Goal: Task Accomplishment & Management: Use online tool/utility

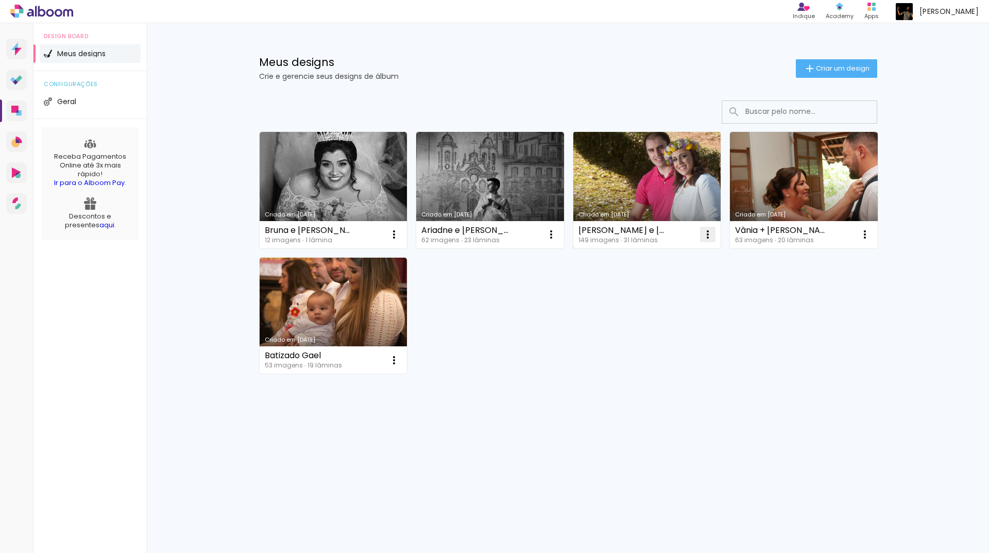
click at [400, 239] on iron-icon at bounding box center [394, 234] width 12 height 12
click at [648, 309] on paper-item "Excluir" at bounding box center [667, 302] width 102 height 21
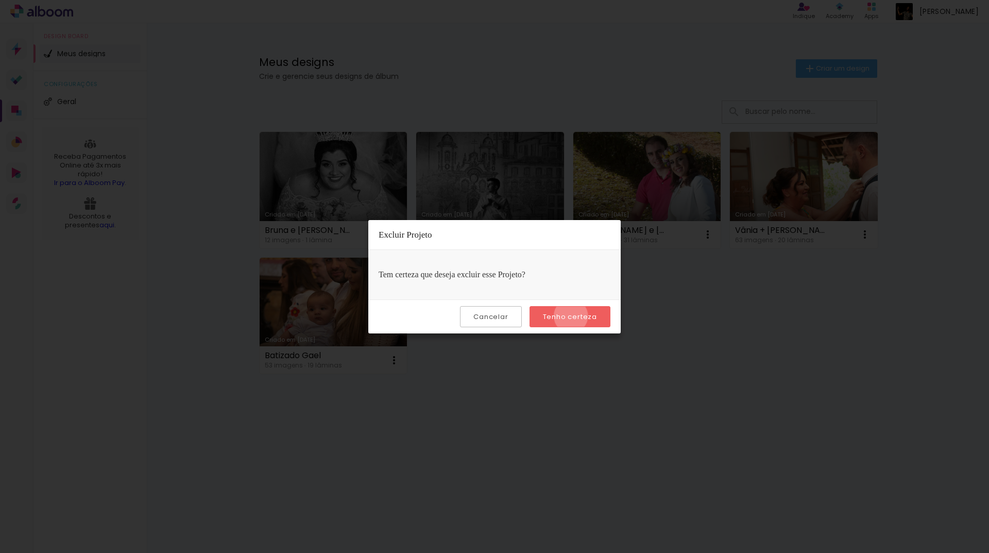
click at [0, 0] on slot "Tenho certeza" at bounding box center [0, 0] width 0 height 0
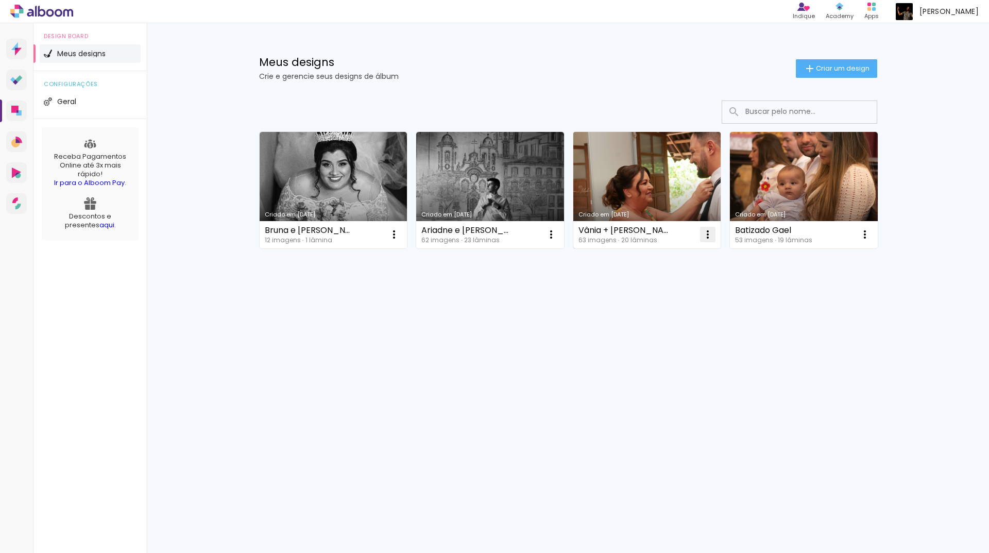
click at [400, 237] on iron-icon at bounding box center [394, 234] width 12 height 12
click at [643, 302] on span "Excluir" at bounding box center [650, 302] width 22 height 7
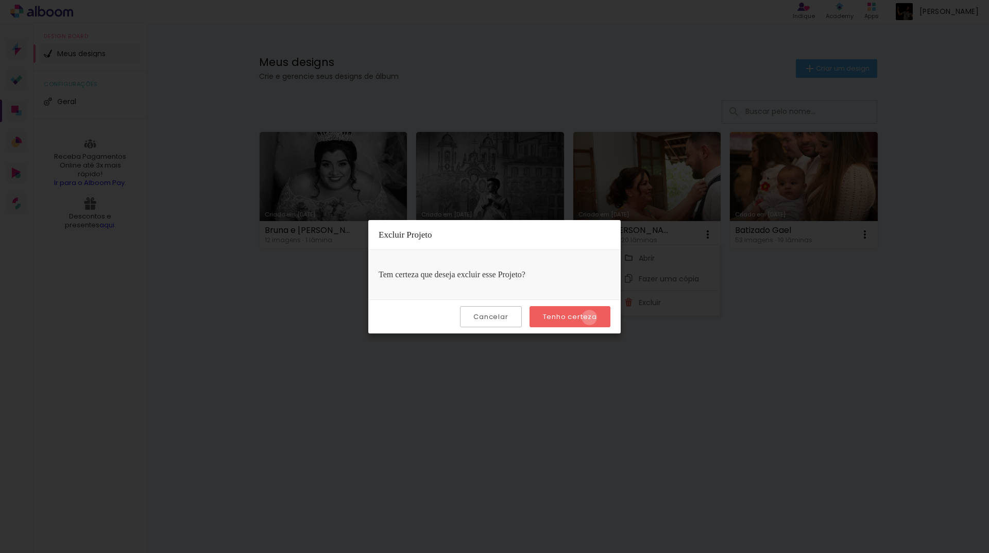
click at [0, 0] on slot "Tenho certeza" at bounding box center [0, 0] width 0 height 0
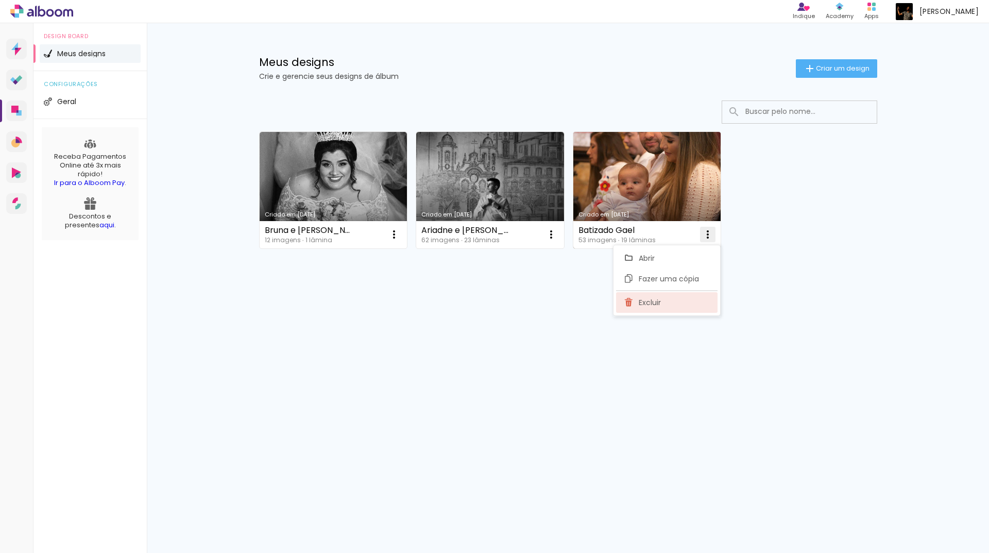
click at [656, 304] on span "Excluir" at bounding box center [650, 302] width 22 height 7
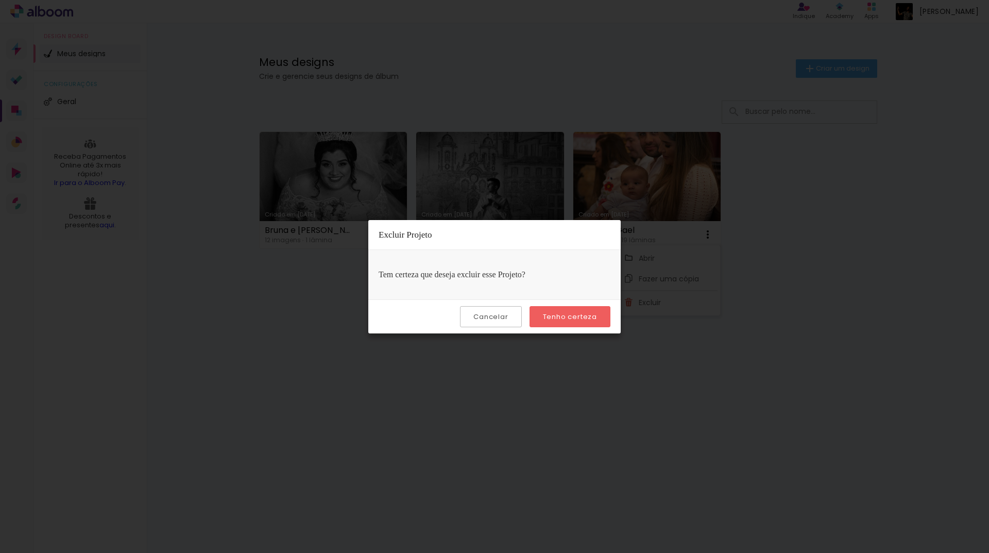
click at [599, 313] on paper-button "Tenho certeza" at bounding box center [570, 316] width 81 height 21
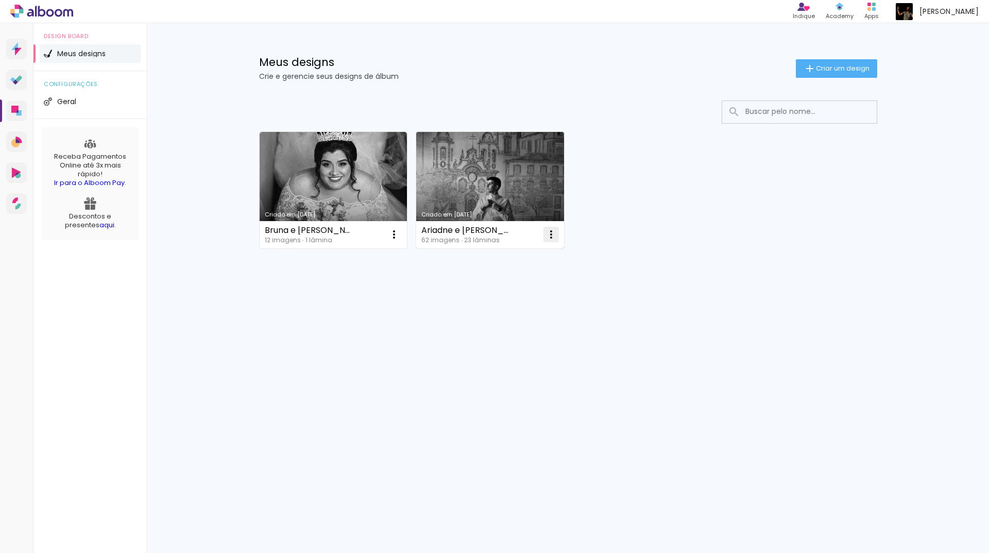
click at [400, 228] on iron-icon at bounding box center [394, 234] width 12 height 12
click at [504, 308] on paper-item "Excluir" at bounding box center [511, 302] width 102 height 21
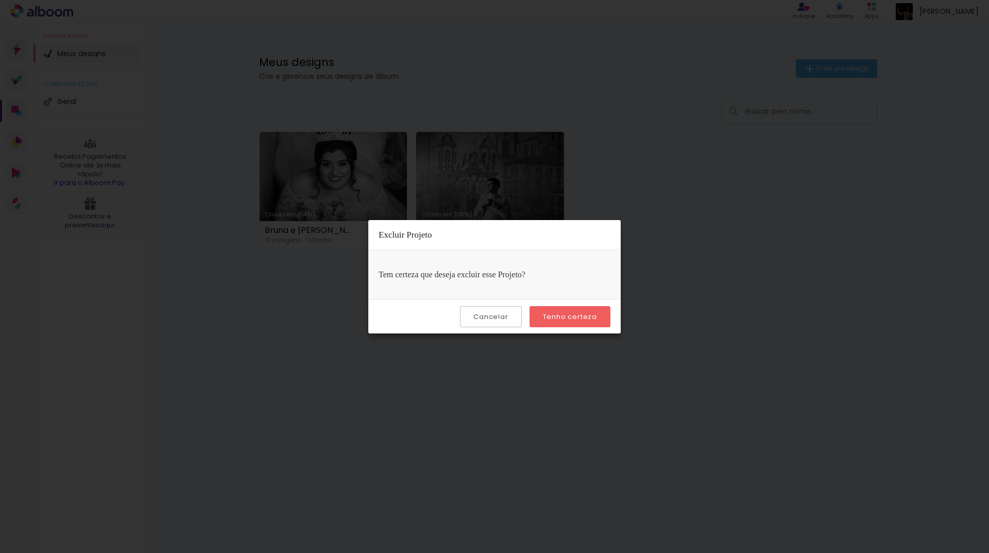
click at [0, 0] on slot "Tenho certeza" at bounding box center [0, 0] width 0 height 0
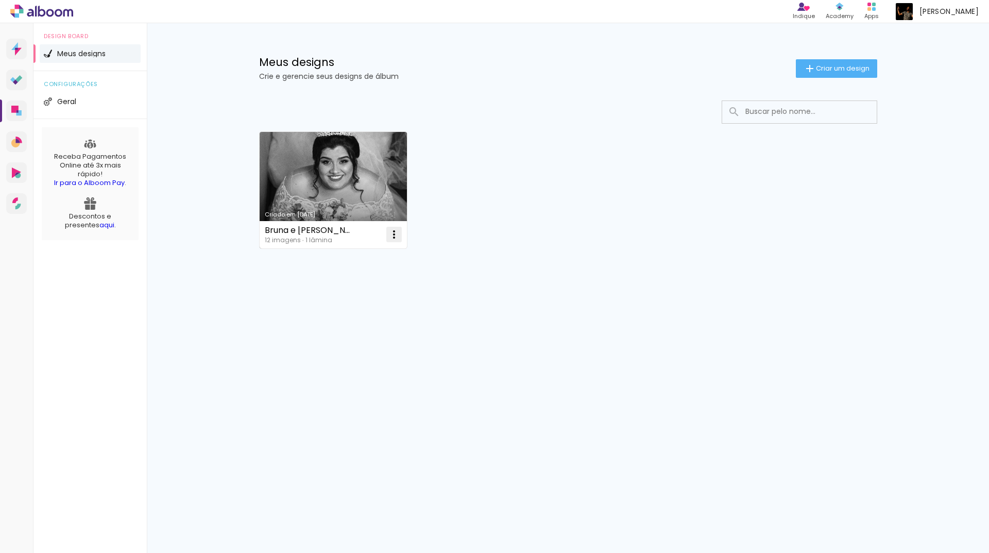
click at [396, 235] on iron-icon at bounding box center [394, 234] width 12 height 12
click at [347, 308] on paper-item "Excluir" at bounding box center [353, 302] width 102 height 21
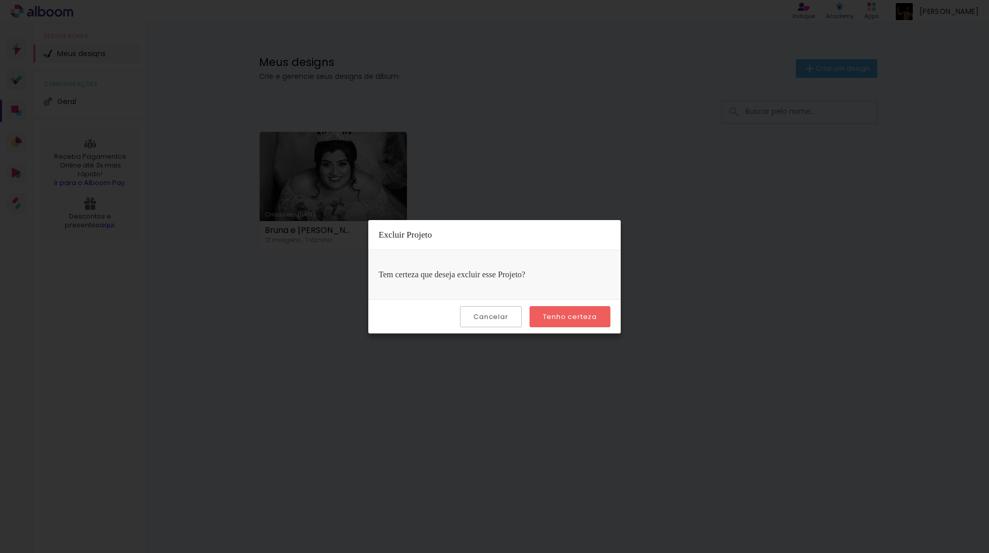
click at [564, 310] on paper-button "Tenho certeza" at bounding box center [570, 316] width 81 height 21
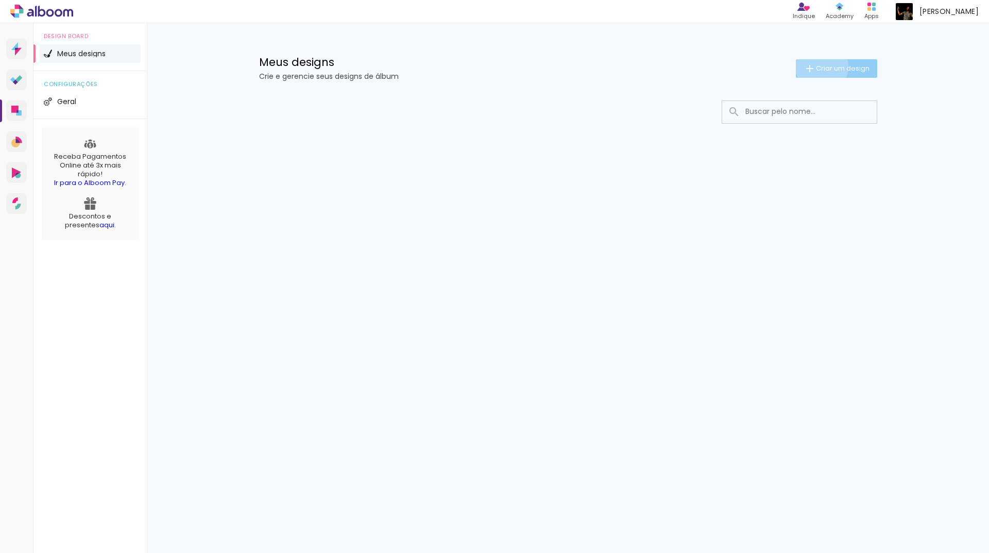
click at [820, 66] on span "Criar um design" at bounding box center [843, 68] width 54 height 7
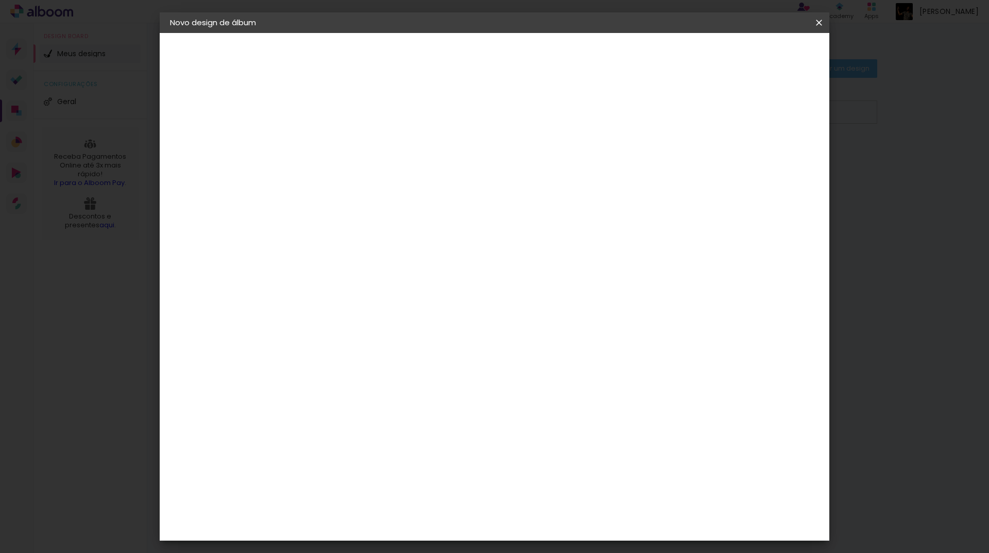
click at [339, 130] on input at bounding box center [339, 138] width 0 height 16
type input "[PERSON_NAME] e [PERSON_NAME]"
type paper-input "[PERSON_NAME] e [PERSON_NAME]"
click at [444, 61] on paper-button "Avançar" at bounding box center [419, 55] width 50 height 18
click at [398, 193] on input at bounding box center [365, 196] width 104 height 13
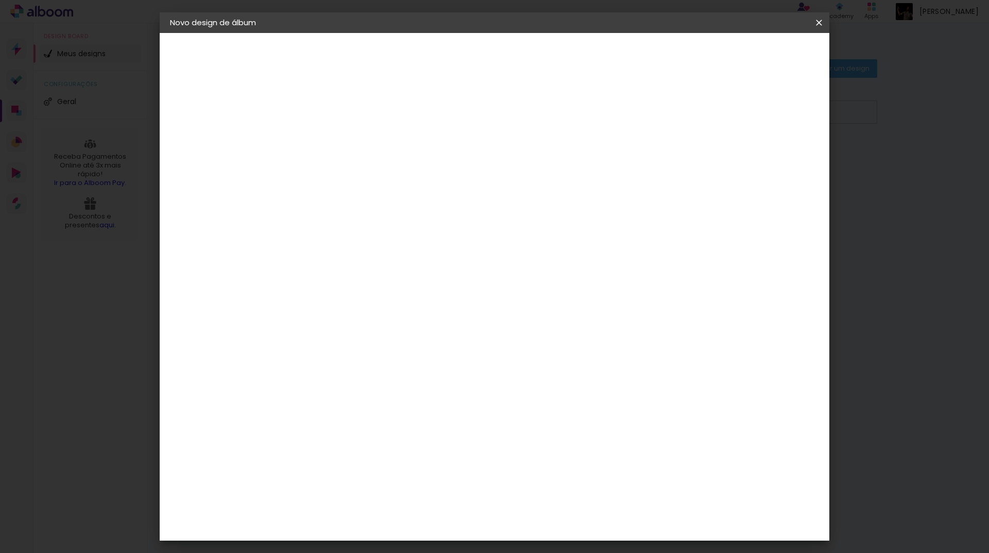
type input "[PERSON_NAME]"
type paper-input "[PERSON_NAME]"
click at [388, 241] on paper-item "[PERSON_NAME]" at bounding box center [357, 233] width 96 height 23
click at [0, 0] on slot "Avançar" at bounding box center [0, 0] width 0 height 0
click at [379, 176] on input "text" at bounding box center [359, 180] width 40 height 16
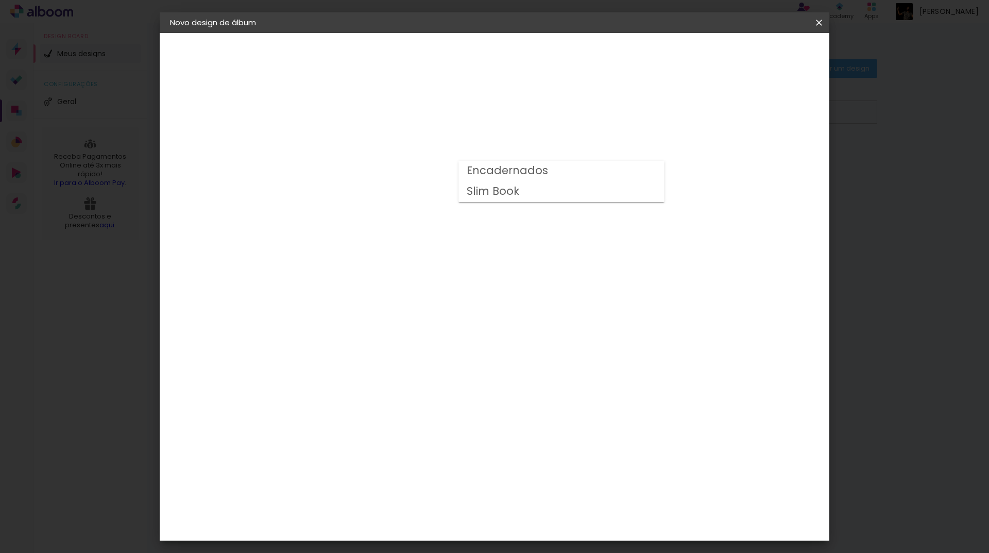
click at [0, 0] on slot "Slim Book" at bounding box center [0, 0] width 0 height 0
type input "Slim Book"
click at [408, 477] on span "30 x 60" at bounding box center [384, 487] width 48 height 21
click at [0, 0] on slot "Avançar" at bounding box center [0, 0] width 0 height 0
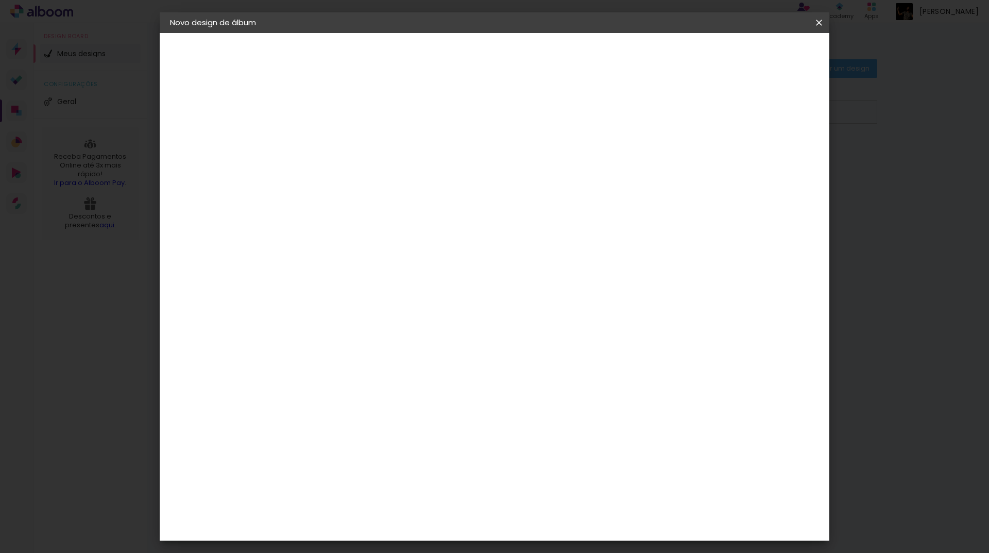
click at [726, 112] on div "mm Mostrar sangria" at bounding box center [537, 111] width 456 height 23
click at [697, 112] on div at bounding box center [691, 111] width 9 height 9
type paper-checkbox "on"
click at [755, 54] on span "Iniciar design" at bounding box center [731, 54] width 47 height 7
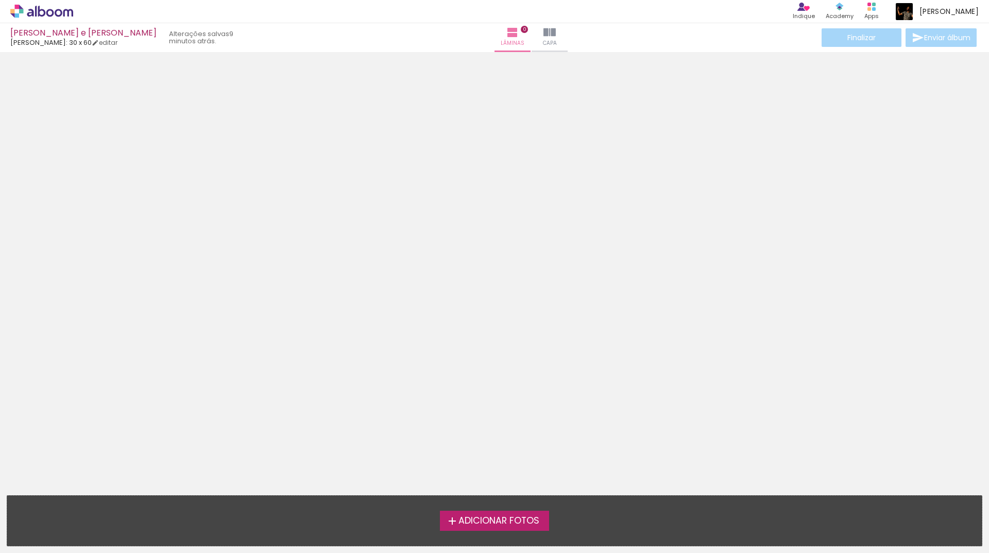
click at [528, 522] on span "Adicionar Fotos" at bounding box center [499, 520] width 81 height 9
click at [0, 0] on input "file" at bounding box center [0, 0] width 0 height 0
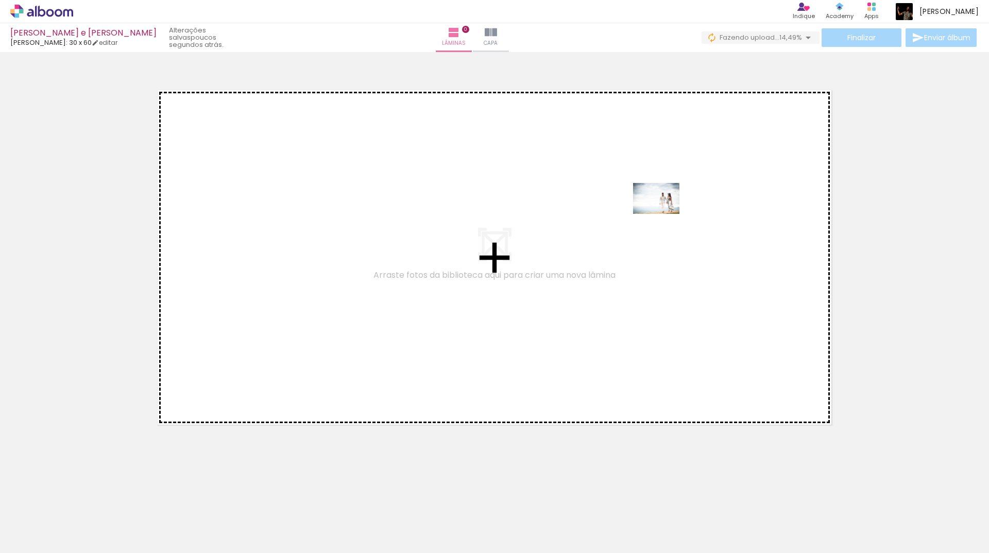
drag, startPoint x: 520, startPoint y: 522, endPoint x: 664, endPoint y: 214, distance: 340.2
click at [664, 214] on quentale-workspace at bounding box center [494, 276] width 989 height 553
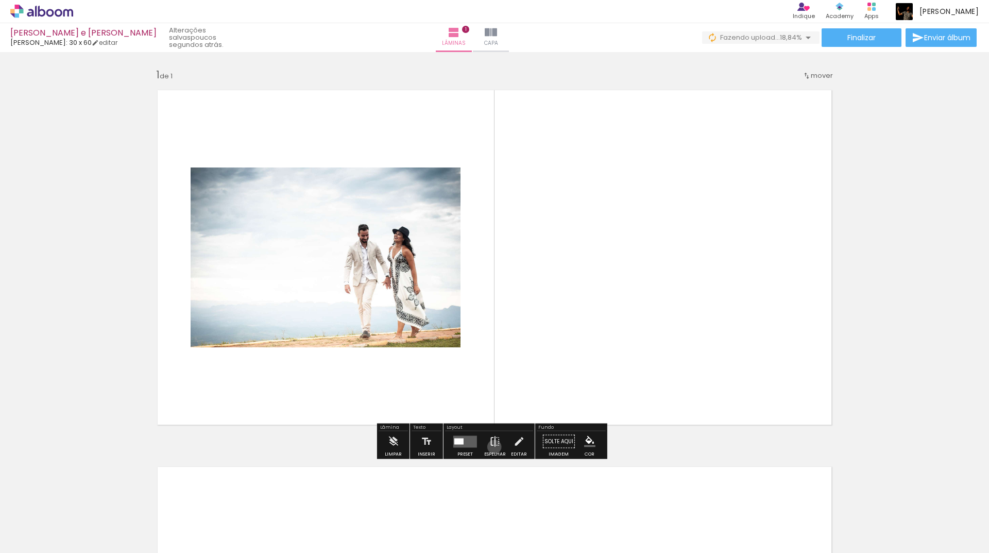
click at [492, 447] on iron-icon at bounding box center [495, 441] width 11 height 21
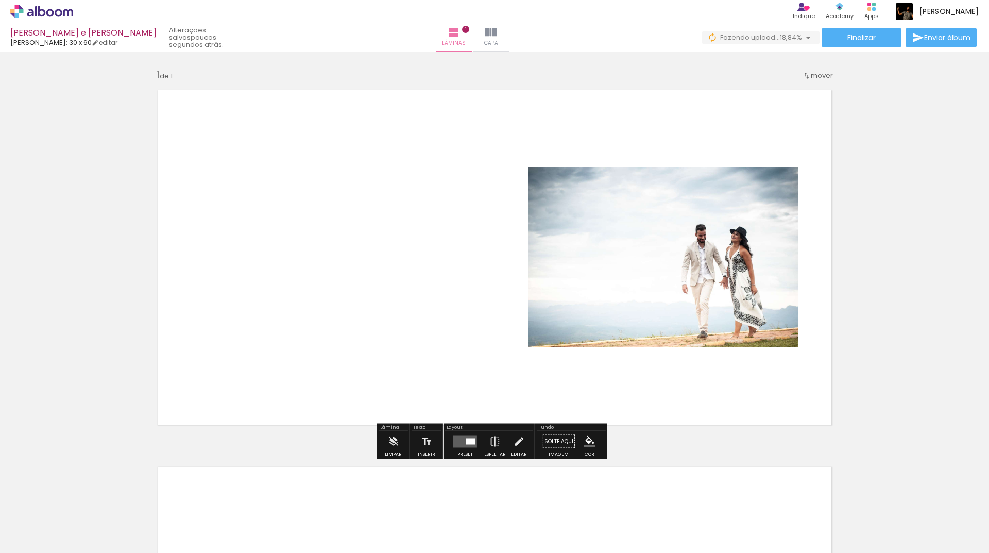
click at [807, 39] on iron-icon at bounding box center [808, 37] width 12 height 12
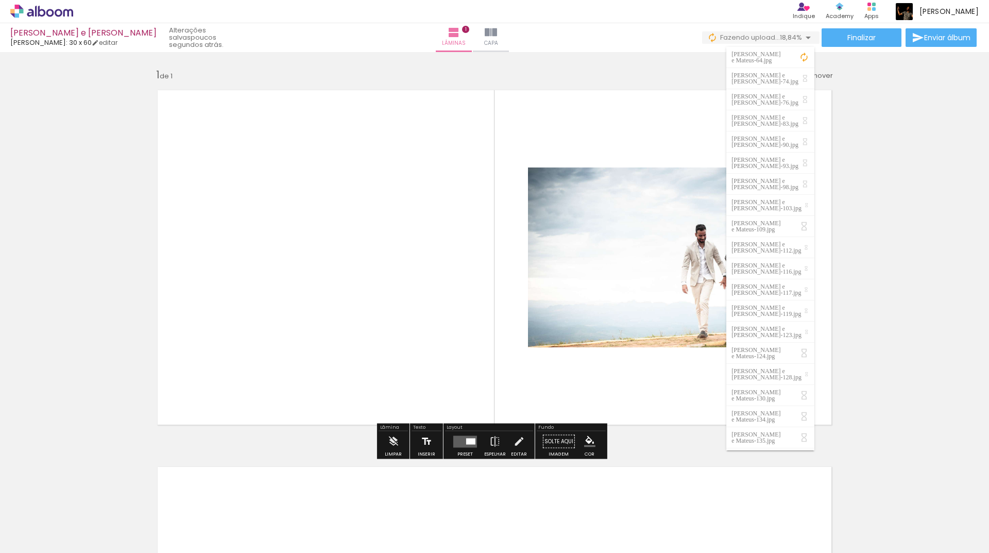
click at [421, 446] on iron-icon at bounding box center [426, 441] width 11 height 21
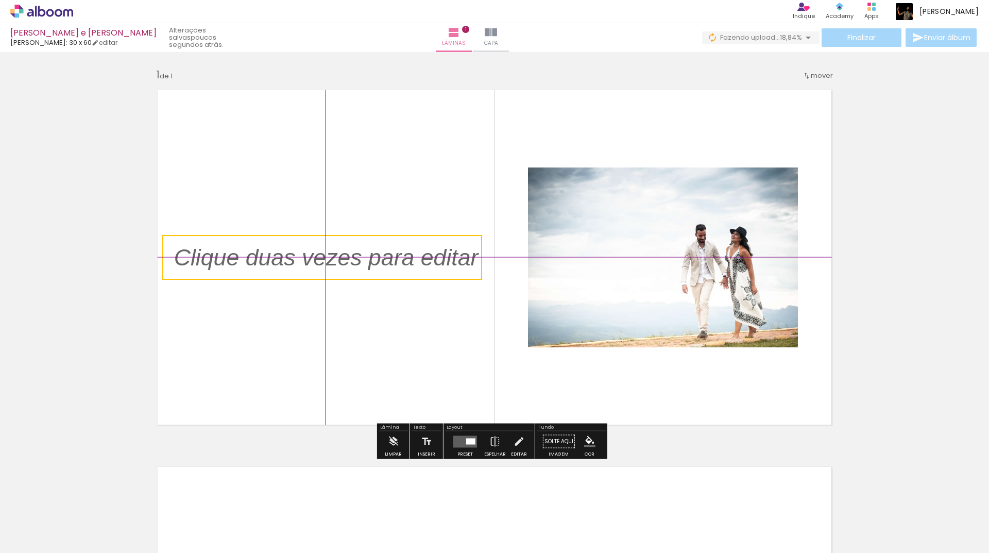
drag, startPoint x: 396, startPoint y: 226, endPoint x: 252, endPoint y: 228, distance: 143.8
click at [252, 228] on div "Inserir lâmina 1 de 1" at bounding box center [494, 433] width 989 height 754
click at [348, 263] on quentale-selection at bounding box center [322, 257] width 320 height 45
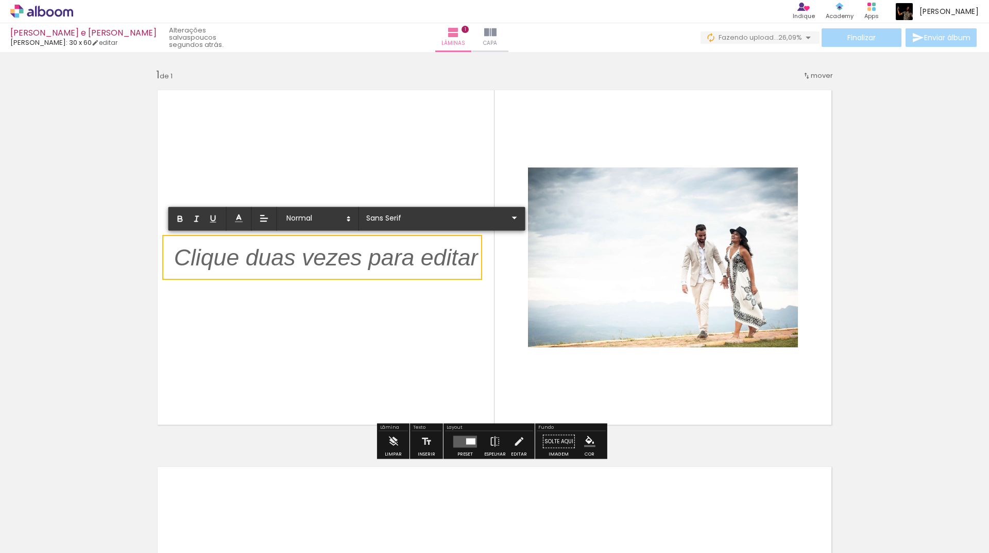
click at [348, 263] on p at bounding box center [326, 263] width 305 height 32
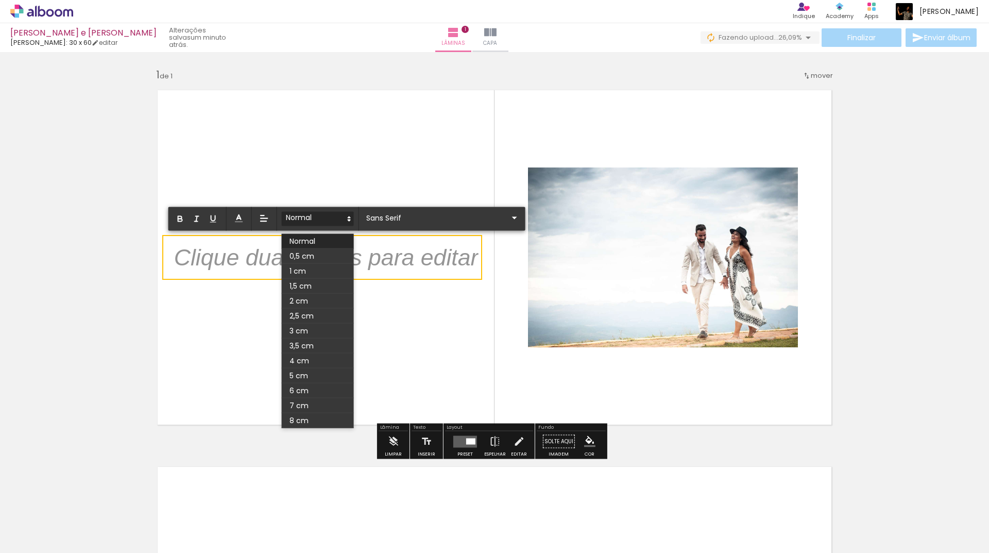
click at [350, 221] on icon at bounding box center [349, 218] width 9 height 9
click at [310, 296] on span at bounding box center [318, 301] width 72 height 15
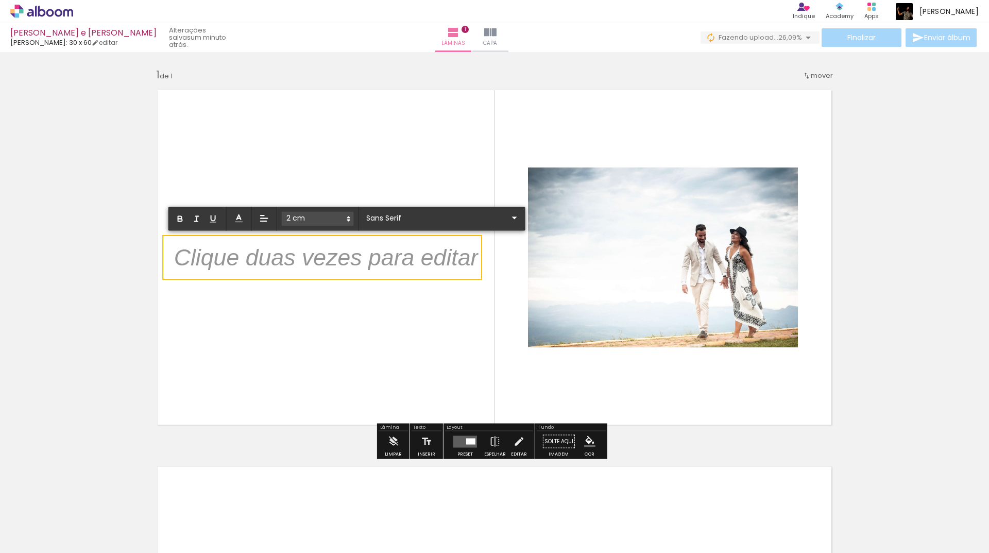
scroll to position [3, 0]
click at [310, 261] on p "﻿" at bounding box center [326, 261] width 305 height 32
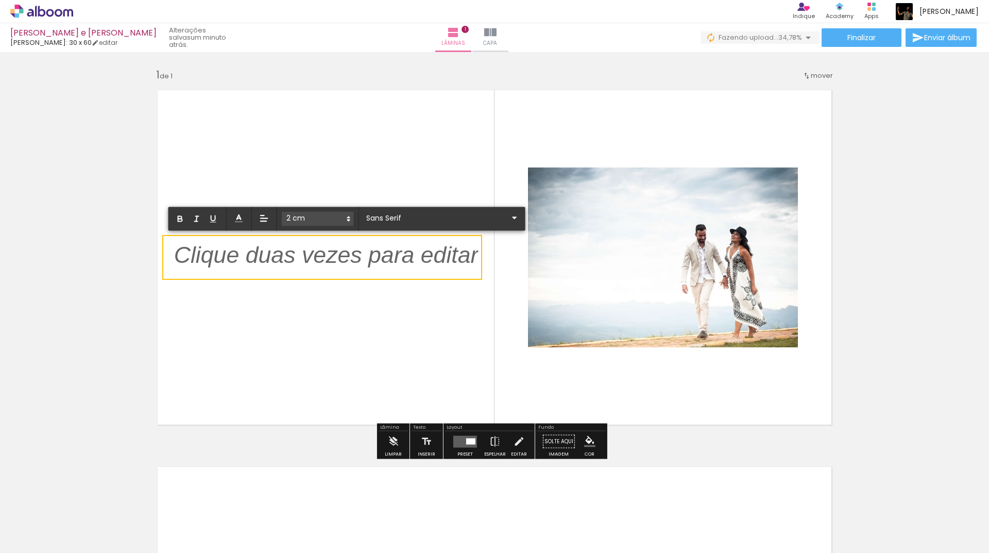
click at [310, 260] on p "﻿" at bounding box center [326, 261] width 305 height 32
click at [365, 256] on p "﻿" at bounding box center [326, 261] width 305 height 32
click at [509, 218] on iron-icon at bounding box center [515, 218] width 12 height 12
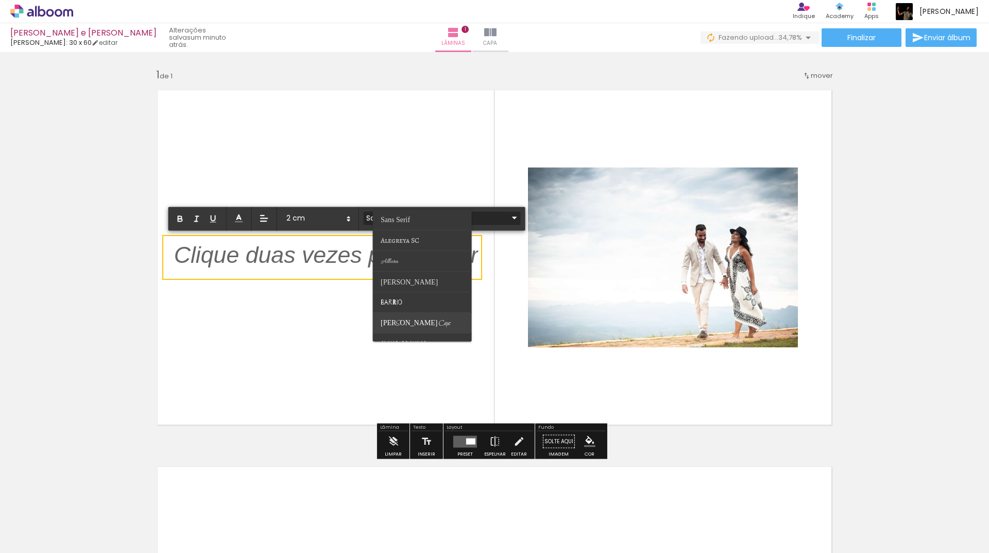
click at [407, 224] on span "[PERSON_NAME] Caps" at bounding box center [395, 220] width 29 height 8
type input "[PERSON_NAME] Caps"
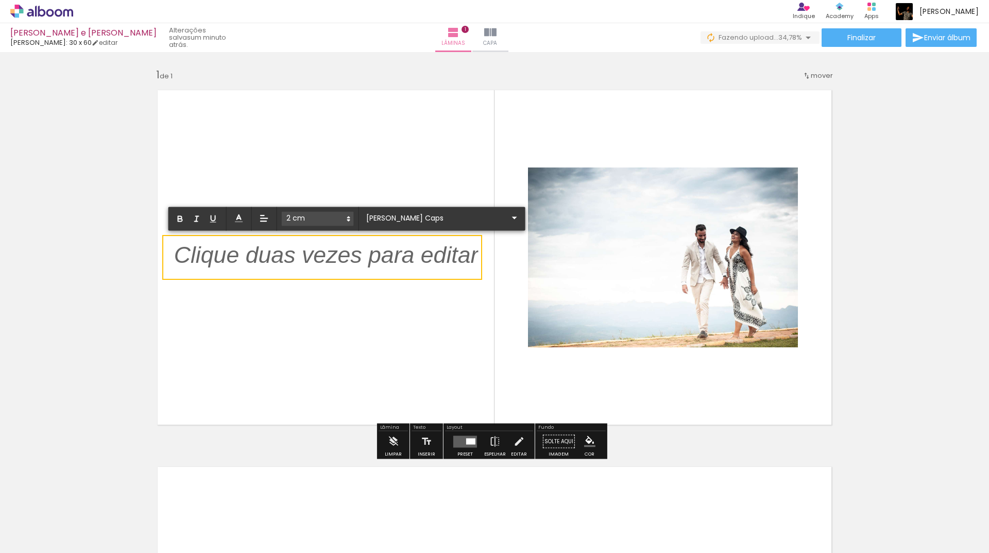
click at [348, 252] on p "﻿" at bounding box center [326, 263] width 305 height 36
click at [347, 256] on p "﻿" at bounding box center [326, 263] width 305 height 36
click at [341, 296] on quentale-layouter at bounding box center [494, 257] width 690 height 351
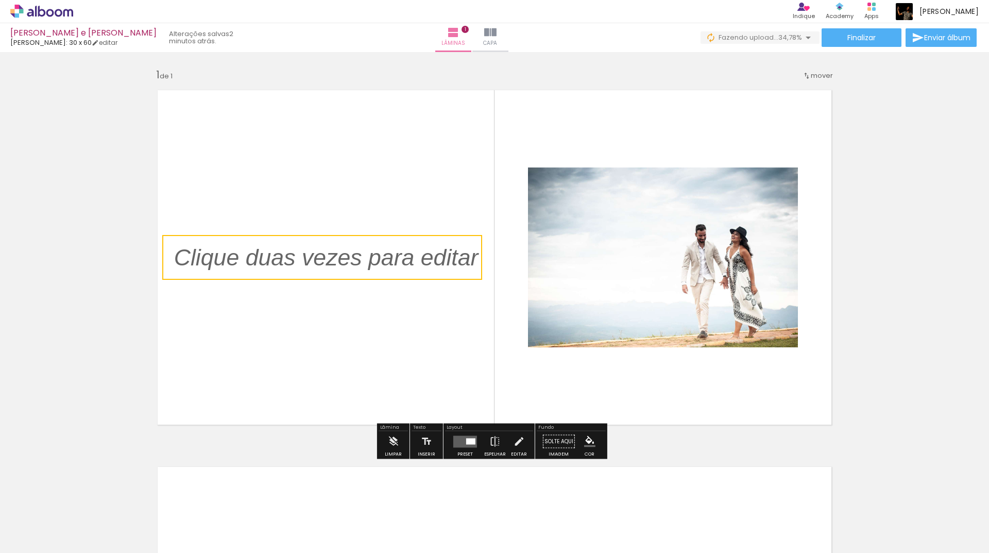
click at [330, 262] on quentale-selection at bounding box center [322, 257] width 320 height 45
click at [330, 262] on p "﻿" at bounding box center [334, 259] width 320 height 36
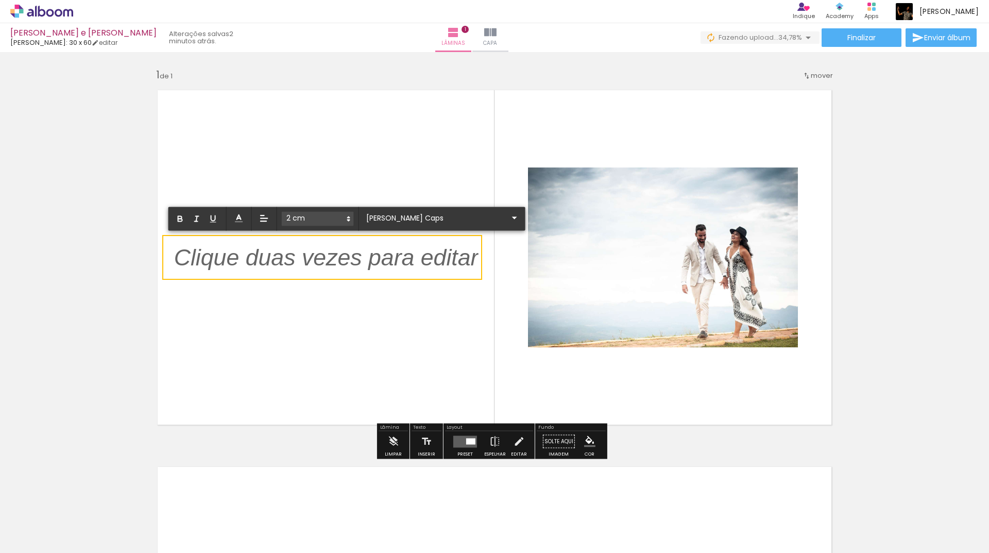
click at [331, 262] on p "﻿" at bounding box center [326, 265] width 305 height 36
click at [509, 217] on iron-icon at bounding box center [515, 218] width 12 height 12
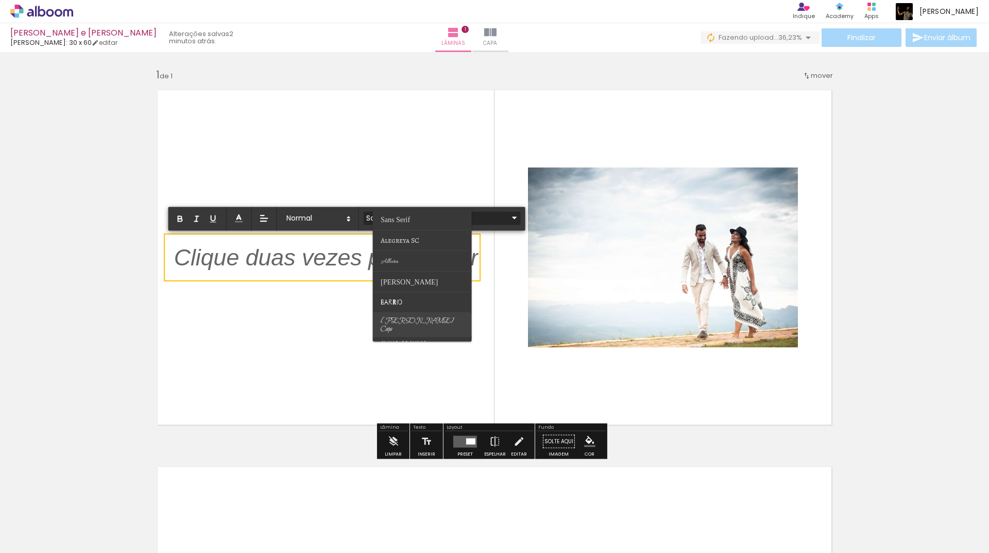
click at [410, 224] on span "[PERSON_NAME] Caps" at bounding box center [395, 220] width 29 height 8
type input "[PERSON_NAME] Caps"
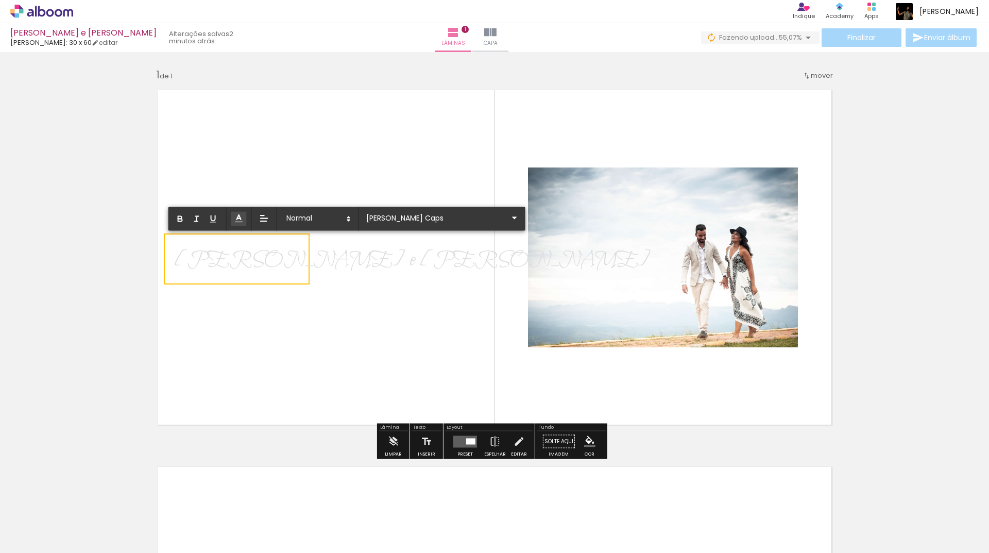
click at [240, 218] on line at bounding box center [239, 218] width 3 height 0
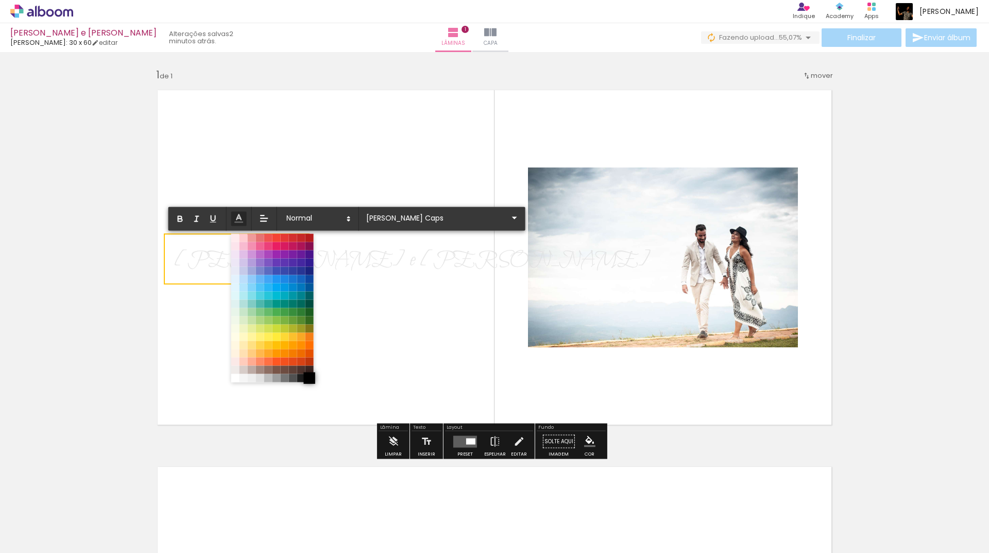
click at [309, 379] on span at bounding box center [308, 377] width 11 height 11
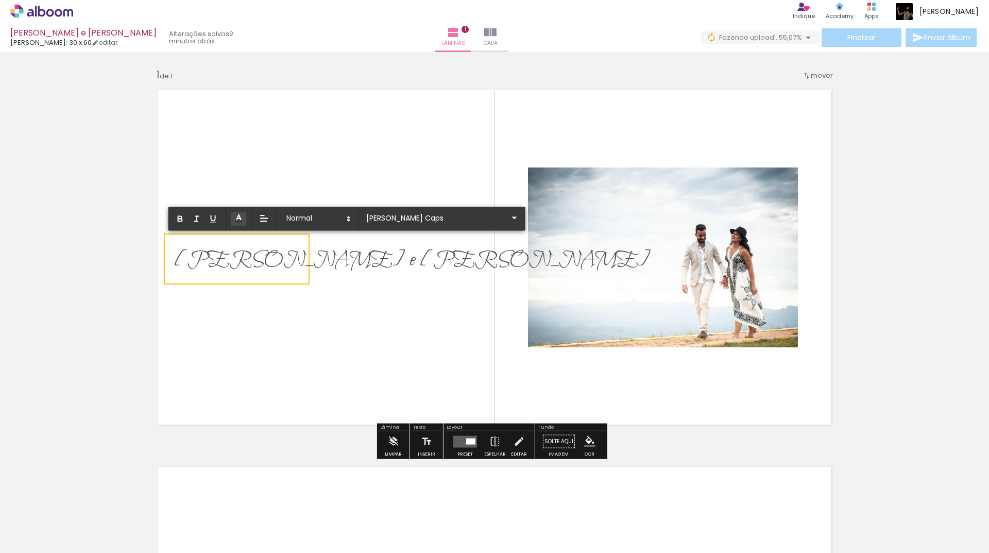
click at [344, 313] on quentale-layouter at bounding box center [494, 257] width 690 height 351
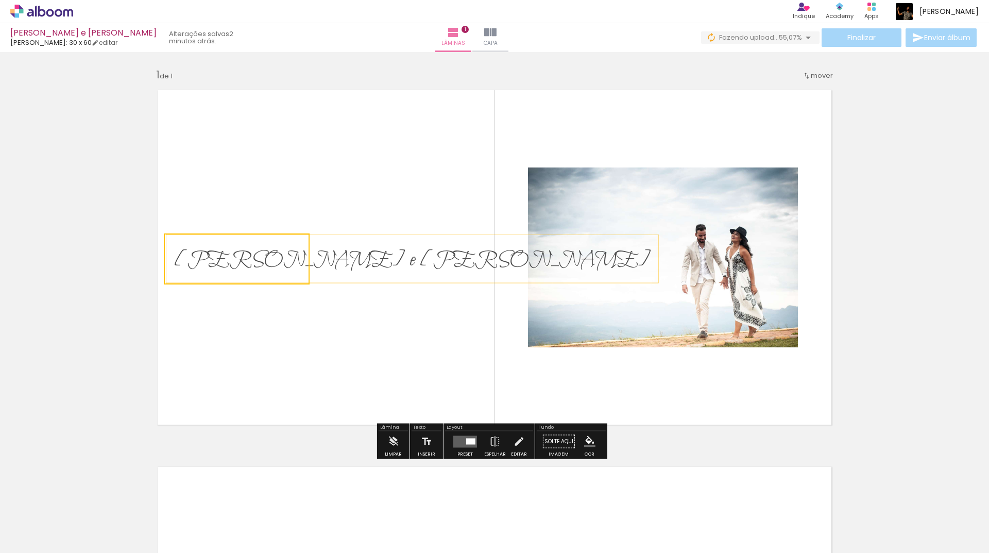
click at [301, 262] on quentale-selection at bounding box center [237, 258] width 146 height 51
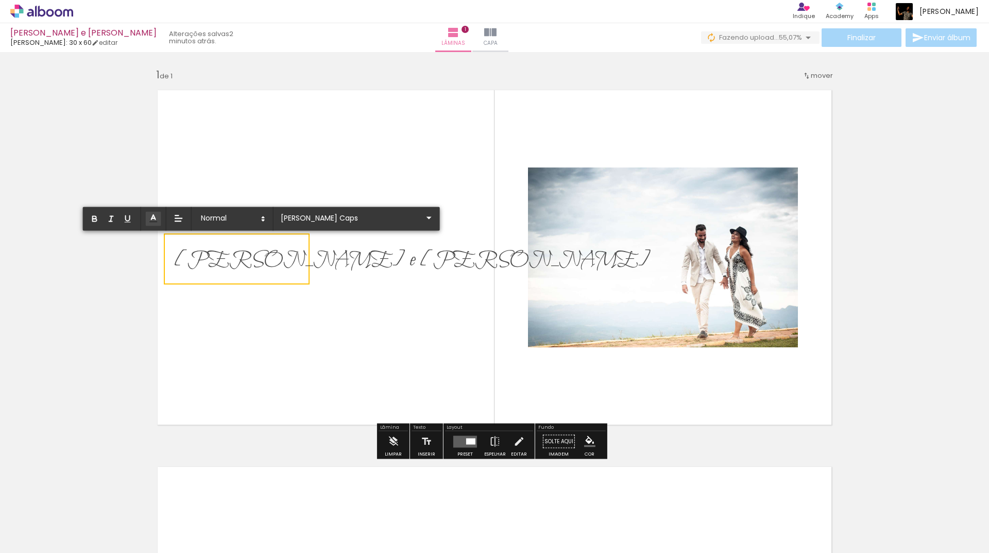
click at [329, 264] on quentale-layouter at bounding box center [494, 257] width 690 height 351
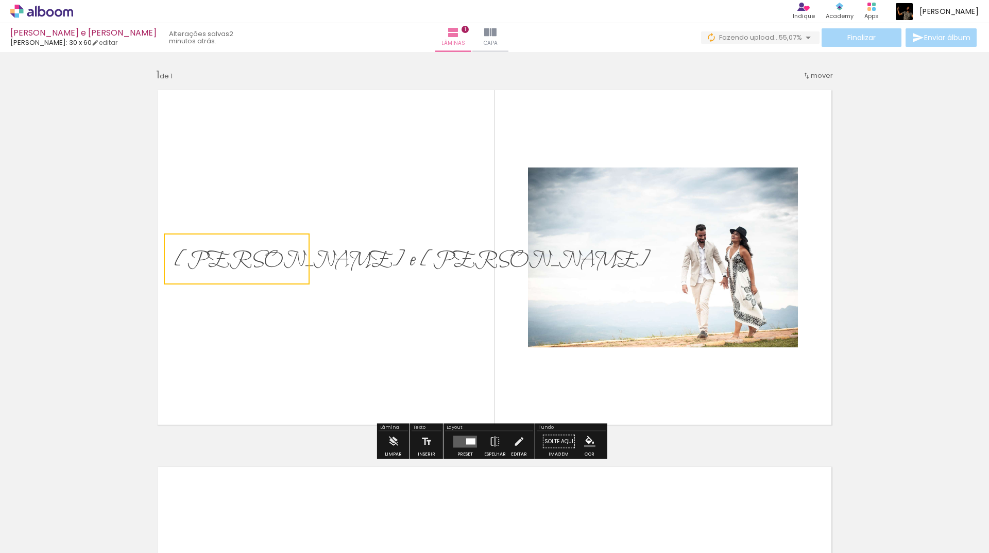
click at [284, 204] on quentale-layouter at bounding box center [494, 257] width 690 height 351
click at [237, 272] on span "[PERSON_NAME] e [PERSON_NAME]" at bounding box center [412, 260] width 477 height 29
click at [241, 233] on quentale-layouter at bounding box center [494, 257] width 690 height 351
click at [241, 254] on span "[PERSON_NAME] e [PERSON_NAME]" at bounding box center [412, 260] width 477 height 29
click at [248, 206] on quentale-layouter at bounding box center [494, 257] width 690 height 351
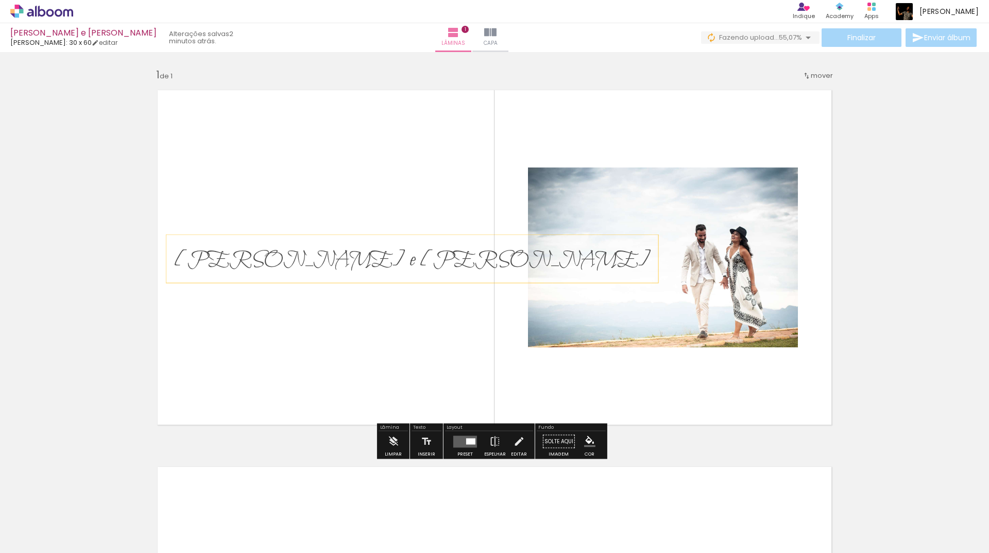
click at [243, 265] on span "[PERSON_NAME] e [PERSON_NAME]" at bounding box center [412, 260] width 477 height 29
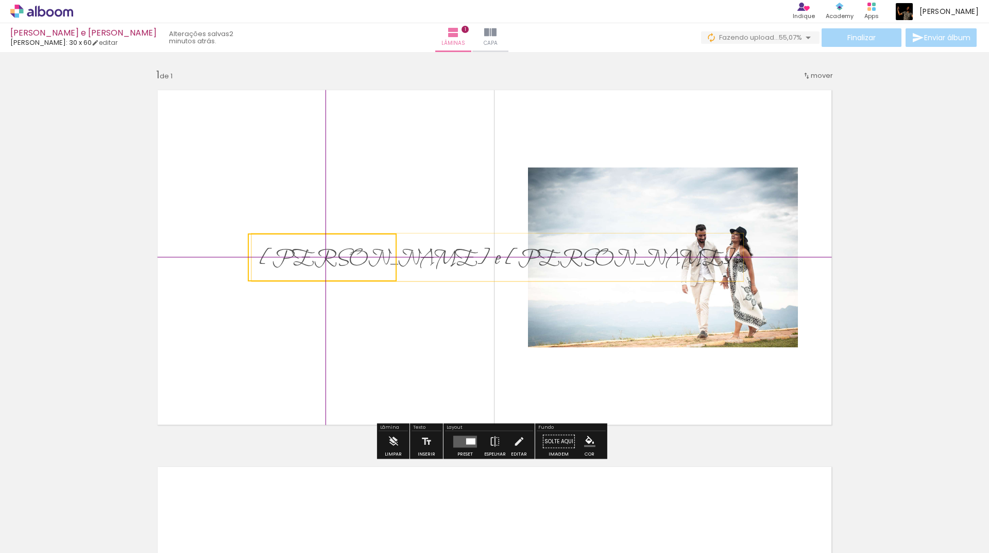
drag, startPoint x: 246, startPoint y: 240, endPoint x: 346, endPoint y: 217, distance: 102.5
click at [346, 217] on div "Inserir lâmina 1 de 1" at bounding box center [494, 433] width 989 height 754
click at [362, 315] on quentale-layouter at bounding box center [494, 257] width 690 height 351
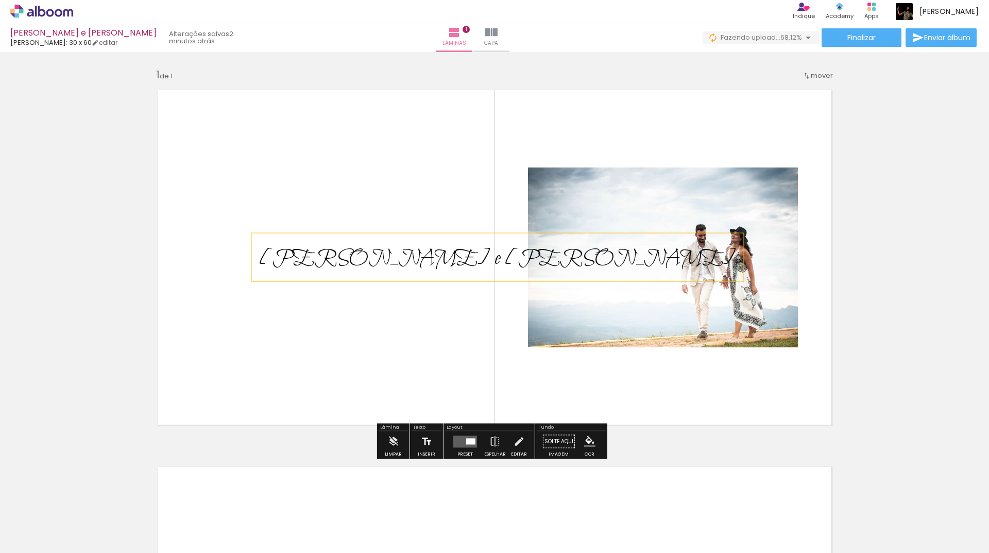
click at [418, 442] on paper-button "Inserir" at bounding box center [426, 444] width 23 height 26
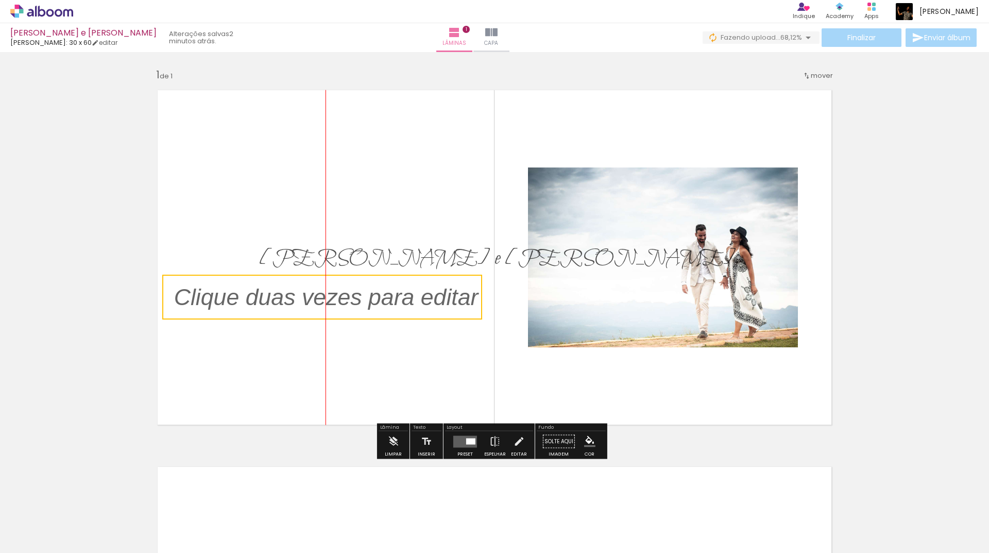
click at [259, 275] on quentale-selection at bounding box center [322, 297] width 320 height 45
click at [375, 305] on quentale-selection at bounding box center [322, 297] width 320 height 45
type input "Sans Serif"
click at [375, 305] on p at bounding box center [334, 297] width 320 height 32
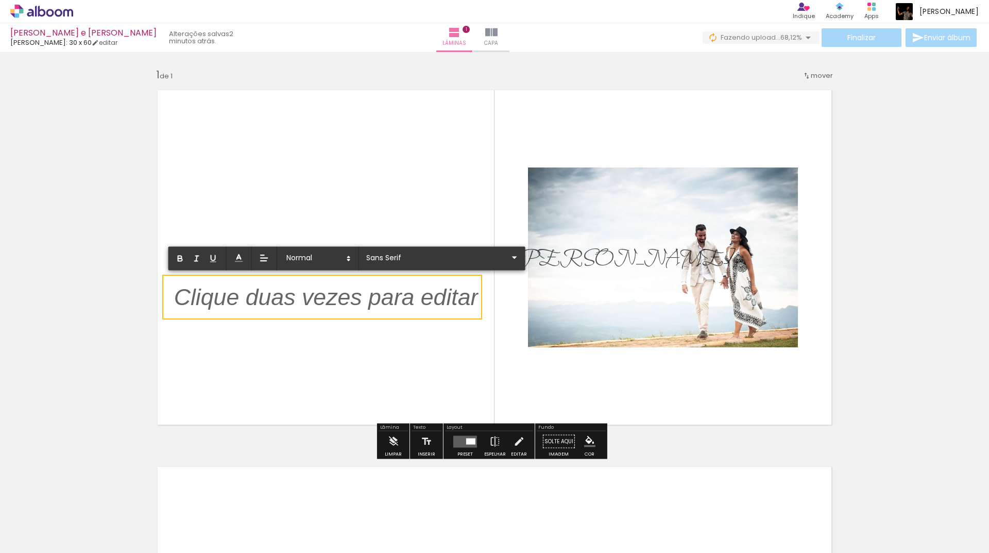
click at [381, 298] on p at bounding box center [326, 303] width 305 height 32
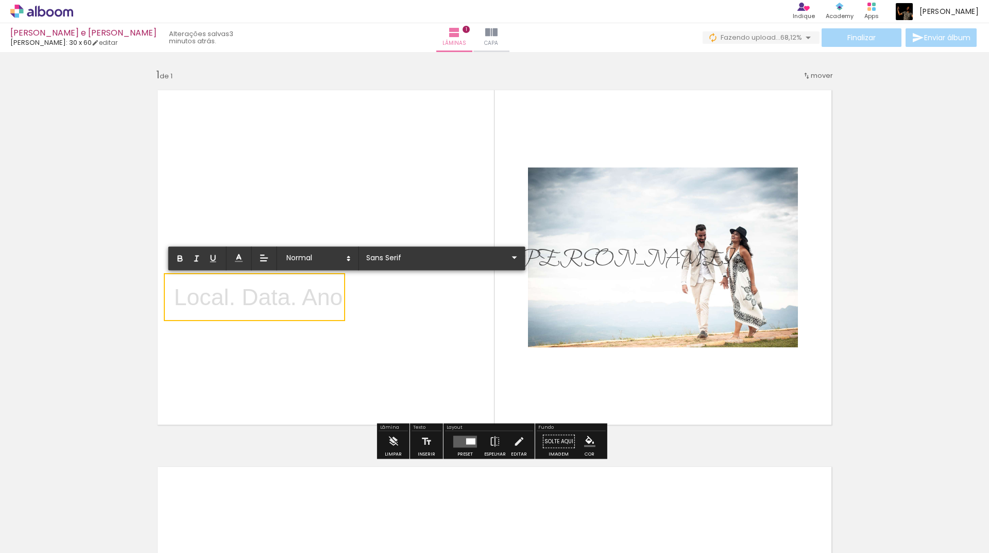
click at [381, 298] on quentale-layouter at bounding box center [494, 257] width 690 height 351
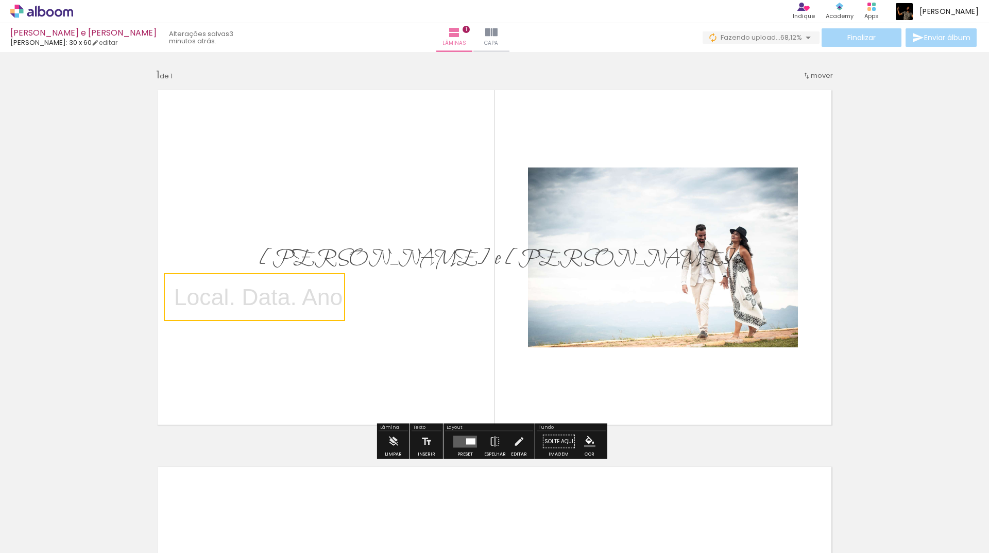
click at [319, 297] on quentale-selection at bounding box center [254, 297] width 181 height 48
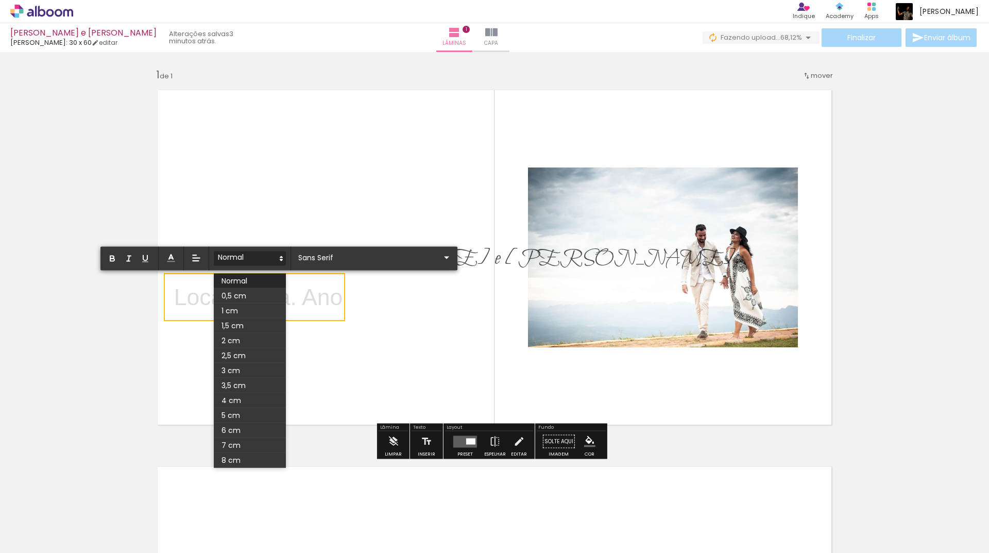
click at [285, 260] on icon at bounding box center [281, 258] width 9 height 9
click at [259, 312] on span at bounding box center [250, 310] width 72 height 15
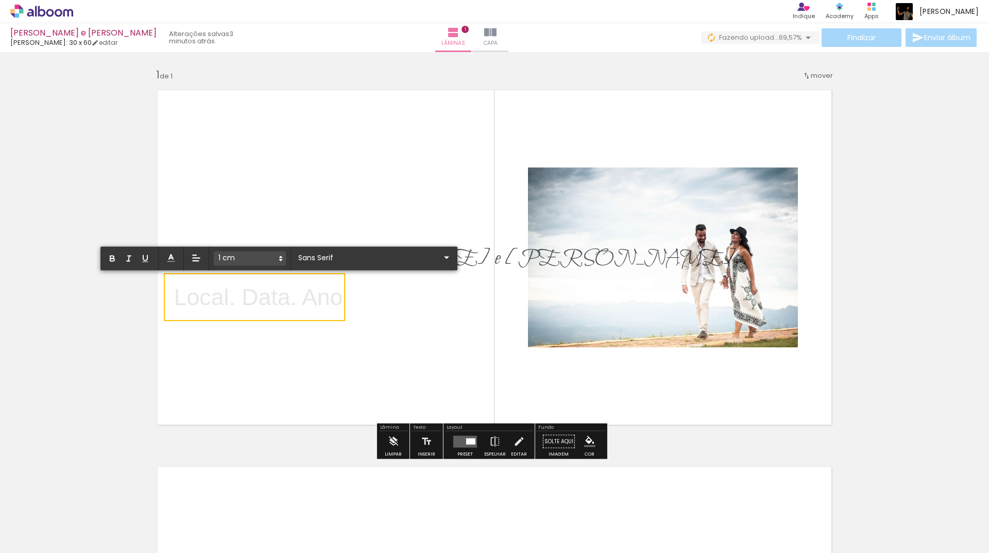
click at [277, 258] on icon at bounding box center [280, 258] width 9 height 9
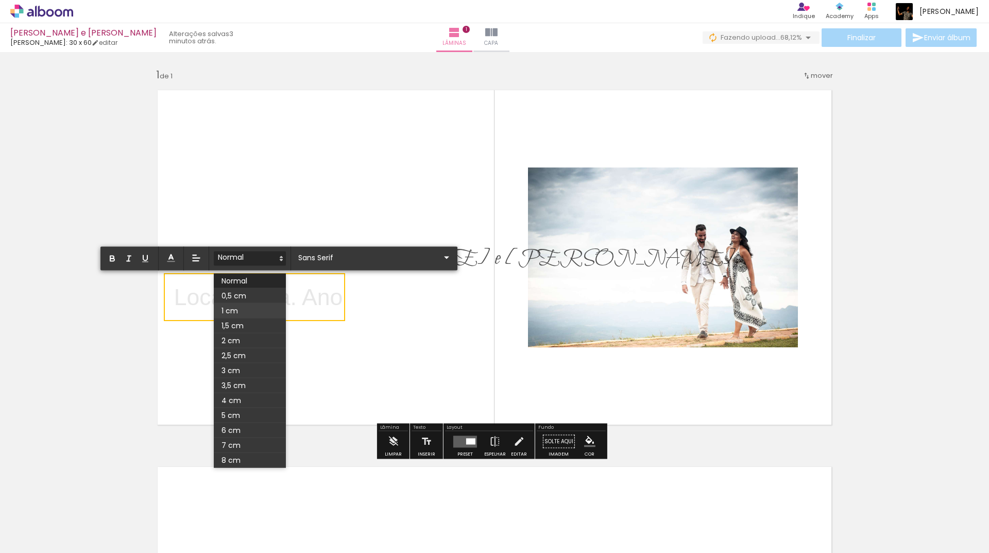
click at [239, 309] on span at bounding box center [250, 310] width 72 height 15
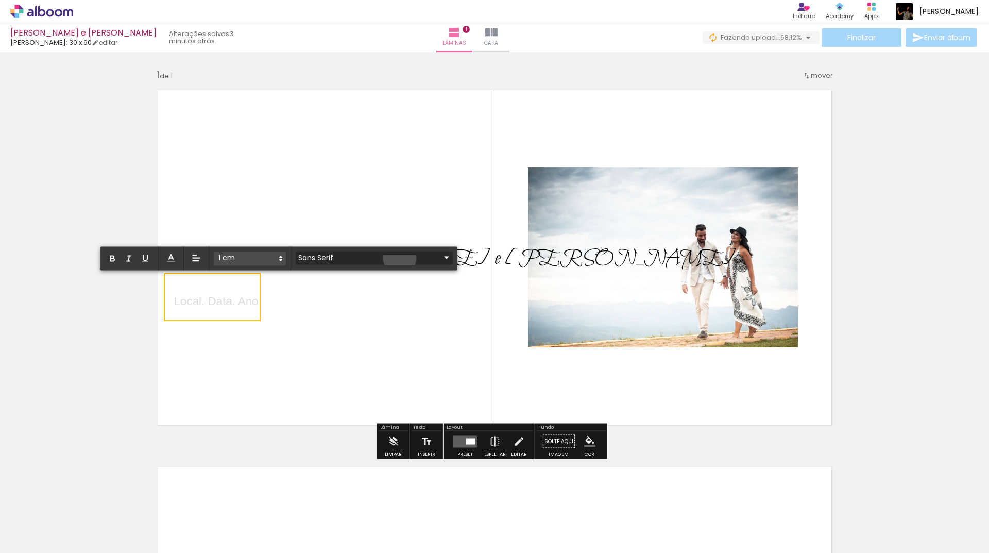
click at [441, 258] on iron-icon at bounding box center [447, 257] width 12 height 12
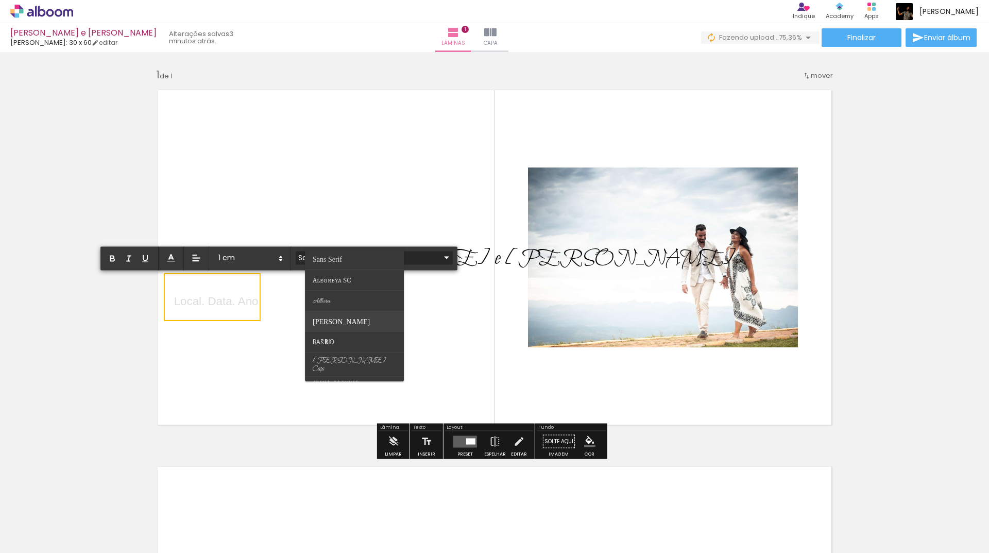
click at [334, 263] on span "[PERSON_NAME]" at bounding box center [327, 260] width 29 height 8
type input "[PERSON_NAME]"
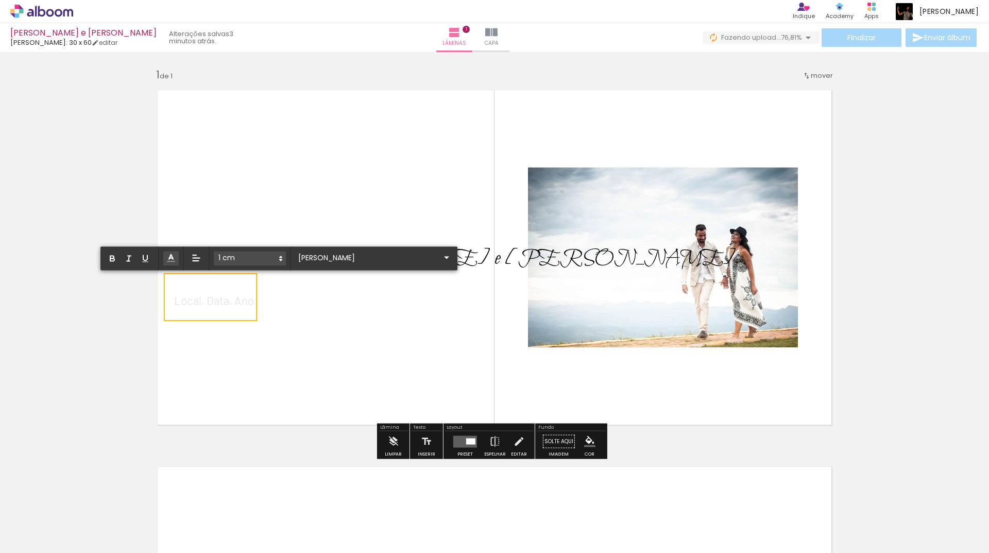
click at [170, 259] on icon at bounding box center [171, 258] width 10 height 10
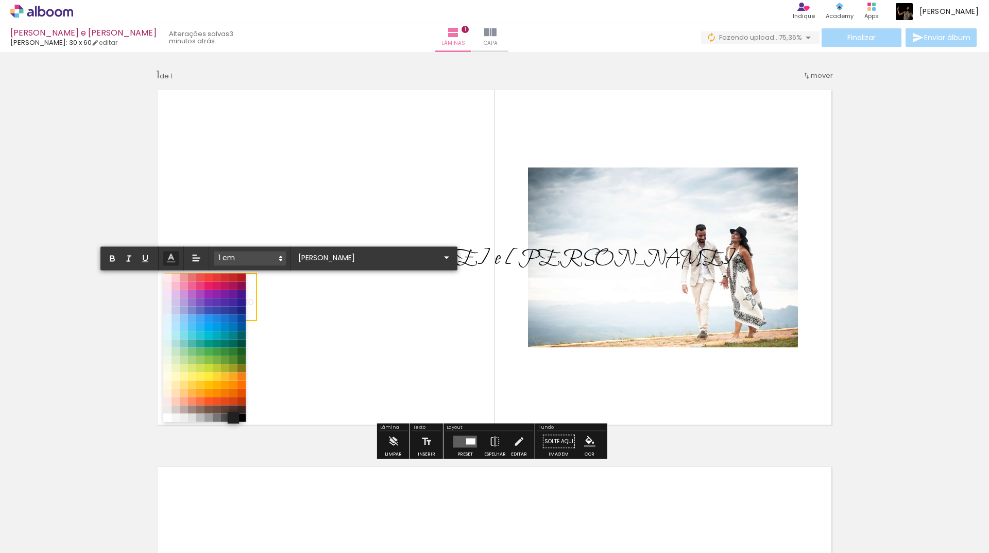
click at [230, 414] on span at bounding box center [233, 417] width 11 height 11
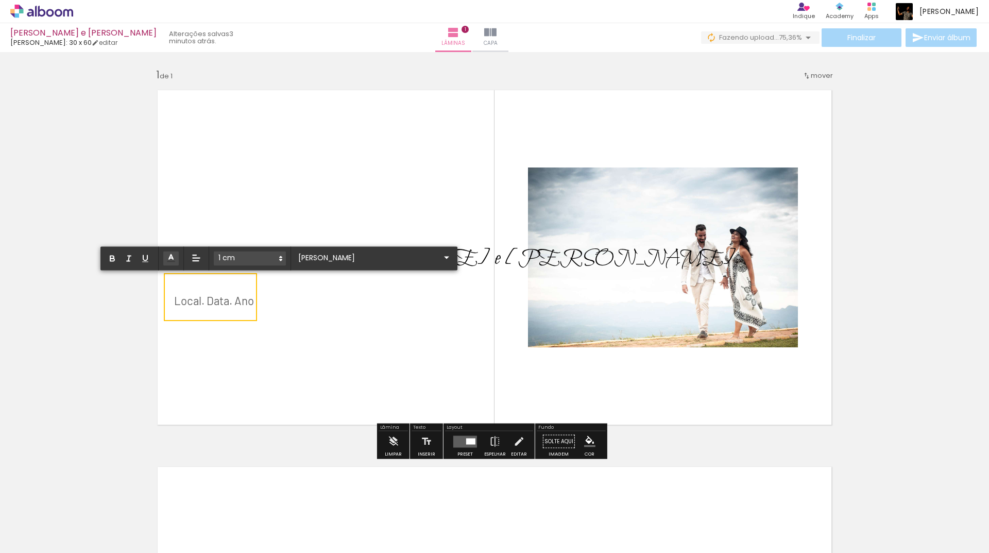
click at [308, 361] on quentale-layouter at bounding box center [494, 257] width 690 height 351
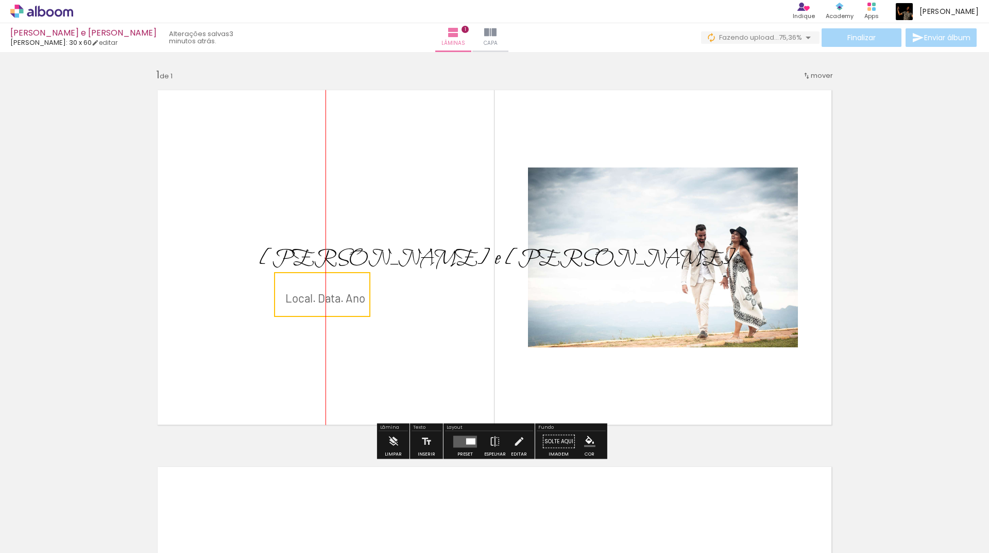
drag, startPoint x: 227, startPoint y: 275, endPoint x: 334, endPoint y: 273, distance: 106.7
click at [334, 273] on quentale-selection at bounding box center [322, 294] width 96 height 45
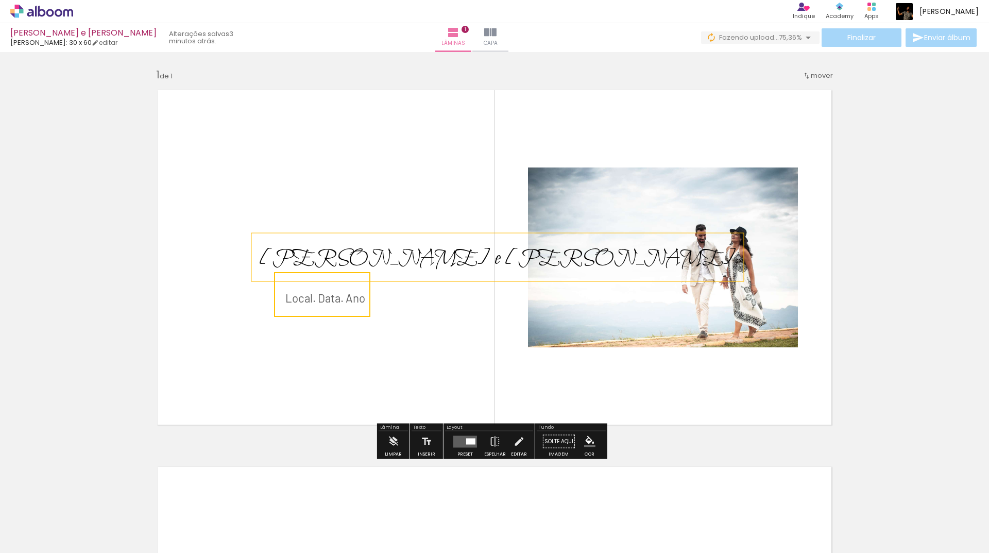
click at [349, 263] on span "[PERSON_NAME] e [PERSON_NAME]" at bounding box center [497, 258] width 477 height 29
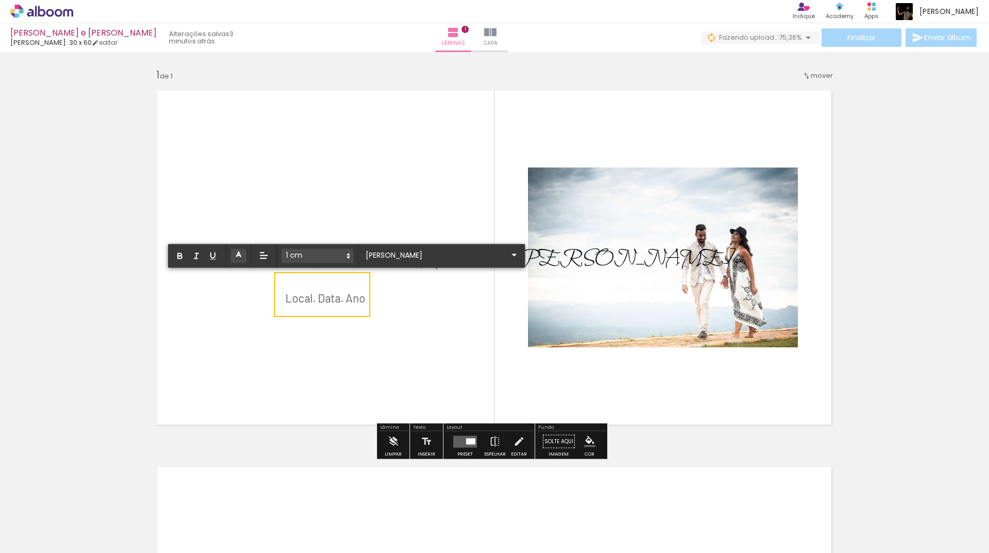
click at [483, 330] on quentale-layouter at bounding box center [494, 257] width 690 height 351
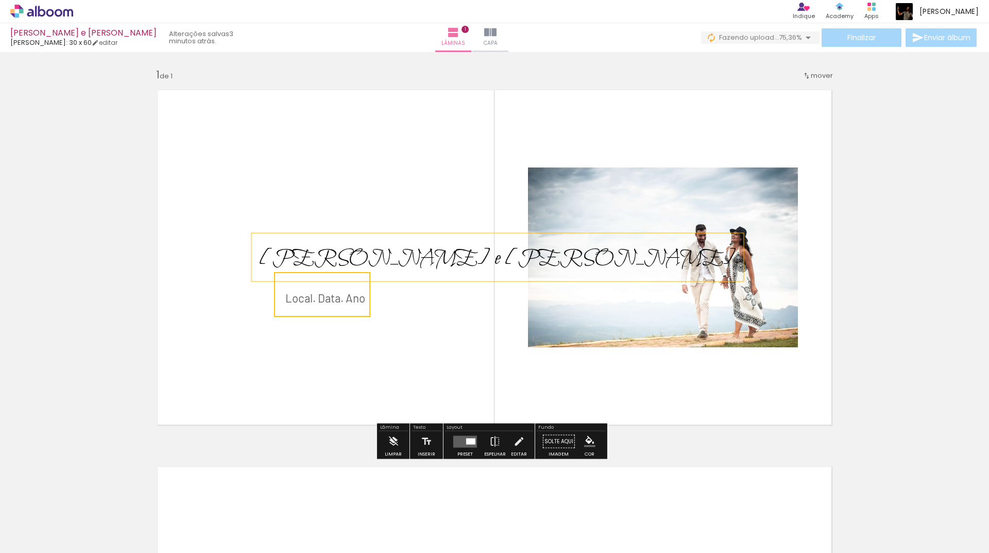
click at [359, 258] on span "[PERSON_NAME] e [PERSON_NAME]" at bounding box center [497, 258] width 477 height 29
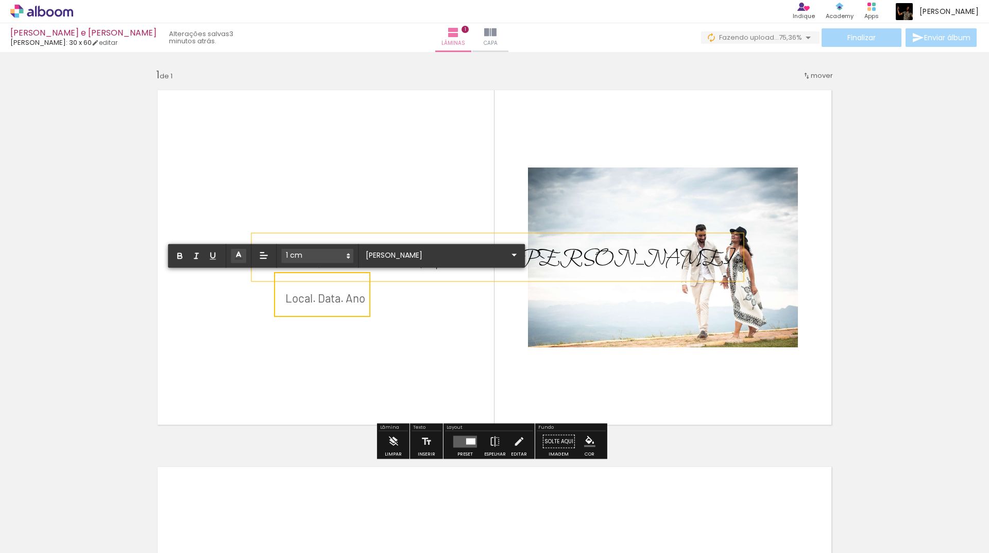
click at [359, 258] on div at bounding box center [358, 256] width 1 height 24
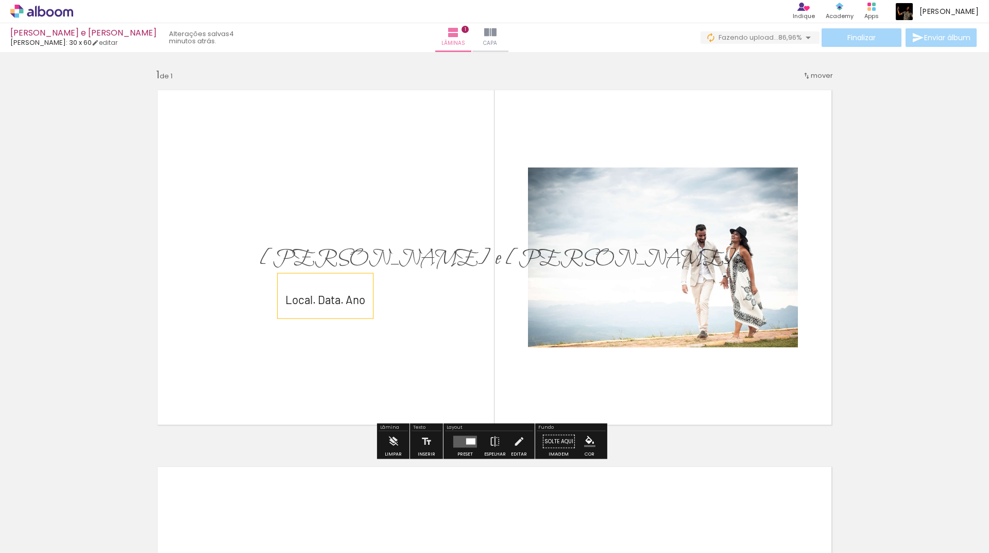
click at [338, 306] on span "Local. Data. Ano" at bounding box center [325, 299] width 80 height 13
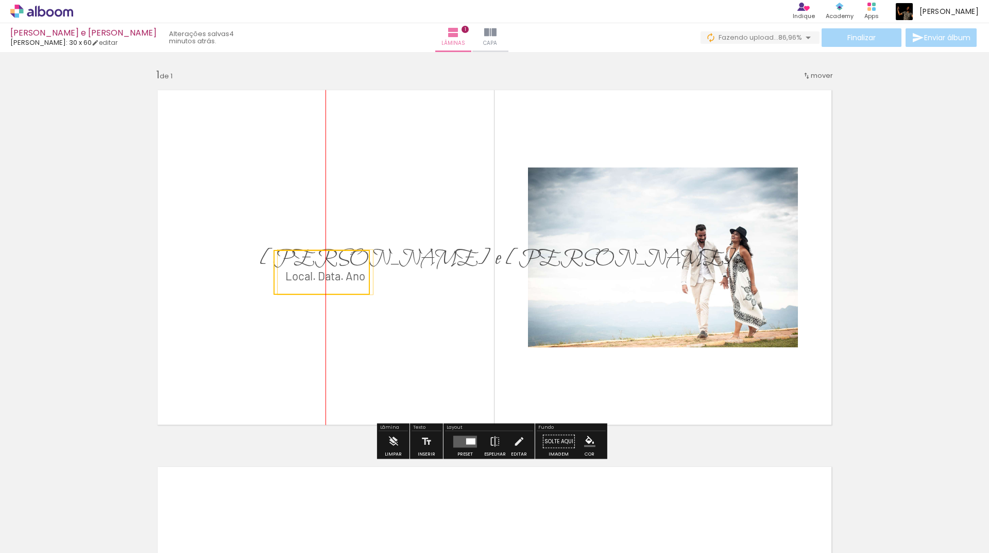
drag, startPoint x: 334, startPoint y: 275, endPoint x: 334, endPoint y: 251, distance: 23.7
click at [334, 251] on quentale-selection at bounding box center [322, 272] width 96 height 45
click at [448, 350] on quentale-layouter at bounding box center [494, 257] width 690 height 351
click at [680, 106] on quentale-layouter at bounding box center [494, 257] width 690 height 351
click at [458, 447] on quentale-layouter at bounding box center [465, 441] width 24 height 12
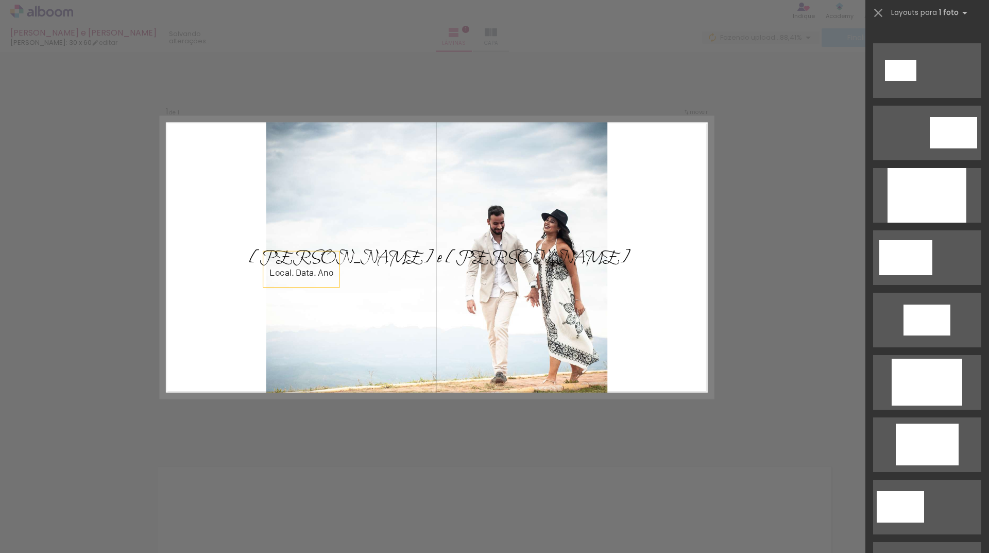
scroll to position [361, 0]
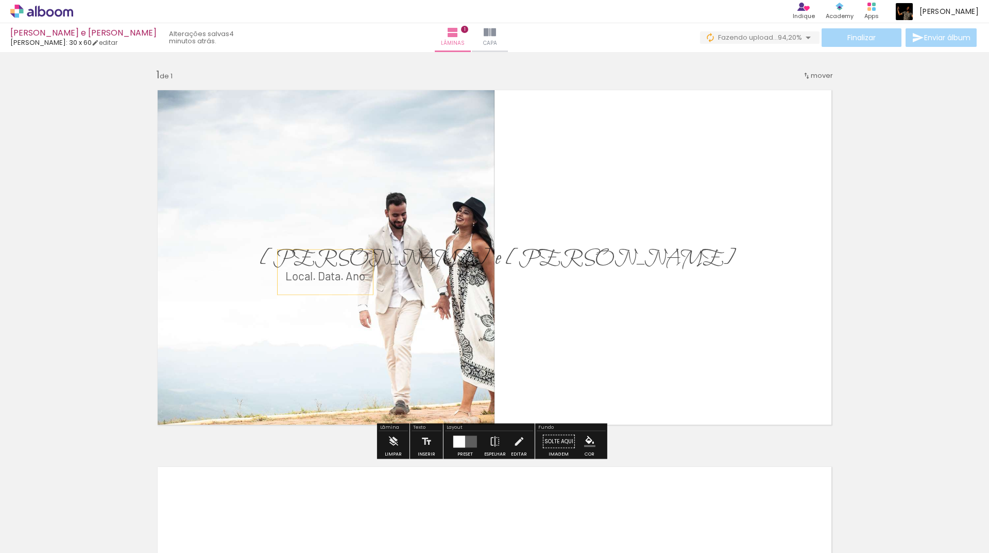
click at [456, 443] on div at bounding box center [459, 441] width 12 height 12
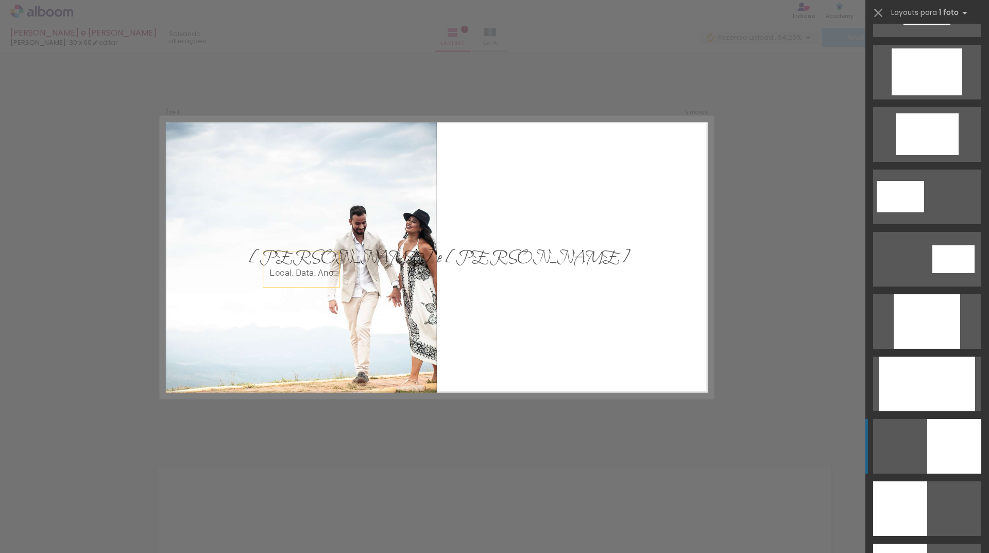
scroll to position [686, 0]
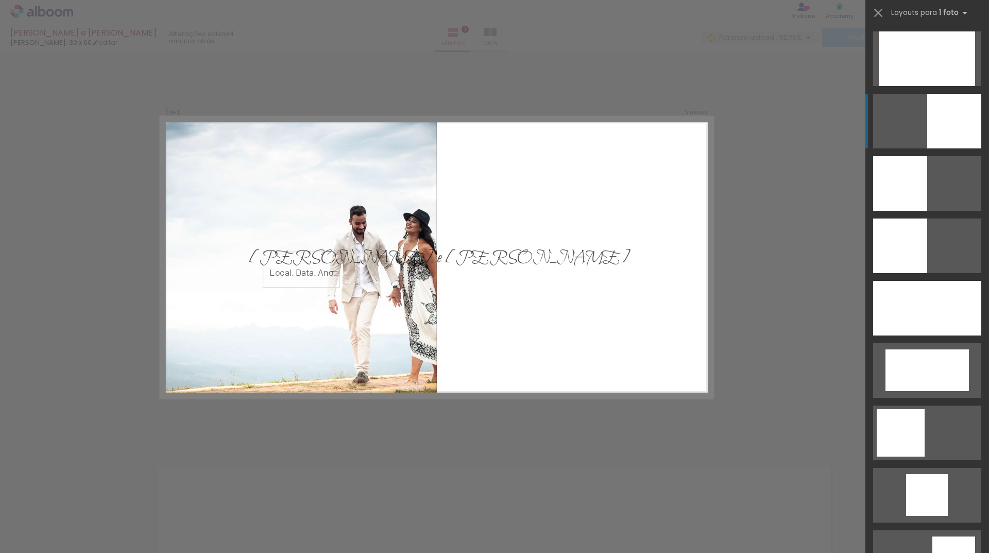
click at [500, 316] on quentale-layouter at bounding box center [437, 257] width 552 height 281
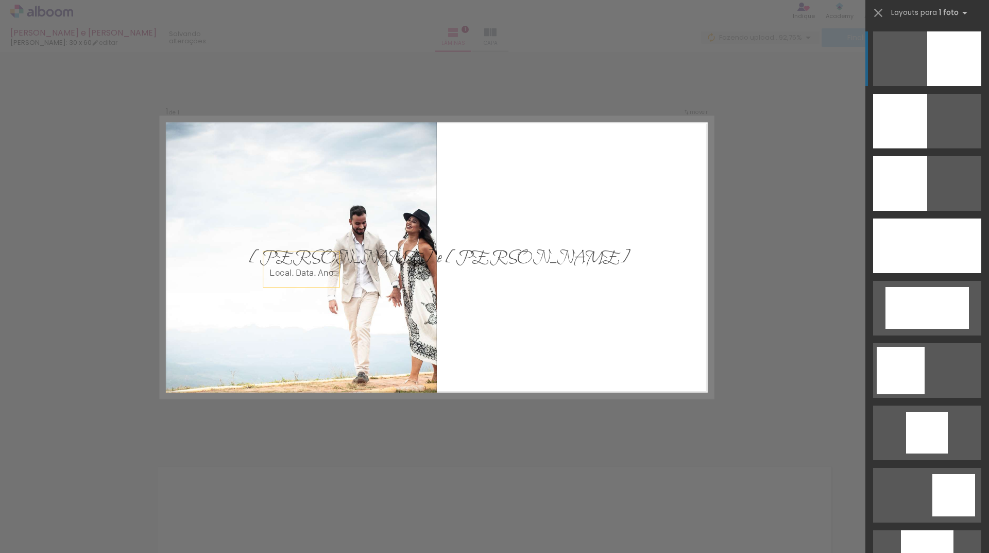
click at [496, 321] on quentale-layouter at bounding box center [437, 257] width 552 height 281
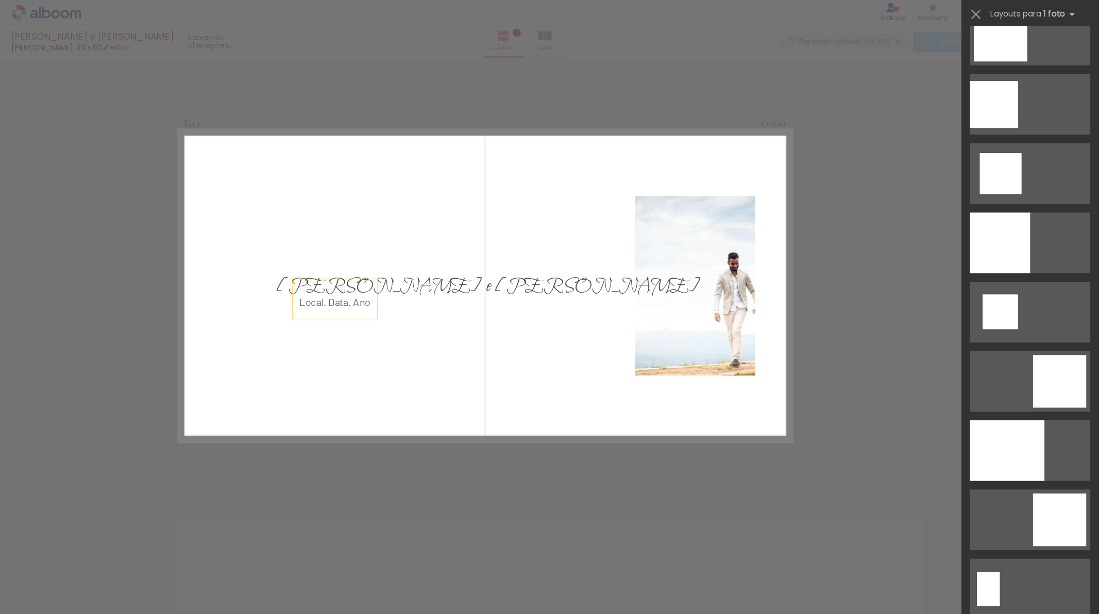
scroll to position [1521, 0]
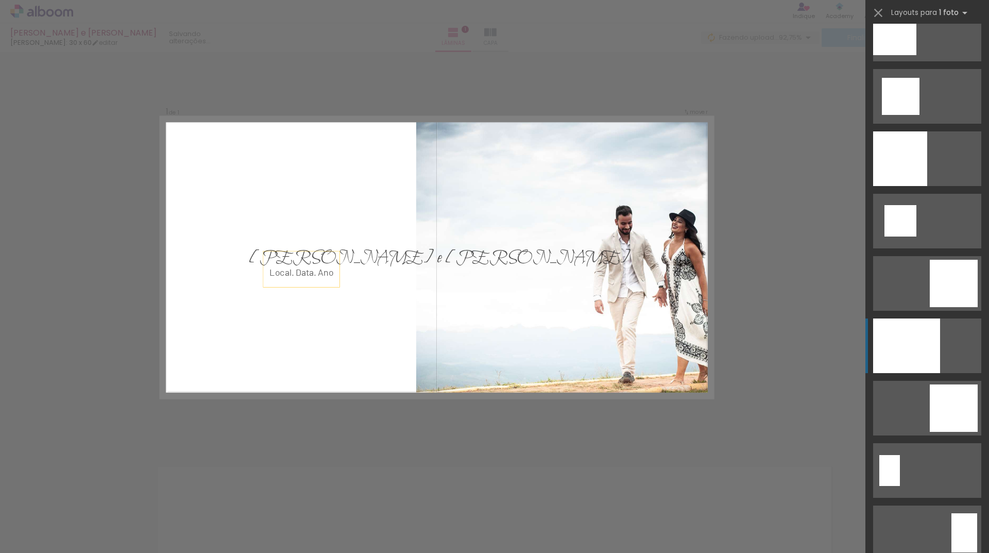
click at [888, 370] on div at bounding box center [906, 345] width 67 height 55
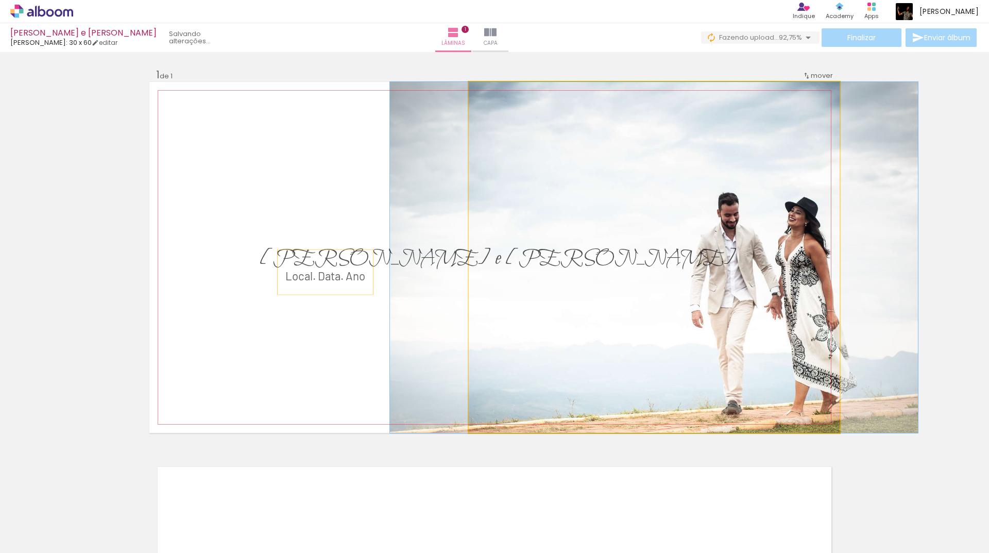
click at [567, 291] on quentale-photo at bounding box center [654, 257] width 371 height 351
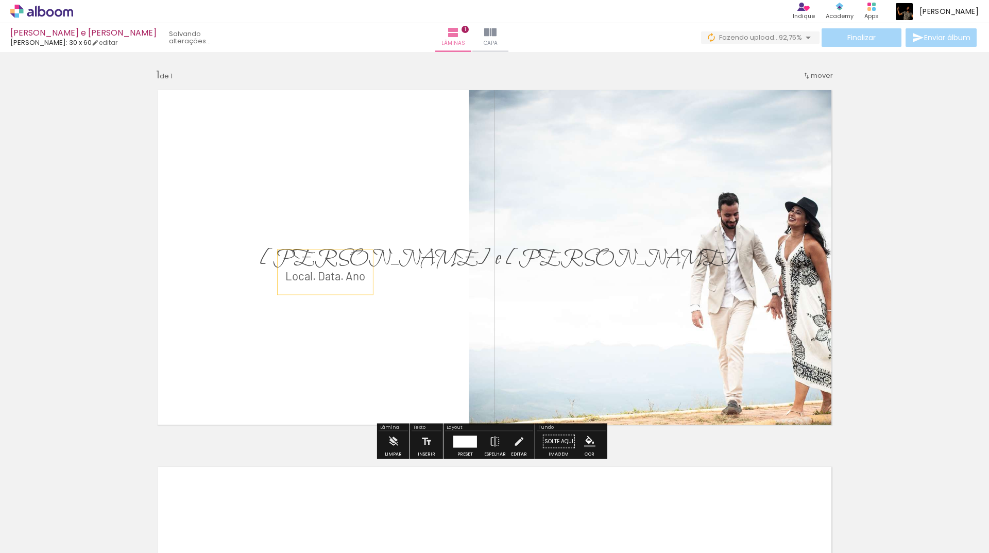
click at [567, 291] on quentale-photo at bounding box center [654, 257] width 371 height 351
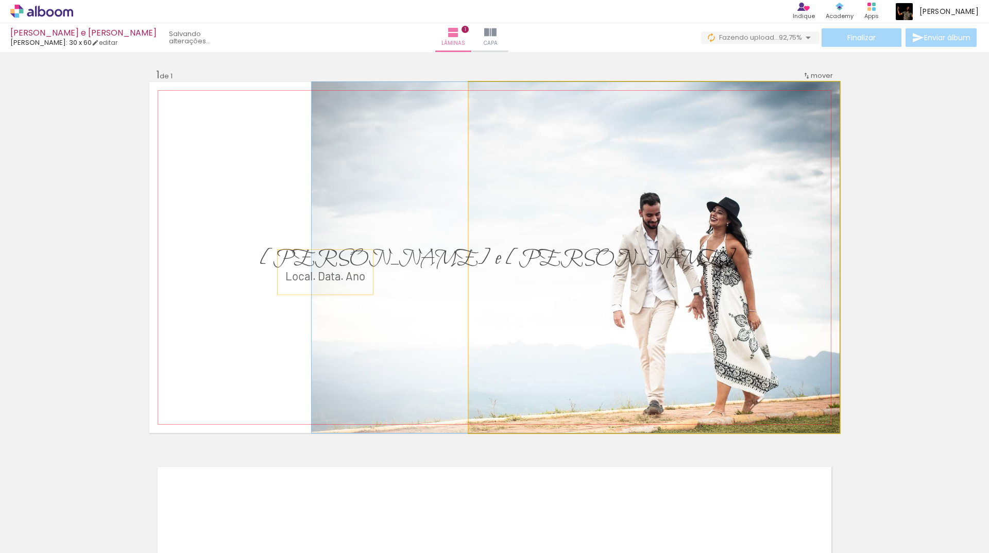
drag, startPoint x: 567, startPoint y: 291, endPoint x: 482, endPoint y: 295, distance: 85.1
click at [471, 260] on quentale-photo at bounding box center [654, 257] width 371 height 351
click at [471, 263] on quentale-photo at bounding box center [654, 257] width 371 height 351
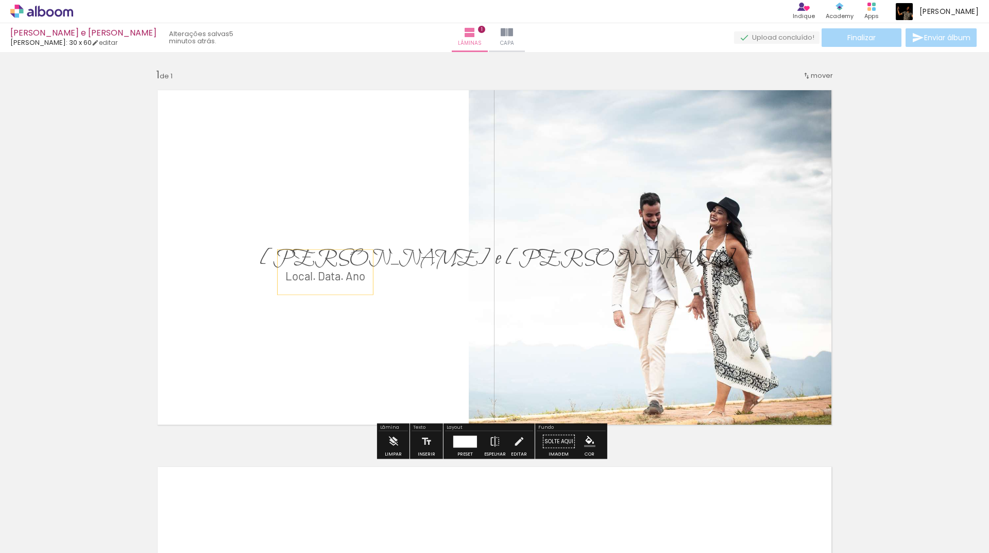
click at [470, 263] on quentale-photo at bounding box center [654, 257] width 371 height 351
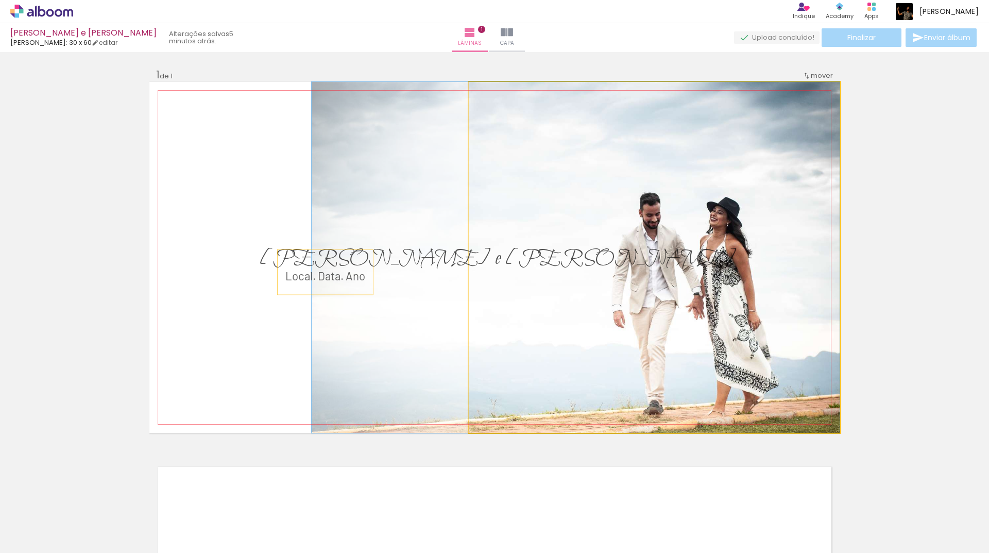
click at [470, 263] on quentale-photo at bounding box center [654, 257] width 371 height 351
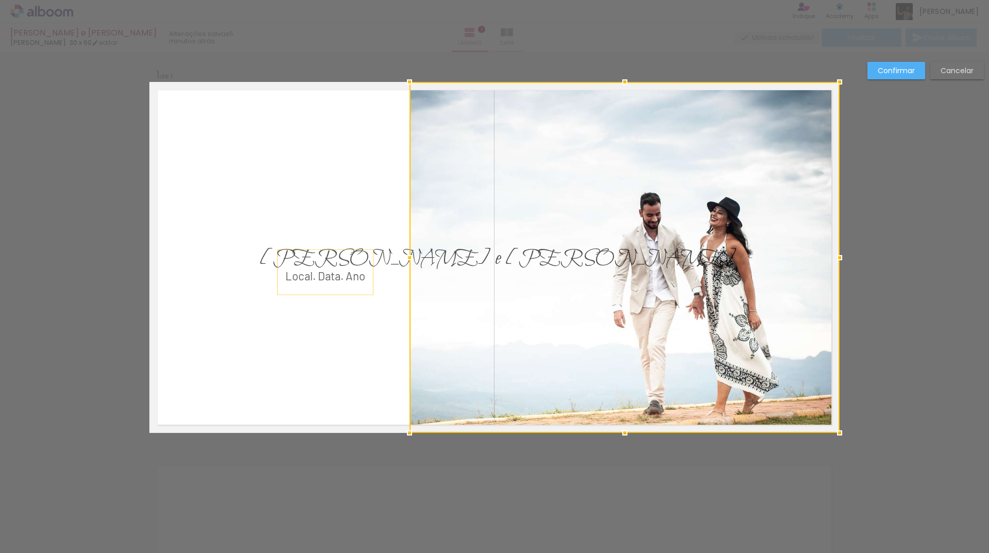
drag, startPoint x: 463, startPoint y: 258, endPoint x: 404, endPoint y: 272, distance: 60.9
click at [404, 272] on album-spread "1 de 1" at bounding box center [494, 257] width 690 height 351
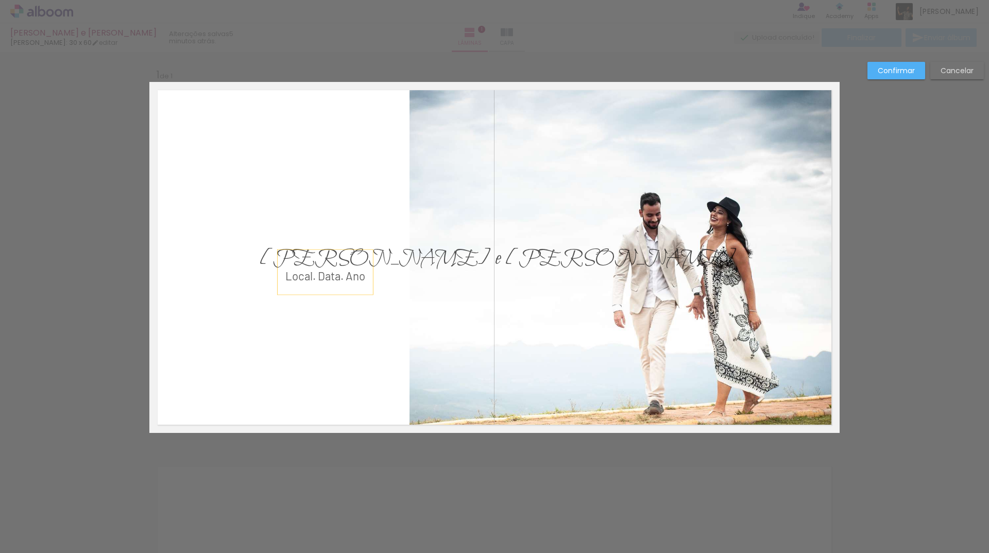
click at [324, 316] on quentale-layouter at bounding box center [494, 257] width 690 height 351
click at [353, 208] on quentale-layouter at bounding box center [494, 257] width 690 height 351
click at [333, 262] on p "Local. Data. Ano" at bounding box center [325, 272] width 80 height 32
drag, startPoint x: 348, startPoint y: 272, endPoint x: 341, endPoint y: 311, distance: 39.2
click at [341, 311] on album-spread "1 de 1" at bounding box center [494, 257] width 690 height 351
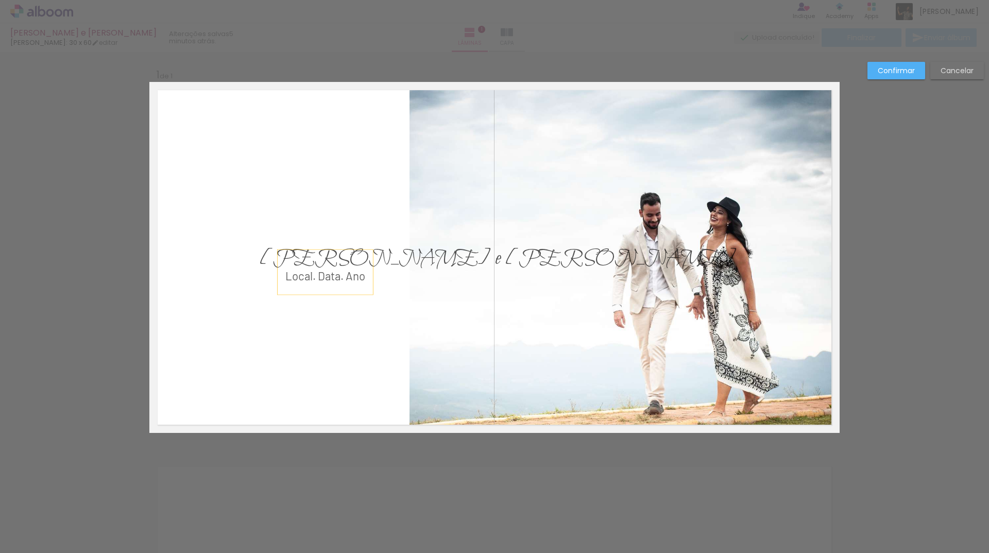
click at [338, 313] on quentale-layouter at bounding box center [494, 257] width 690 height 351
click at [318, 276] on span "Local. Data. Ano" at bounding box center [325, 275] width 80 height 13
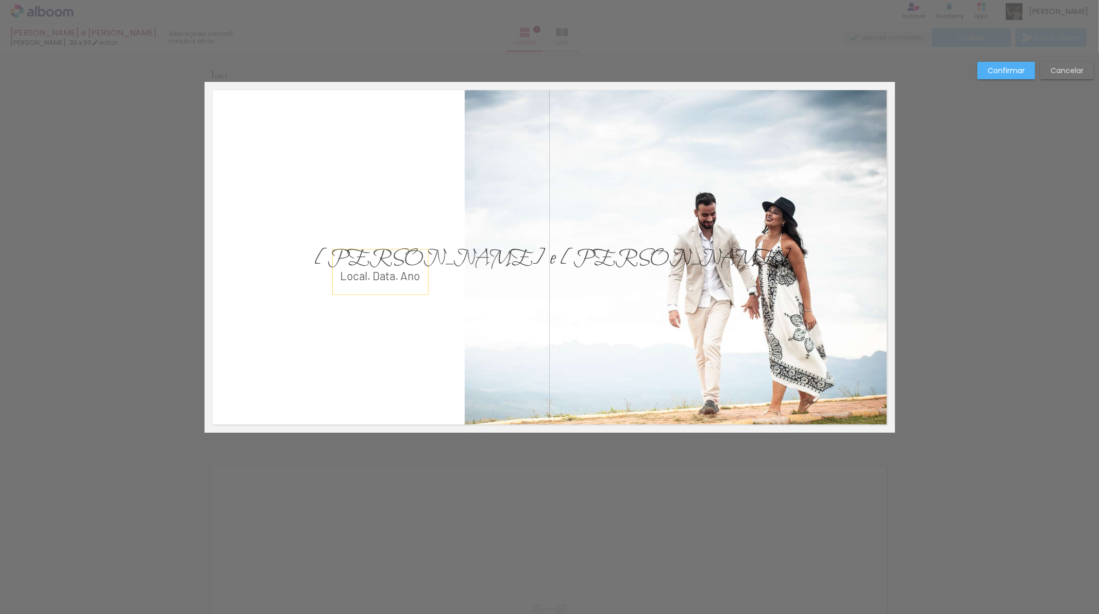
click at [0, 0] on slot "Confirmar" at bounding box center [0, 0] width 0 height 0
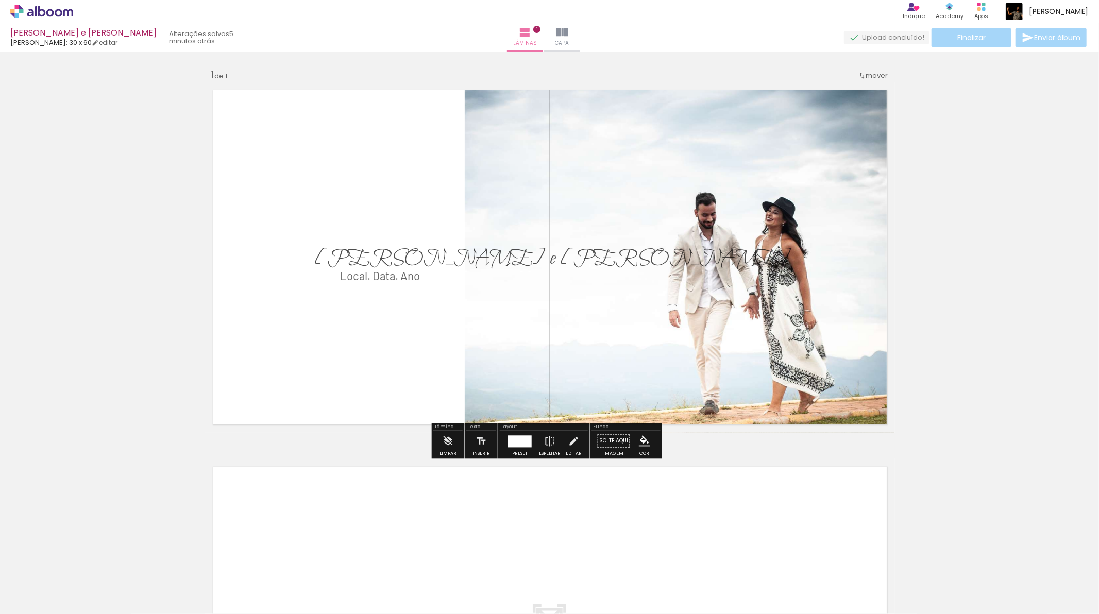
click at [357, 286] on p "Local. Data. Ano" at bounding box center [380, 272] width 80 height 32
drag, startPoint x: 362, startPoint y: 287, endPoint x: 330, endPoint y: 308, distance: 38.3
click at [330, 308] on quentale-selection at bounding box center [344, 293] width 96 height 45
click at [370, 254] on span "[PERSON_NAME] e [PERSON_NAME]" at bounding box center [552, 258] width 477 height 29
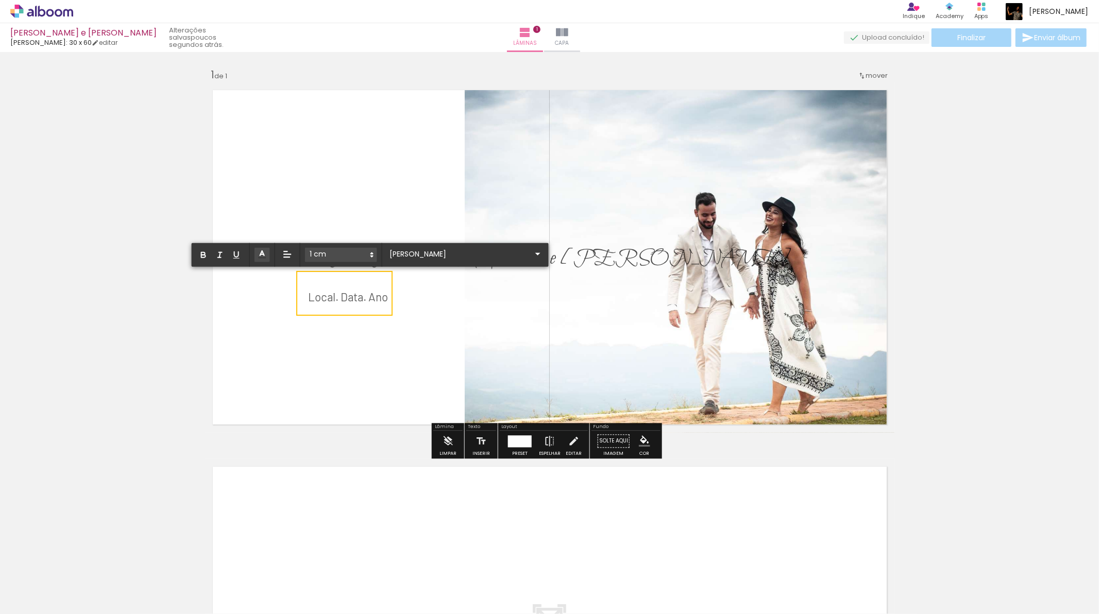
click at [392, 196] on quentale-layouter at bounding box center [550, 257] width 690 height 351
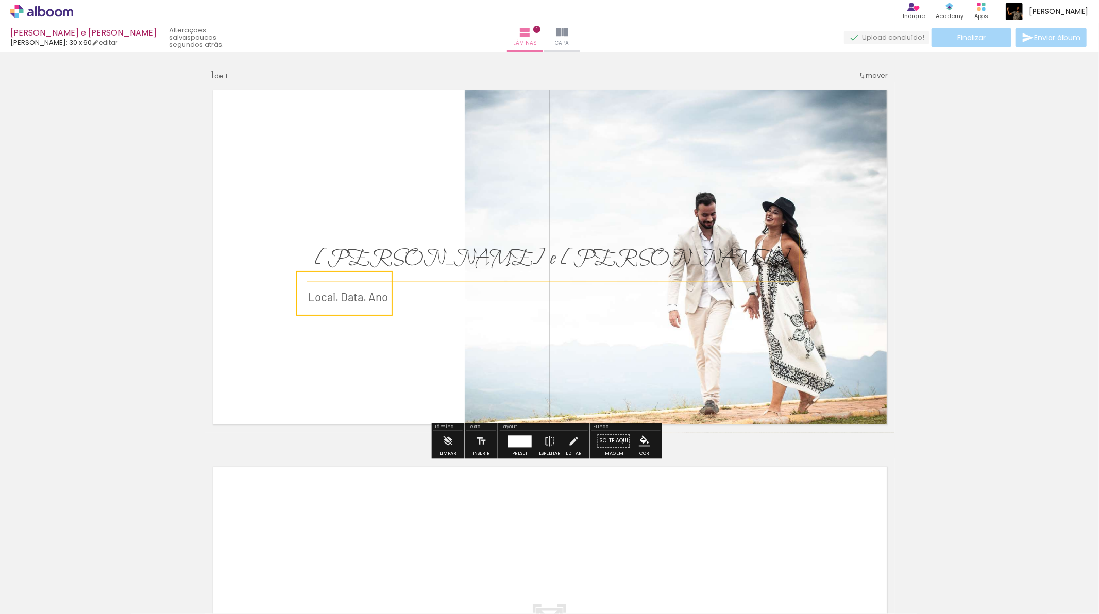
drag, startPoint x: 405, startPoint y: 256, endPoint x: 364, endPoint y: 235, distance: 46.1
click at [364, 235] on div "[PERSON_NAME] e [PERSON_NAME]" at bounding box center [553, 257] width 492 height 48
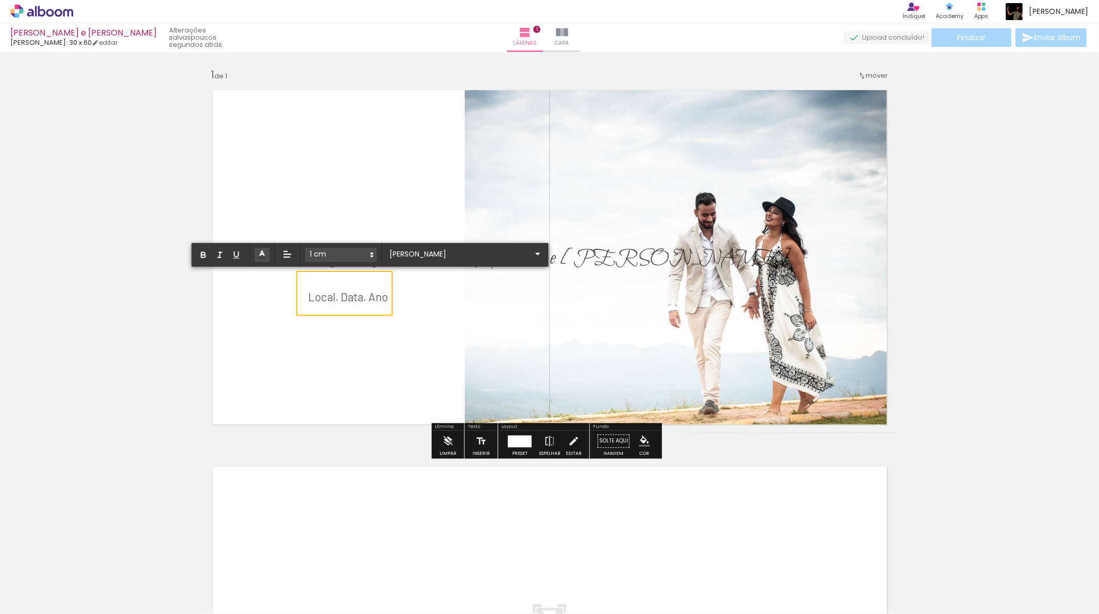
click at [368, 193] on quentale-layouter at bounding box center [550, 257] width 690 height 351
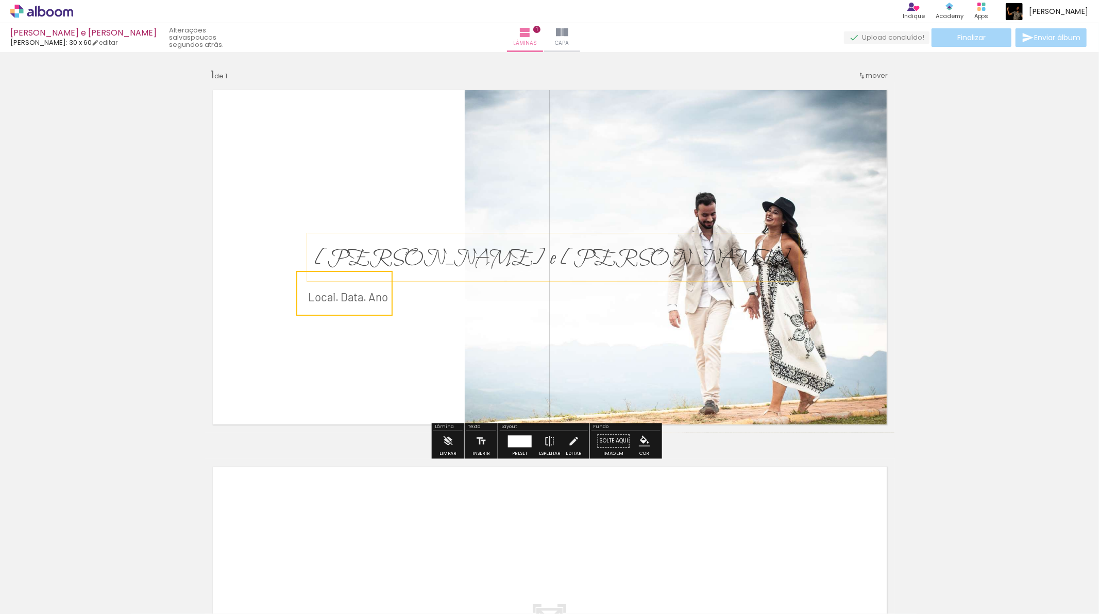
click at [362, 242] on p "[PERSON_NAME] e [PERSON_NAME]" at bounding box center [552, 258] width 477 height 36
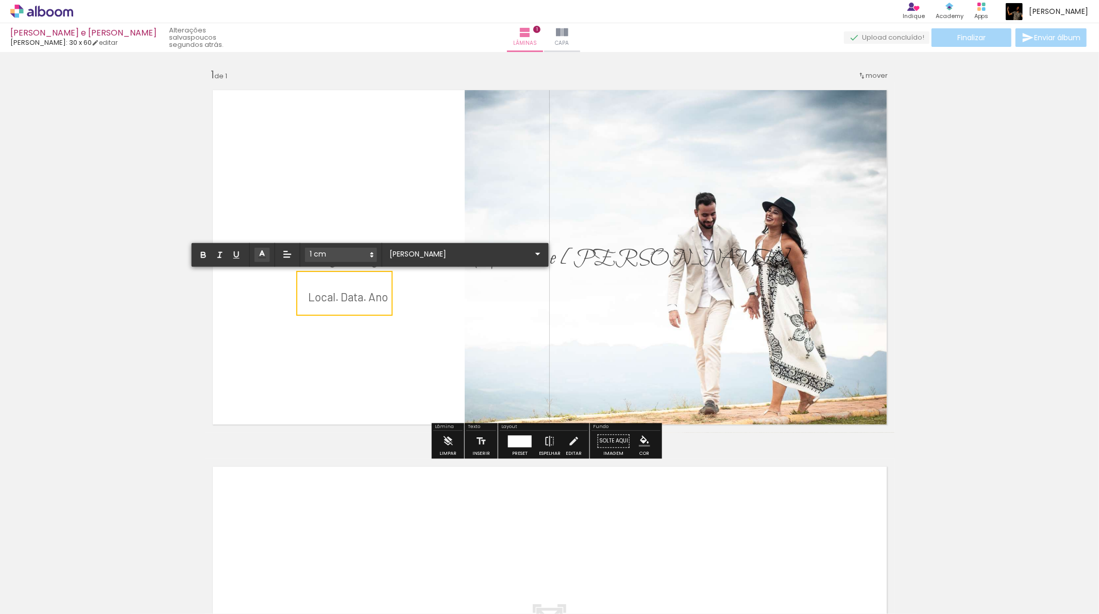
click at [315, 204] on quentale-layouter at bounding box center [550, 257] width 690 height 351
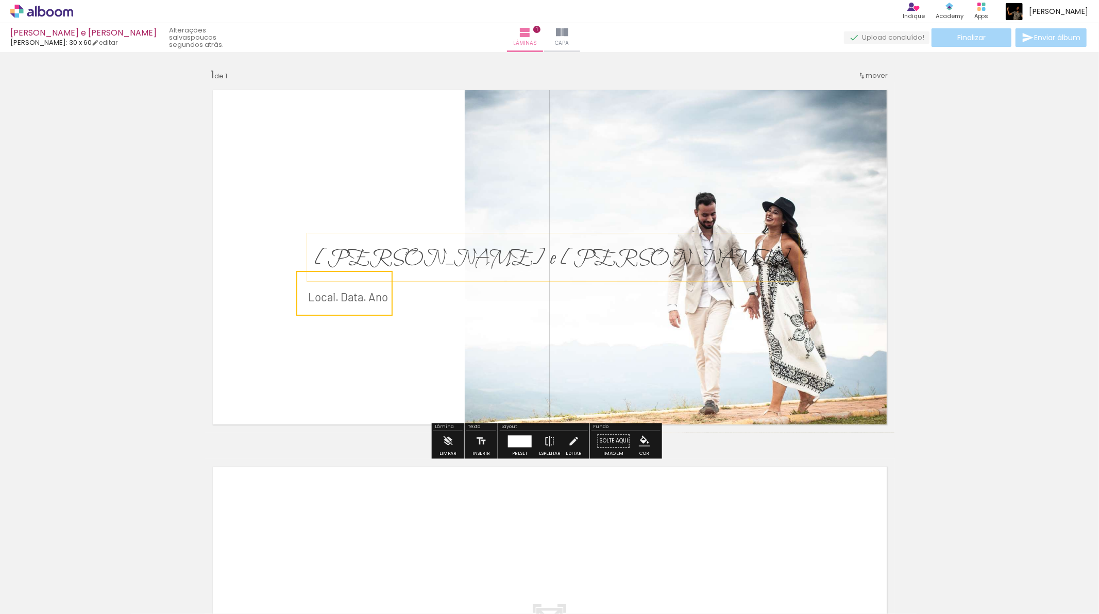
click at [323, 255] on span "[PERSON_NAME] e [PERSON_NAME]" at bounding box center [552, 258] width 477 height 29
drag, startPoint x: 387, startPoint y: 262, endPoint x: 331, endPoint y: 269, distance: 56.7
click at [334, 269] on span "[PERSON_NAME] e [PERSON_NAME]" at bounding box center [552, 258] width 477 height 29
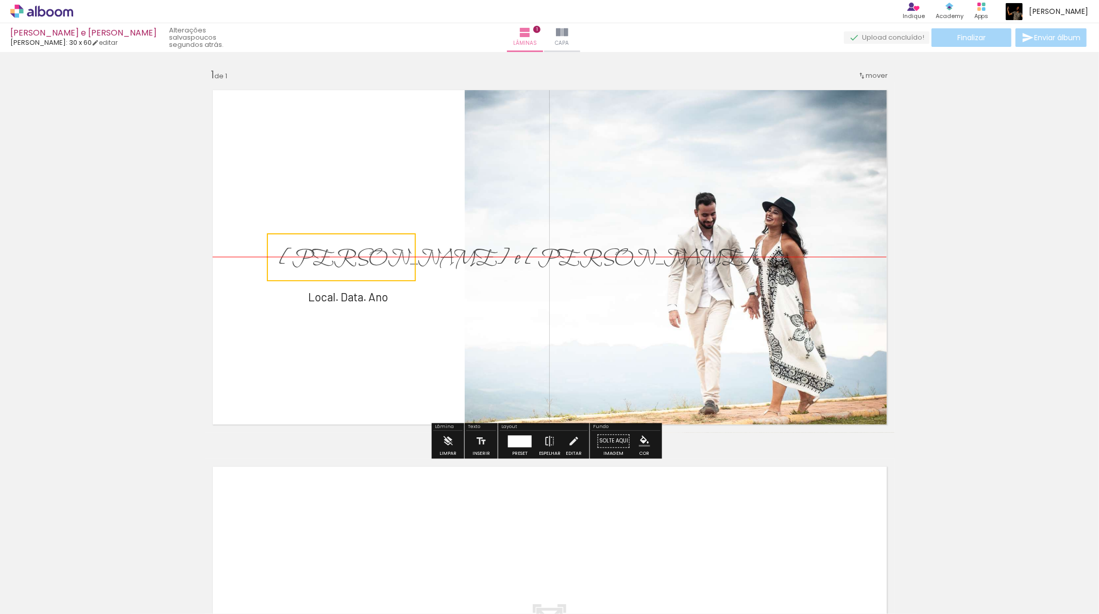
drag, startPoint x: 313, startPoint y: 250, endPoint x: 278, endPoint y: 246, distance: 35.3
click at [278, 246] on quentale-selection at bounding box center [341, 257] width 149 height 48
click at [312, 292] on span "Local. Data. Ano" at bounding box center [348, 296] width 80 height 13
type input "[PERSON_NAME] Caps"
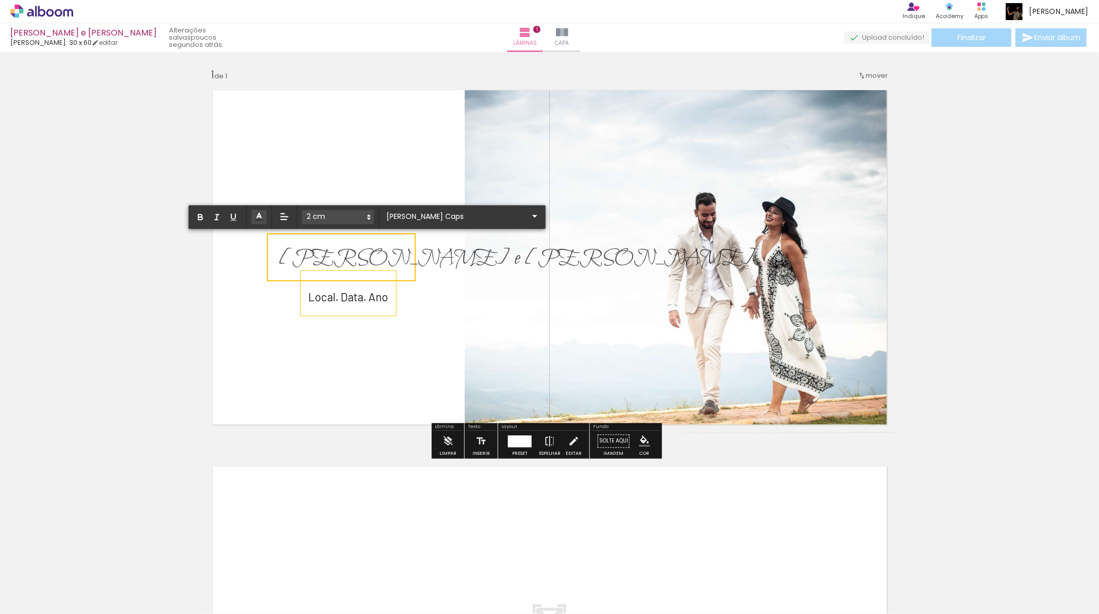
click at [323, 293] on span "Local. Data. Ano" at bounding box center [348, 296] width 80 height 13
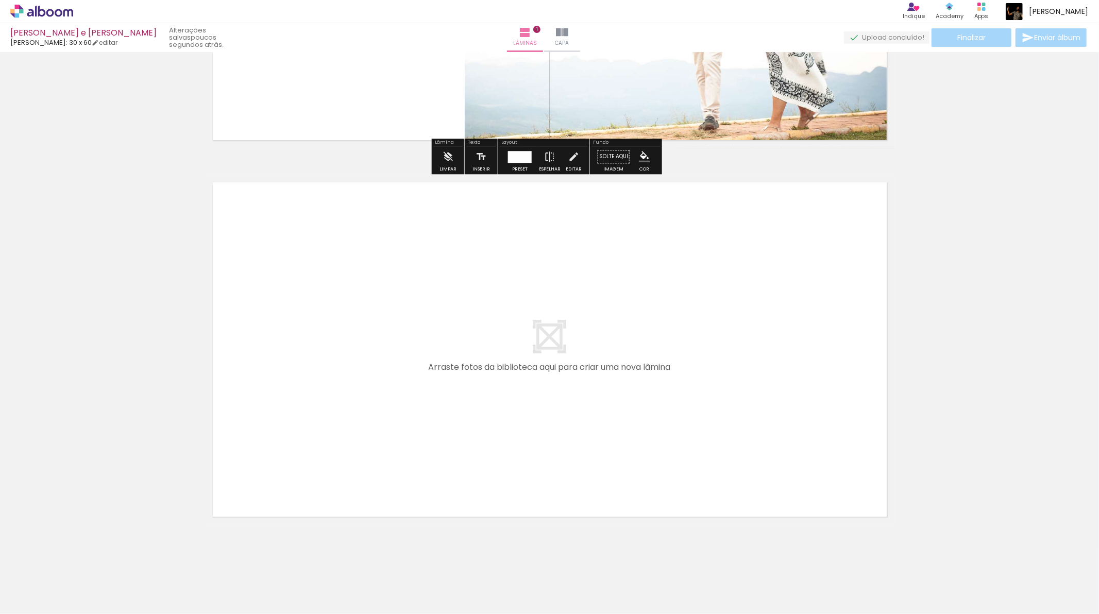
scroll to position [286, 0]
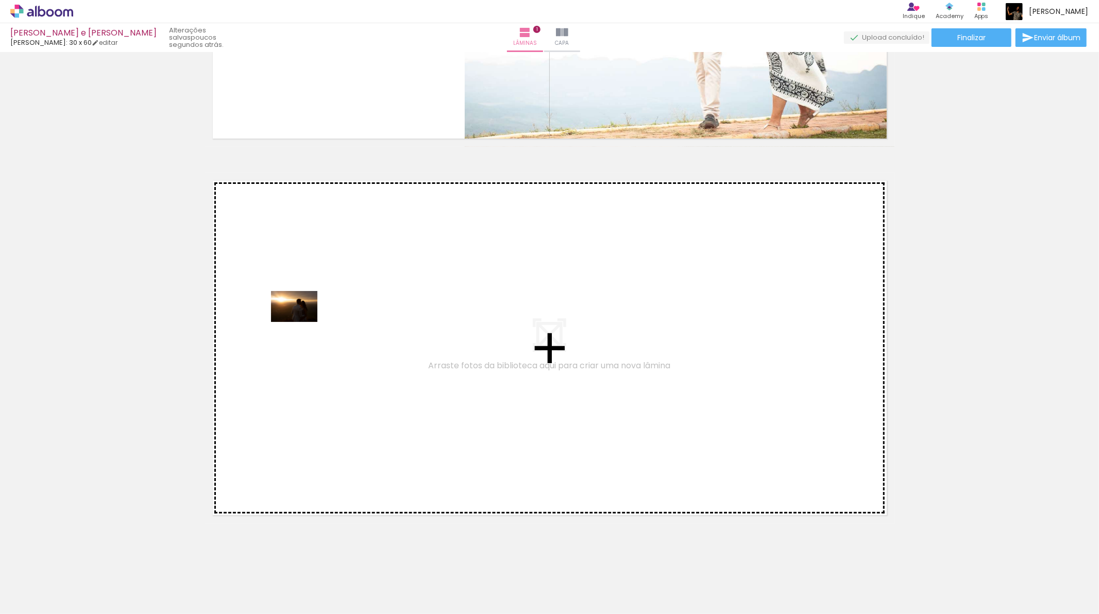
drag, startPoint x: 557, startPoint y: 581, endPoint x: 302, endPoint y: 322, distance: 363.6
click at [302, 322] on quentale-workspace at bounding box center [549, 307] width 1099 height 614
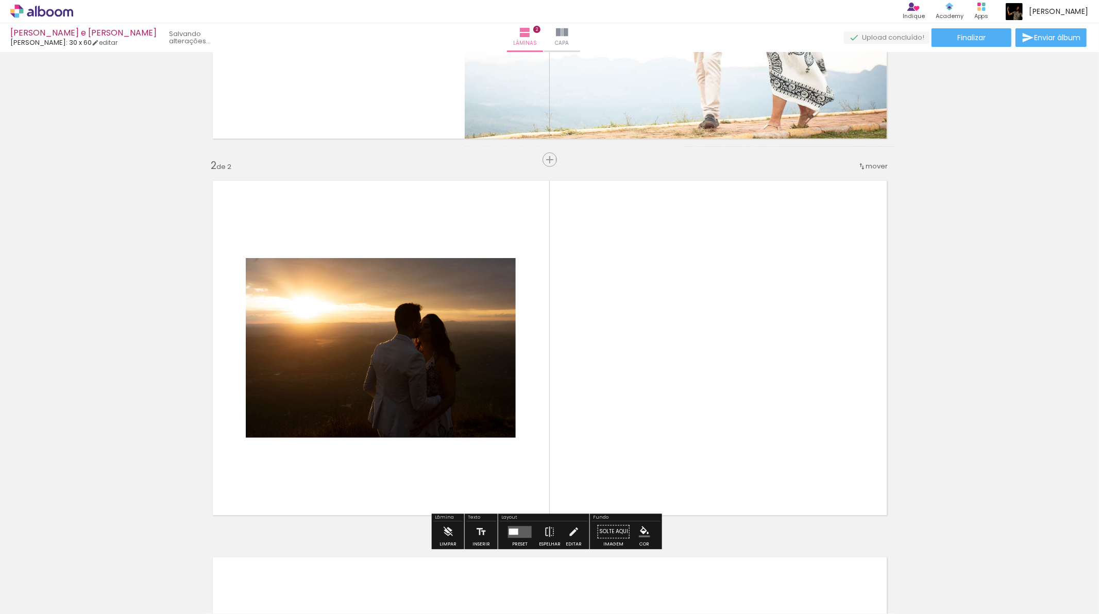
scroll to position [333, 0]
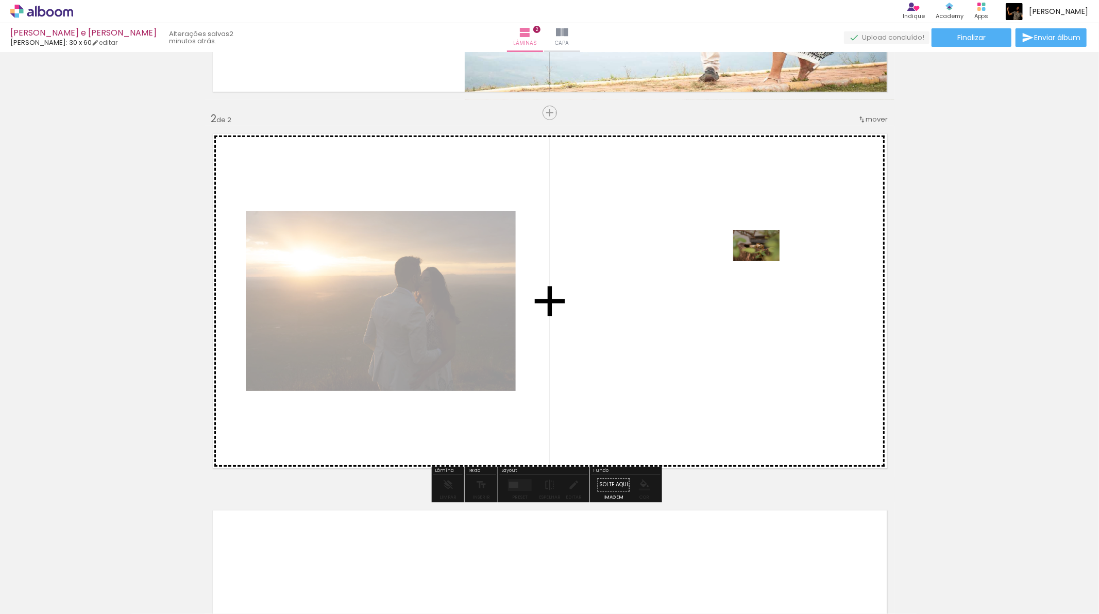
drag, startPoint x: 805, startPoint y: 588, endPoint x: 764, endPoint y: 261, distance: 329.8
click at [764, 261] on quentale-workspace at bounding box center [549, 307] width 1099 height 614
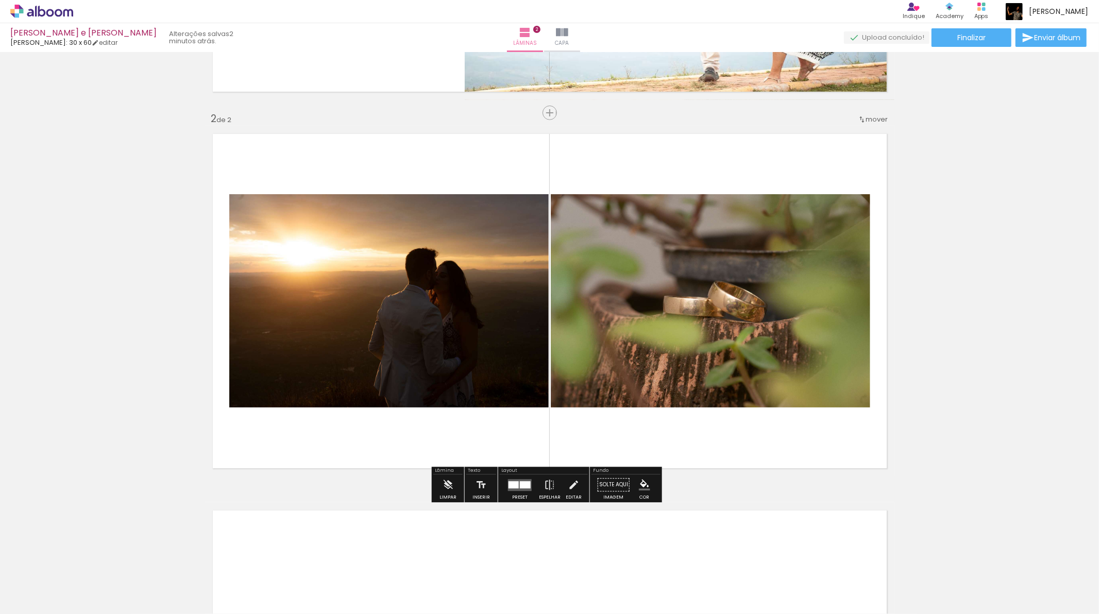
click at [527, 486] on div at bounding box center [525, 484] width 11 height 7
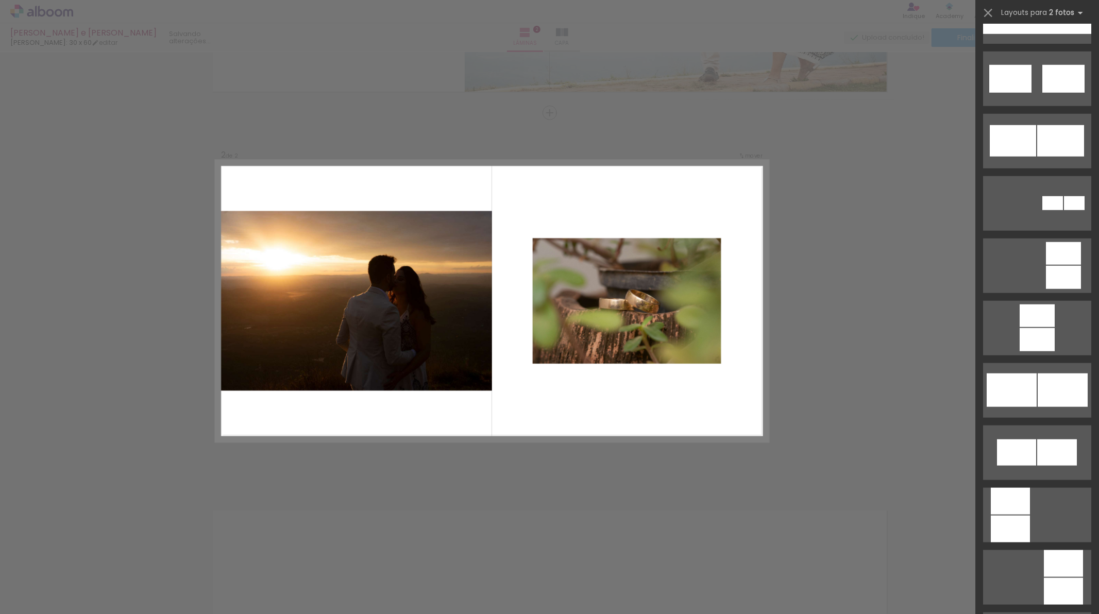
scroll to position [973, 0]
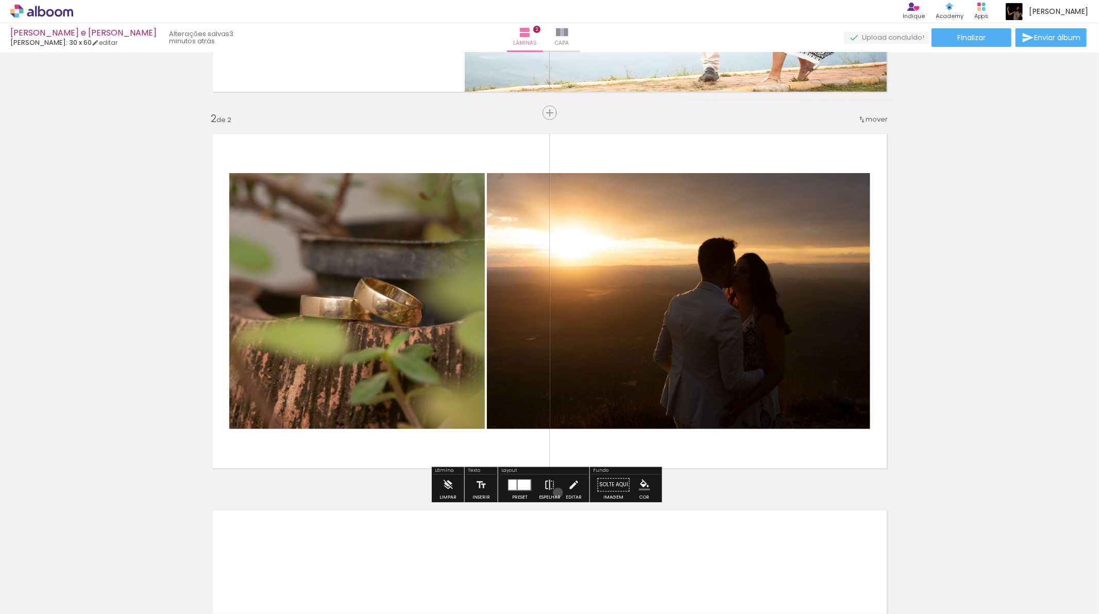
click at [555, 493] on paper-button "Espelhar" at bounding box center [549, 488] width 27 height 26
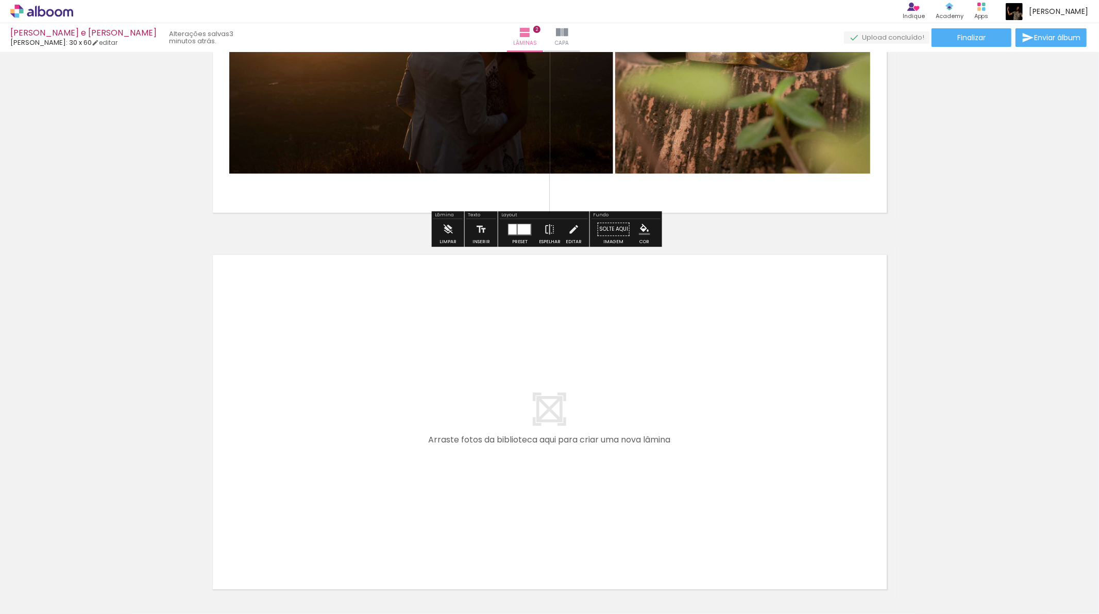
scroll to position [619, 0]
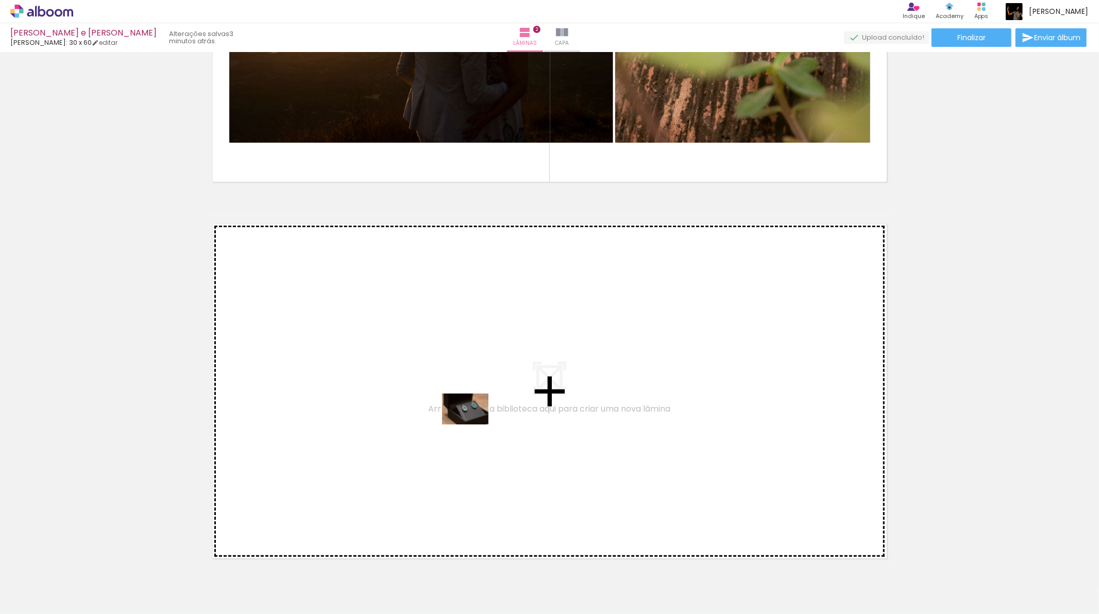
drag, startPoint x: 738, startPoint y: 594, endPoint x: 473, endPoint y: 425, distance: 314.6
click at [473, 425] on quentale-workspace at bounding box center [549, 307] width 1099 height 614
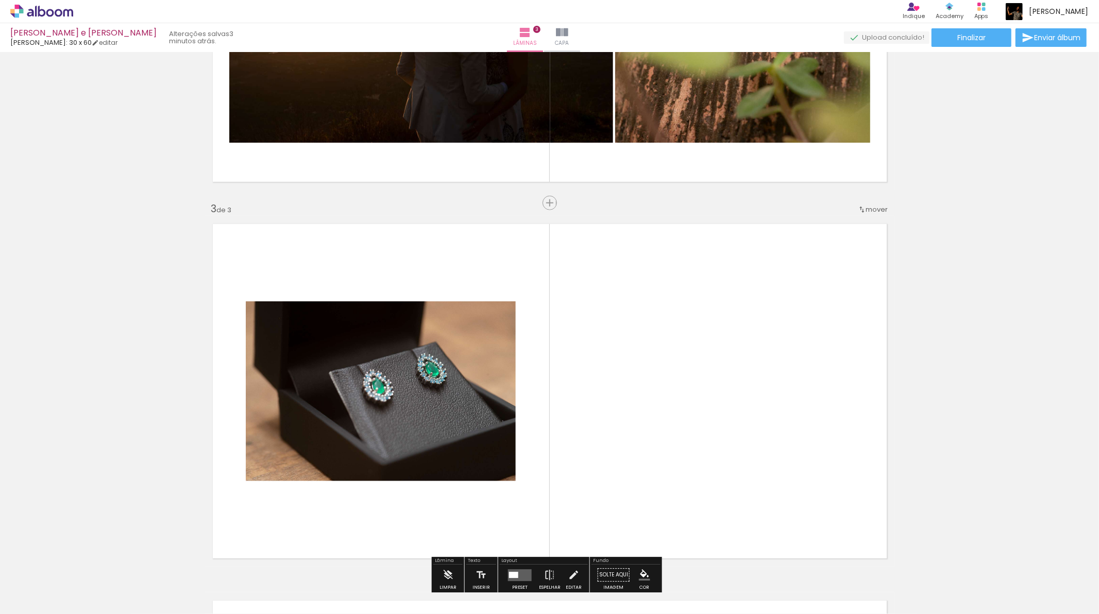
scroll to position [710, 0]
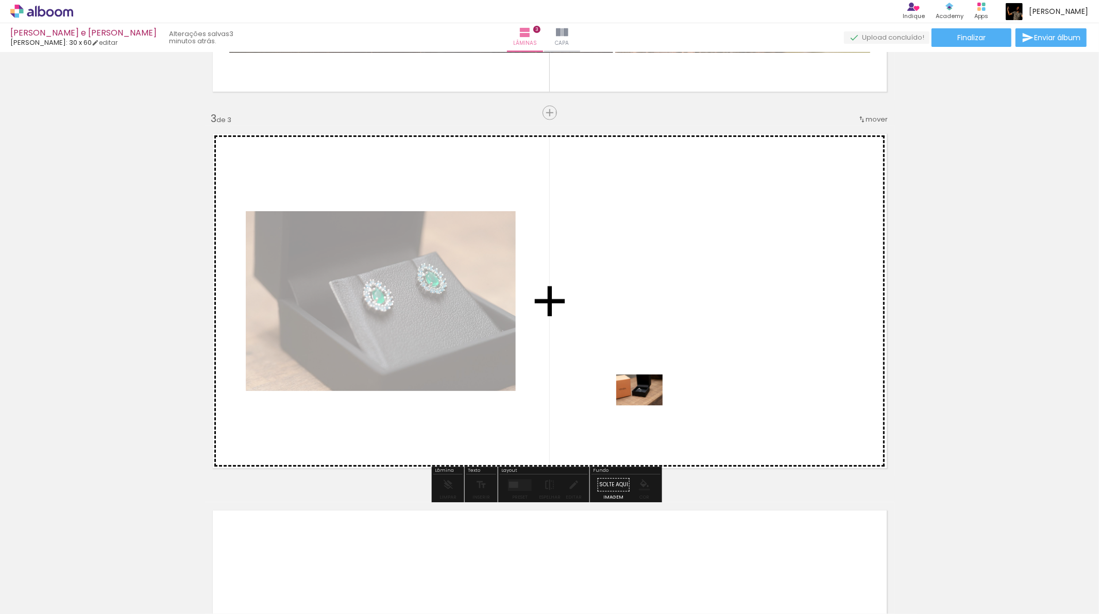
drag, startPoint x: 675, startPoint y: 591, endPoint x: 647, endPoint y: 406, distance: 187.6
click at [647, 406] on quentale-workspace at bounding box center [549, 307] width 1099 height 614
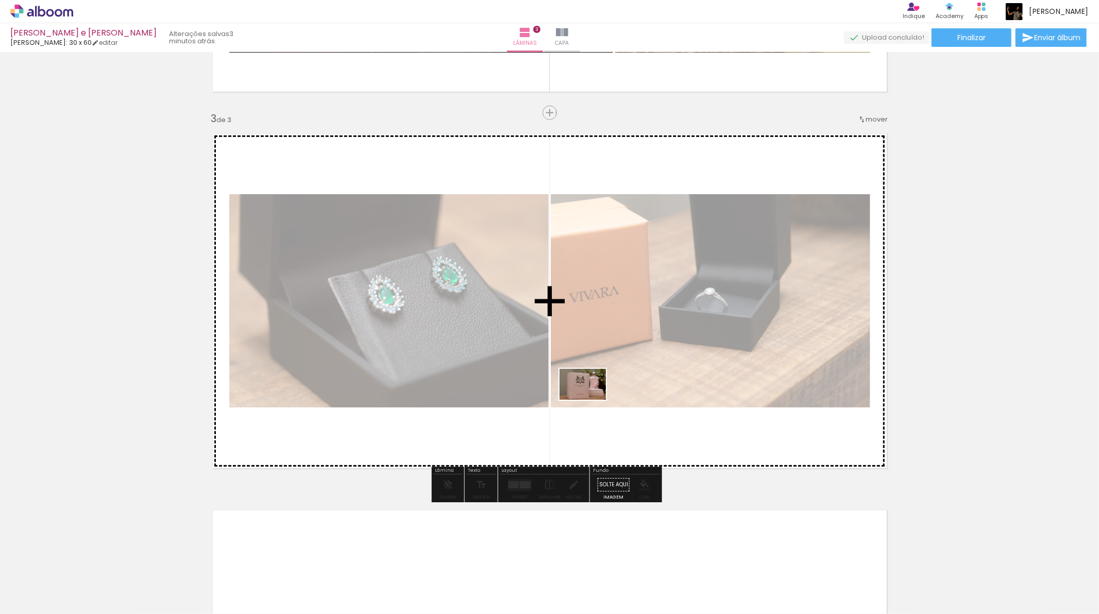
drag, startPoint x: 620, startPoint y: 579, endPoint x: 591, endPoint y: 400, distance: 181.8
click at [591, 400] on quentale-workspace at bounding box center [549, 307] width 1099 height 614
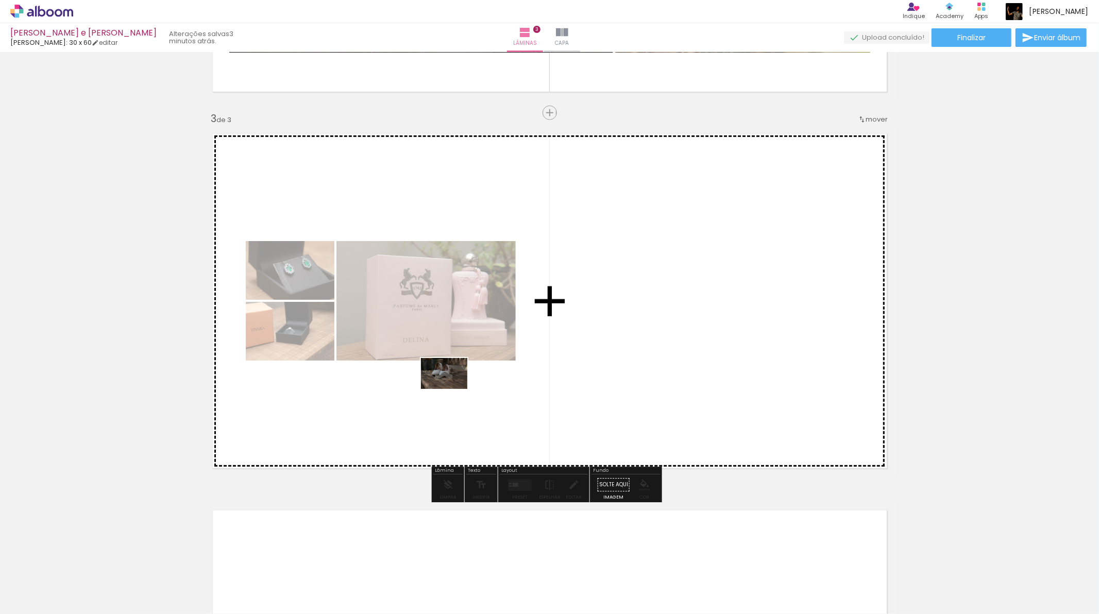
drag, startPoint x: 849, startPoint y: 588, endPoint x: 440, endPoint y: 390, distance: 454.2
click at [440, 390] on quentale-workspace at bounding box center [549, 307] width 1099 height 614
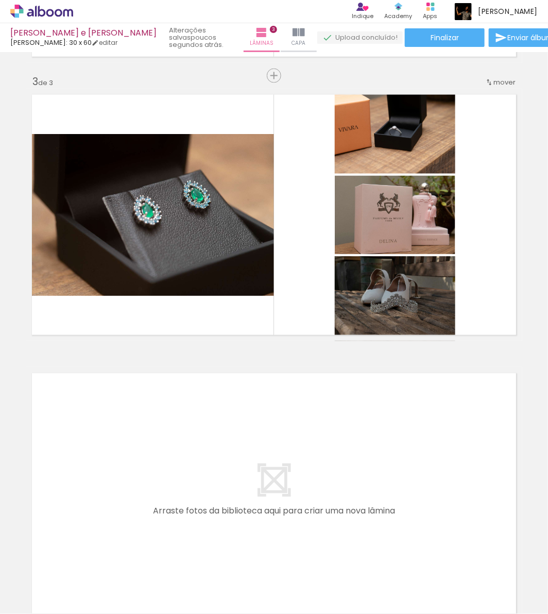
scroll to position [0, 3752]
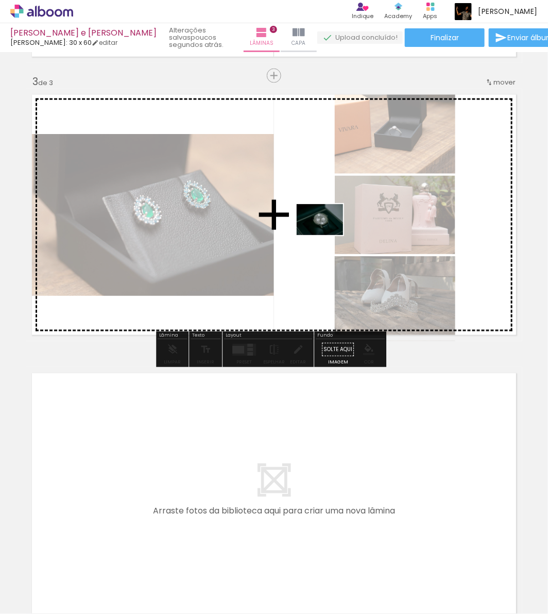
drag, startPoint x: 328, startPoint y: 586, endPoint x: 328, endPoint y: 235, distance: 351.4
click at [328, 235] on quentale-workspace at bounding box center [274, 307] width 548 height 614
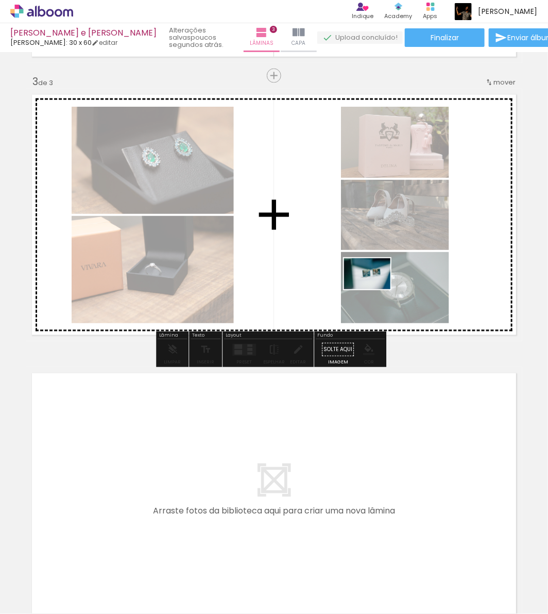
drag, startPoint x: 393, startPoint y: 580, endPoint x: 375, endPoint y: 289, distance: 291.2
click at [375, 289] on quentale-workspace at bounding box center [274, 307] width 548 height 614
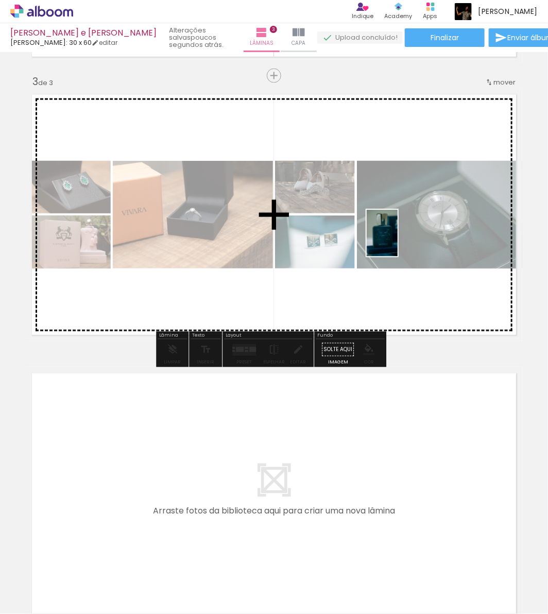
drag, startPoint x: 444, startPoint y: 582, endPoint x: 397, endPoint y: 234, distance: 351.0
click at [397, 234] on quentale-workspace at bounding box center [274, 307] width 548 height 614
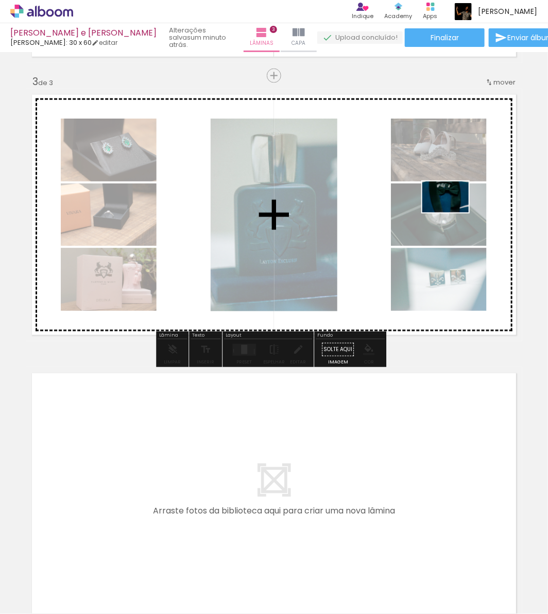
drag, startPoint x: 521, startPoint y: 590, endPoint x: 453, endPoint y: 212, distance: 383.7
click at [453, 212] on quentale-workspace at bounding box center [274, 307] width 548 height 614
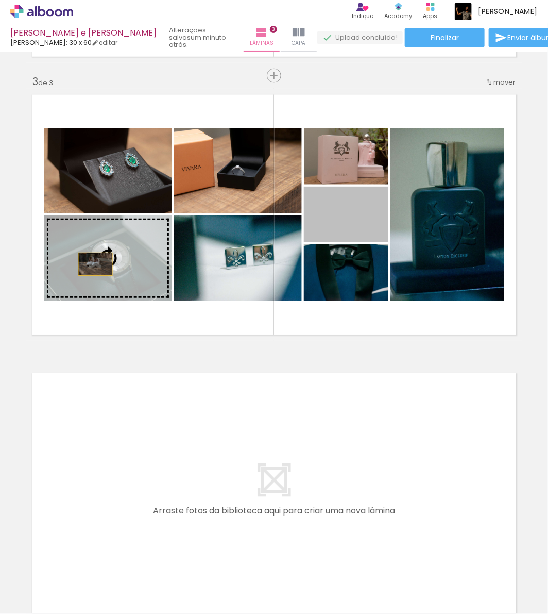
drag, startPoint x: 351, startPoint y: 218, endPoint x: 91, endPoint y: 264, distance: 264.1
click at [0, 0] on slot at bounding box center [0, 0] width 0 height 0
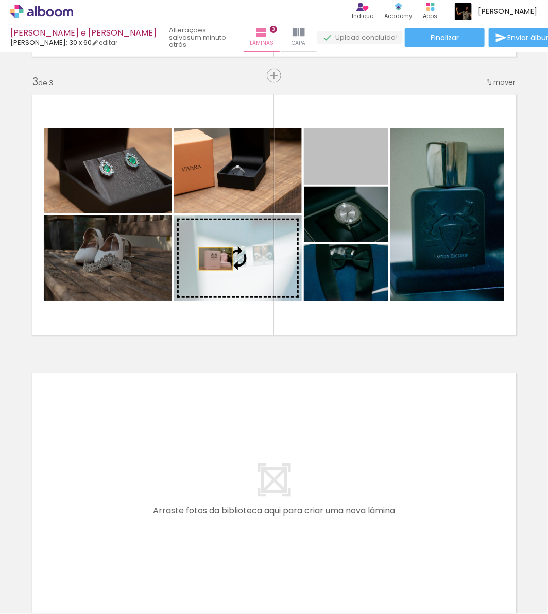
drag, startPoint x: 347, startPoint y: 147, endPoint x: 212, endPoint y: 259, distance: 175.3
click at [0, 0] on slot at bounding box center [0, 0] width 0 height 0
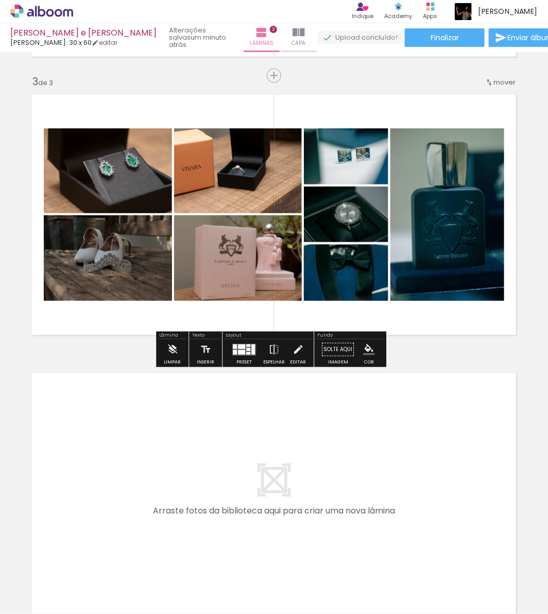
click at [418, 417] on quentale-layouter at bounding box center [274, 493] width 497 height 252
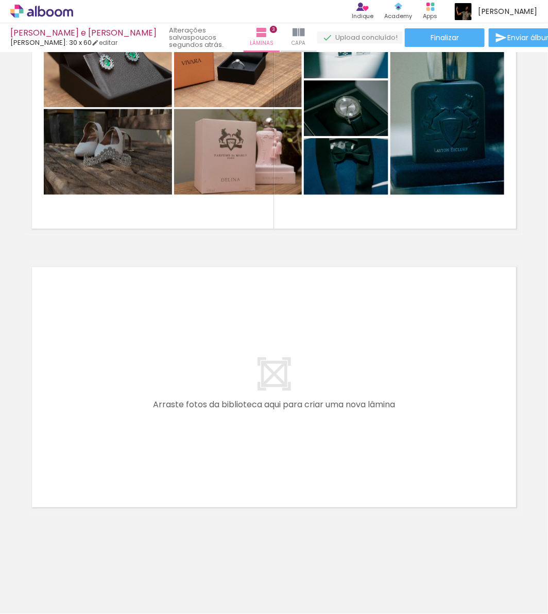
scroll to position [0, 550]
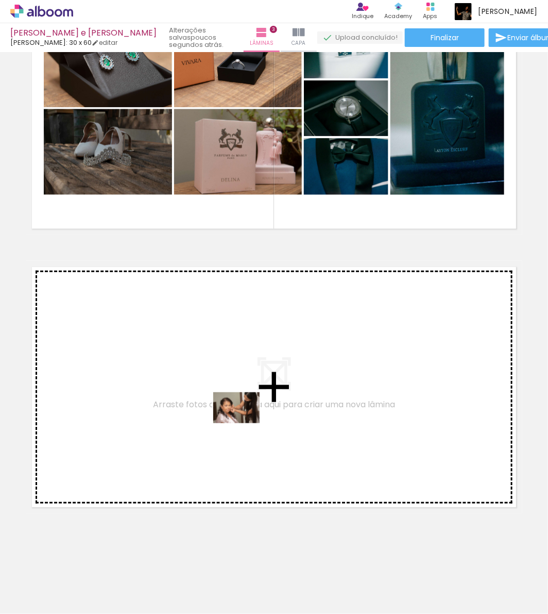
drag, startPoint x: 366, startPoint y: 574, endPoint x: 244, endPoint y: 423, distance: 194.2
click at [244, 423] on quentale-workspace at bounding box center [274, 307] width 548 height 614
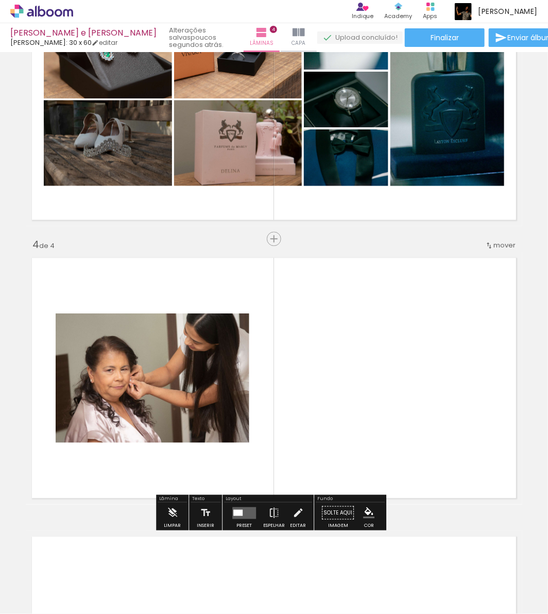
scroll to position [742, 0]
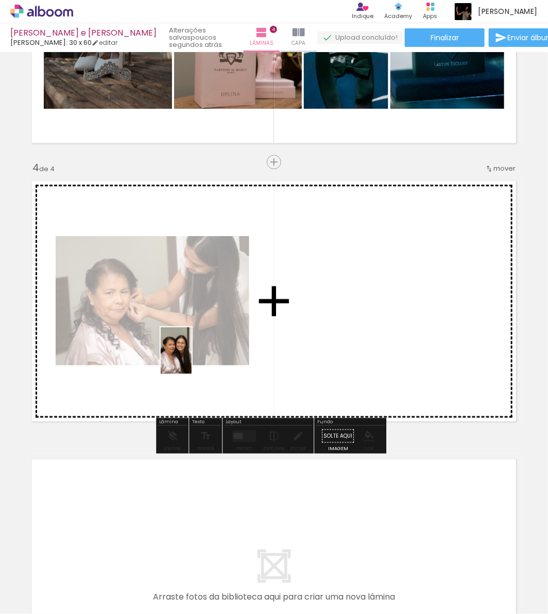
drag, startPoint x: 415, startPoint y: 585, endPoint x: 192, endPoint y: 358, distance: 318.1
click at [192, 358] on quentale-workspace at bounding box center [274, 307] width 548 height 614
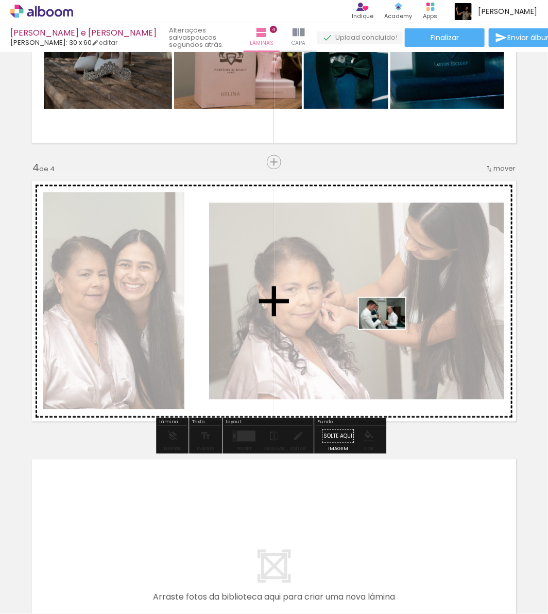
drag, startPoint x: 473, startPoint y: 585, endPoint x: 390, endPoint y: 328, distance: 270.2
click at [390, 328] on quentale-workspace at bounding box center [274, 307] width 548 height 614
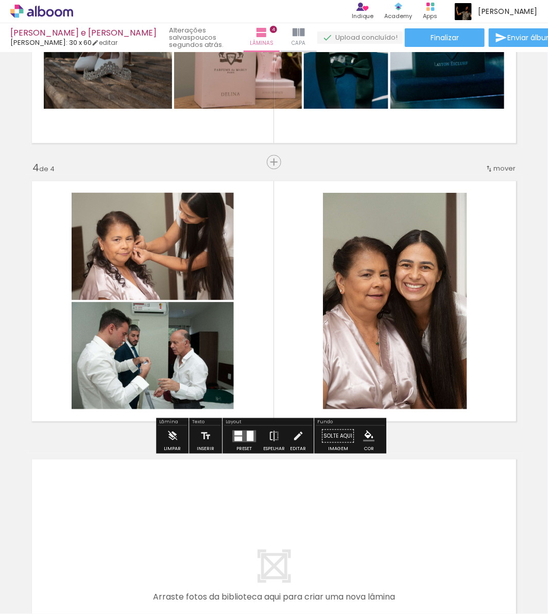
click at [241, 434] on quentale-layouter at bounding box center [244, 436] width 24 height 12
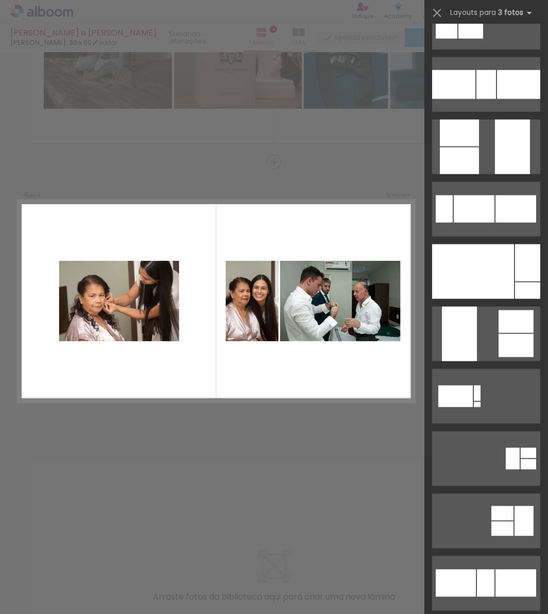
scroll to position [458, 0]
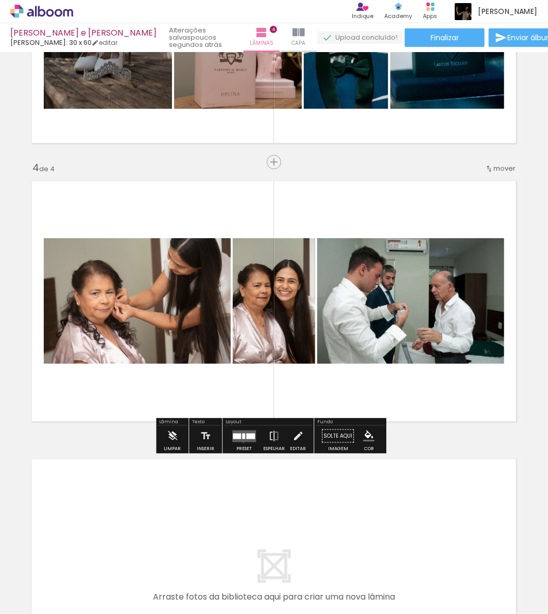
click at [241, 442] on div at bounding box center [244, 435] width 28 height 21
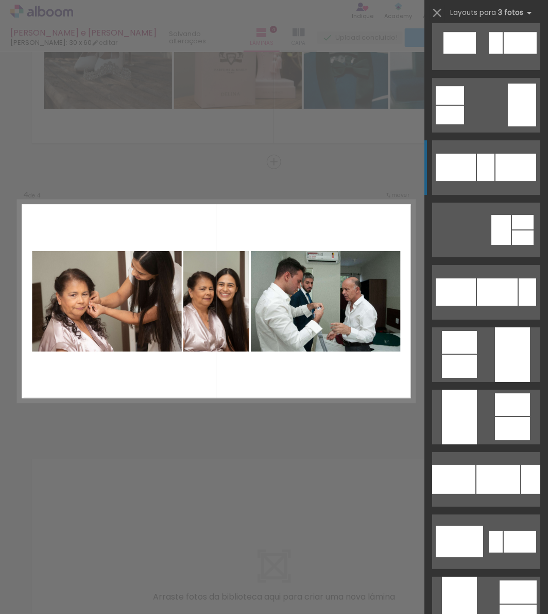
scroll to position [925, 0]
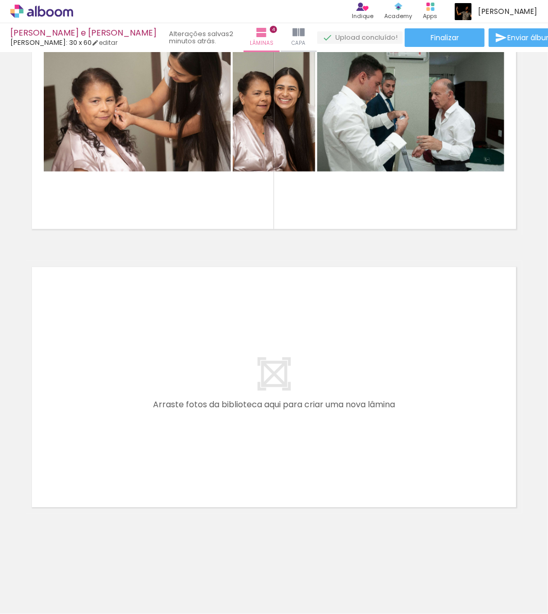
scroll to position [0, 903]
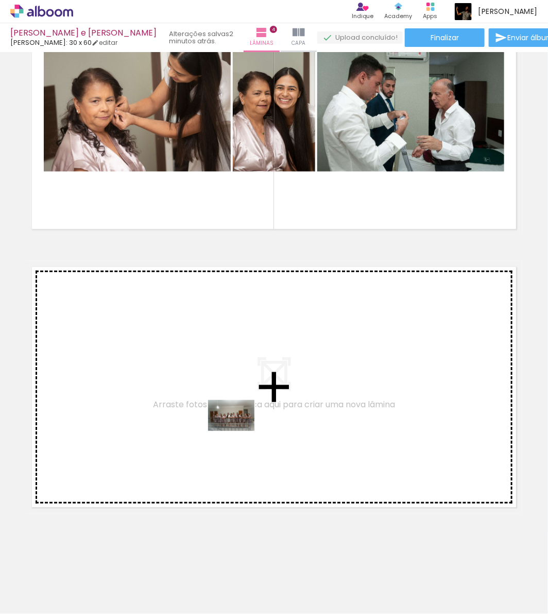
drag, startPoint x: 231, startPoint y: 592, endPoint x: 240, endPoint y: 425, distance: 166.7
click at [240, 425] on quentale-workspace at bounding box center [274, 307] width 548 height 614
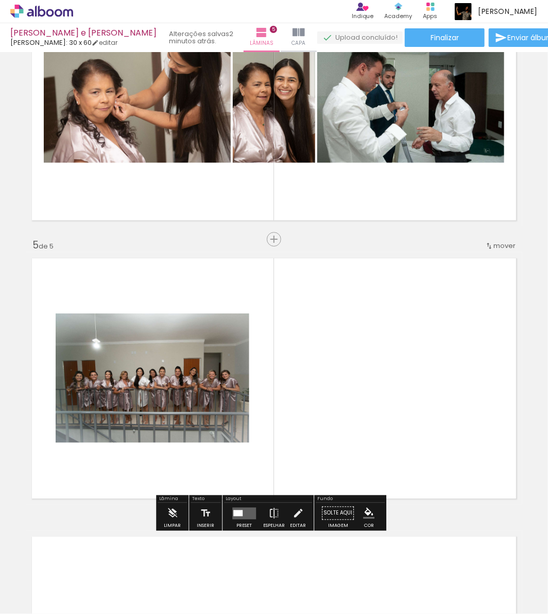
scroll to position [1020, 0]
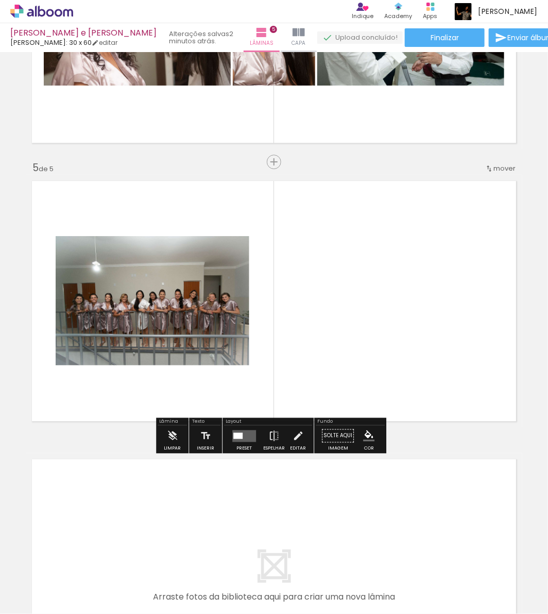
click at [246, 430] on quentale-layouter at bounding box center [244, 436] width 24 height 12
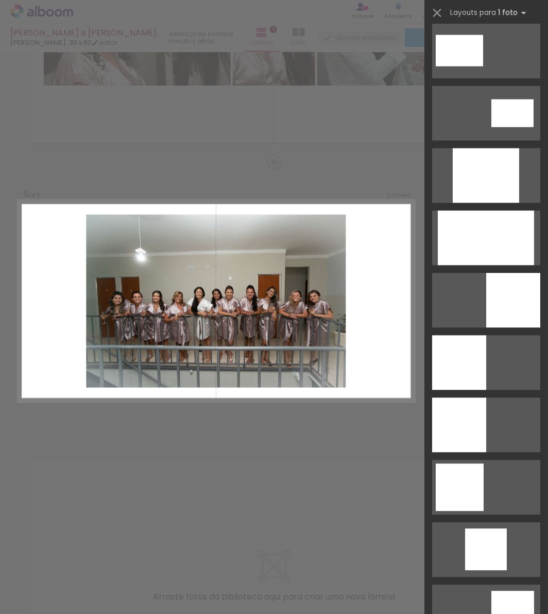
scroll to position [515, 0]
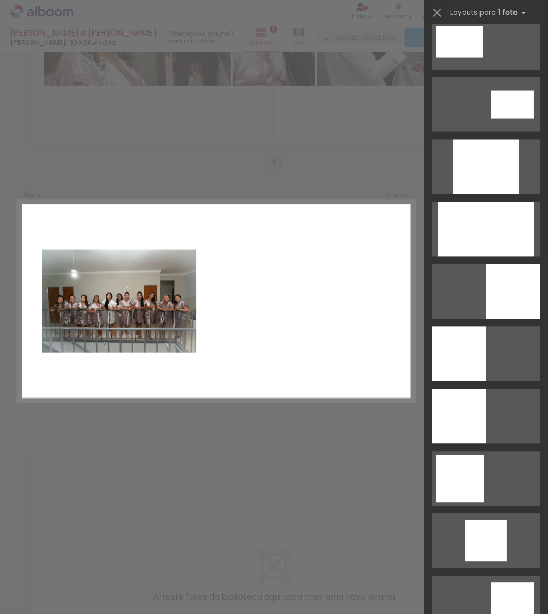
click at [170, 326] on quentale-photo at bounding box center [119, 301] width 155 height 104
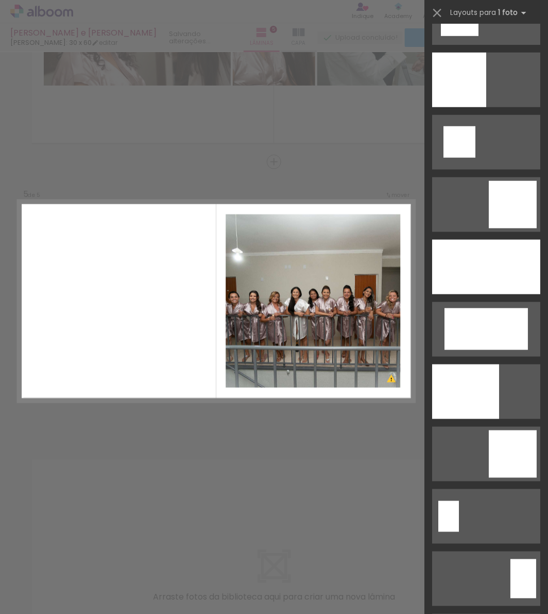
scroll to position [1488, 0]
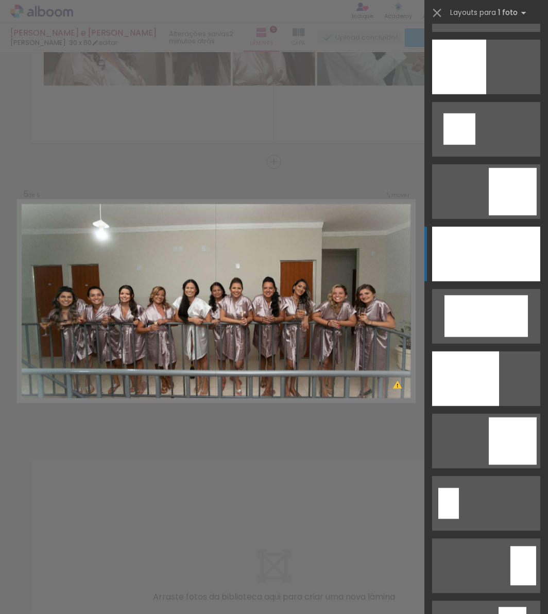
click at [496, 351] on div at bounding box center [465, 378] width 67 height 55
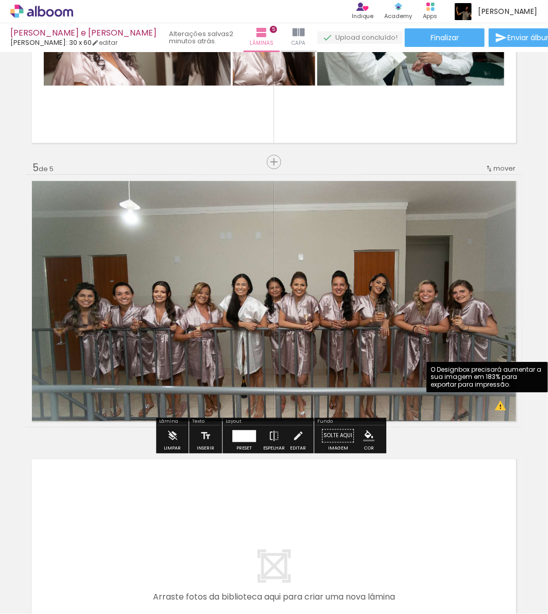
click at [446, 307] on quentale-photo at bounding box center [274, 301] width 497 height 252
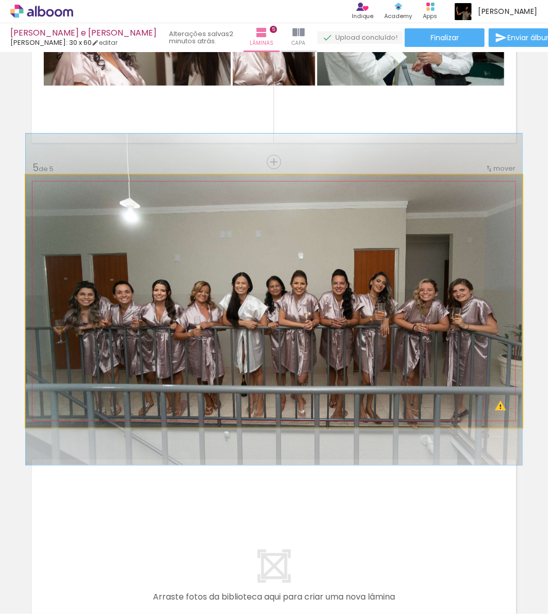
drag, startPoint x: 446, startPoint y: 307, endPoint x: 458, endPoint y: 305, distance: 11.4
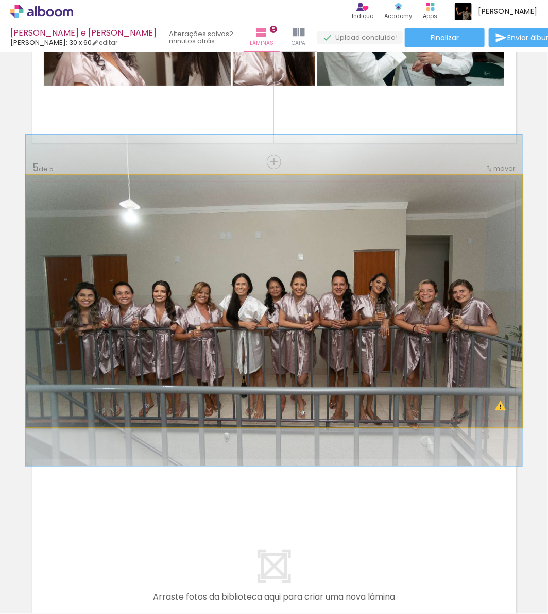
drag, startPoint x: 384, startPoint y: 286, endPoint x: 392, endPoint y: 288, distance: 7.8
click at [151, 241] on quentale-photo at bounding box center [274, 301] width 497 height 252
click at [151, 242] on quentale-photo at bounding box center [274, 301] width 497 height 252
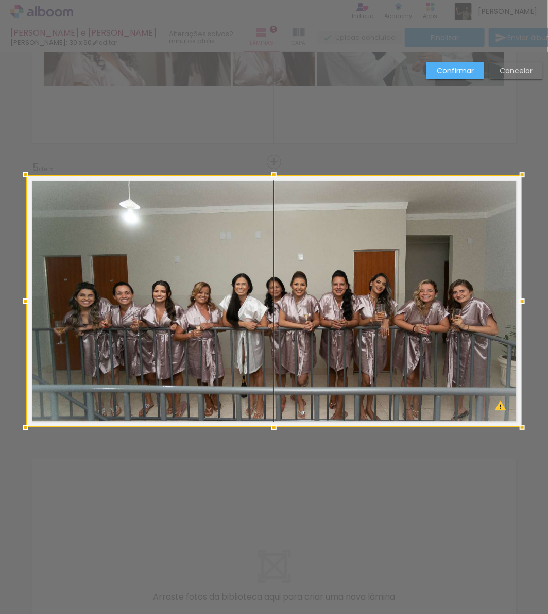
click at [299, 250] on div at bounding box center [274, 301] width 497 height 252
click at [0, 0] on slot "Cancelar" at bounding box center [0, 0] width 0 height 0
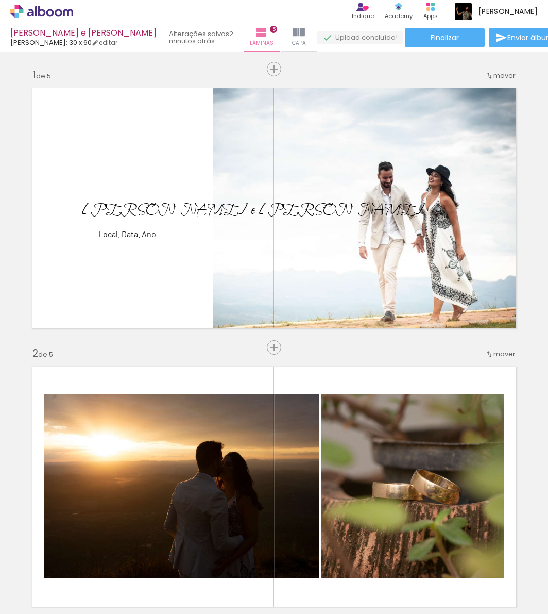
click at [0, 0] on div at bounding box center [0, 0] width 0 height 0
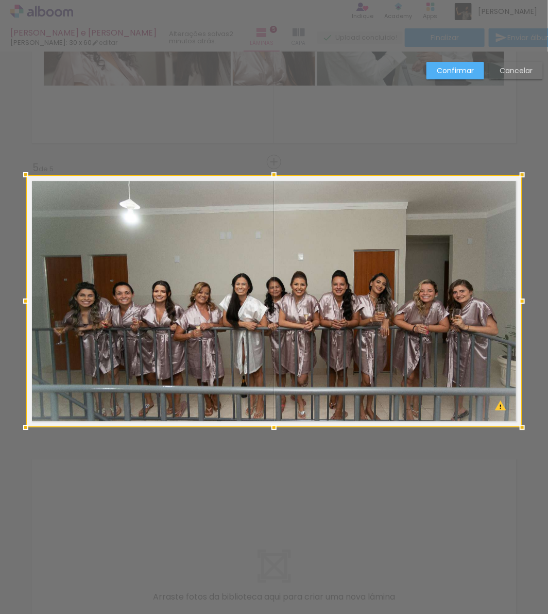
click at [318, 255] on div at bounding box center [274, 301] width 497 height 252
click at [0, 0] on slot "Cancelar" at bounding box center [0, 0] width 0 height 0
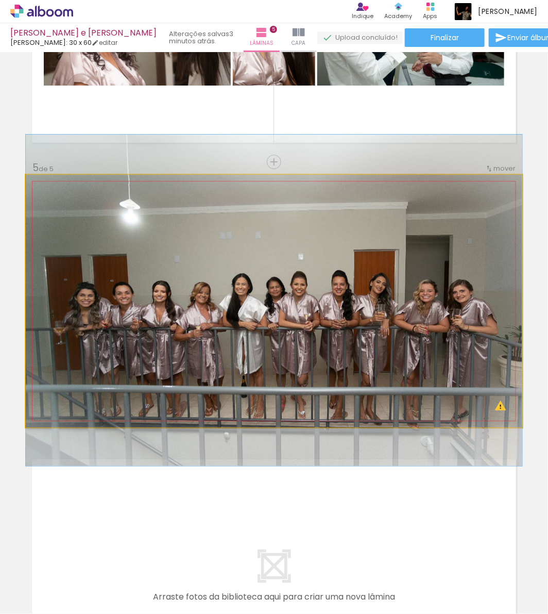
click at [340, 243] on quentale-photo at bounding box center [274, 301] width 497 height 252
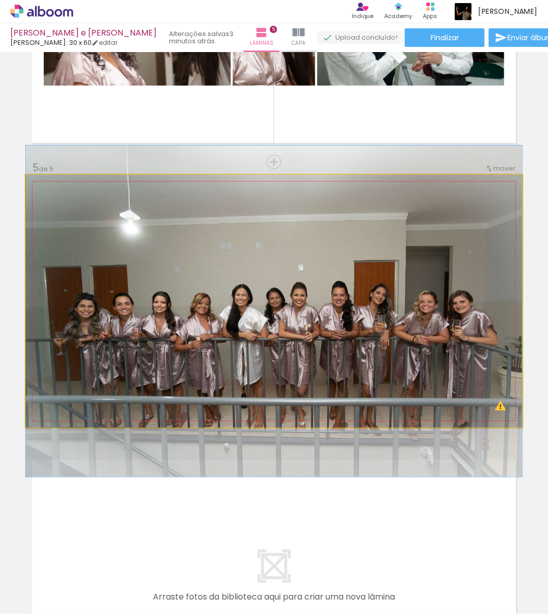
drag, startPoint x: 340, startPoint y: 243, endPoint x: 338, endPoint y: 254, distance: 11.0
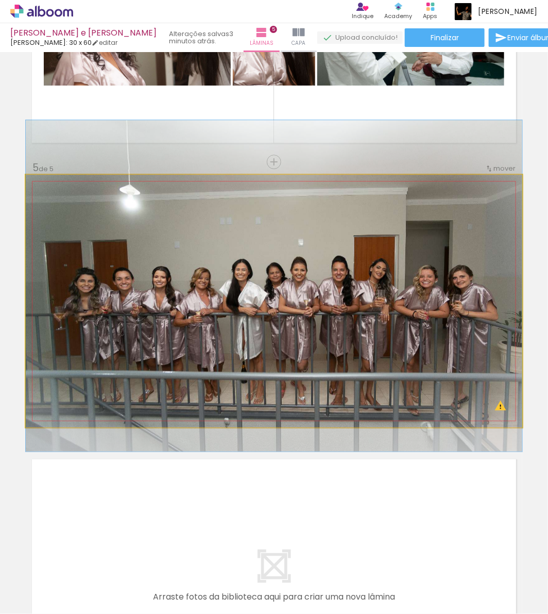
drag, startPoint x: 338, startPoint y: 255, endPoint x: 337, endPoint y: 229, distance: 25.3
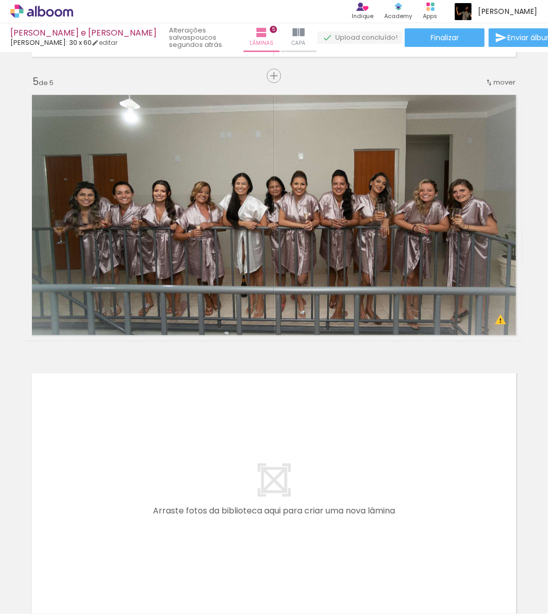
scroll to position [0, 3809]
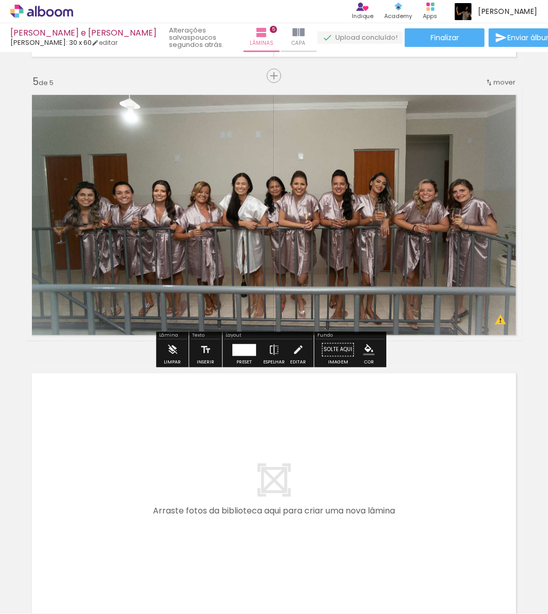
click at [333, 248] on quentale-photo at bounding box center [274, 215] width 497 height 252
drag, startPoint x: 337, startPoint y: 224, endPoint x: 340, endPoint y: 150, distance: 73.7
click at [341, 150] on quentale-photo at bounding box center [274, 215] width 497 height 252
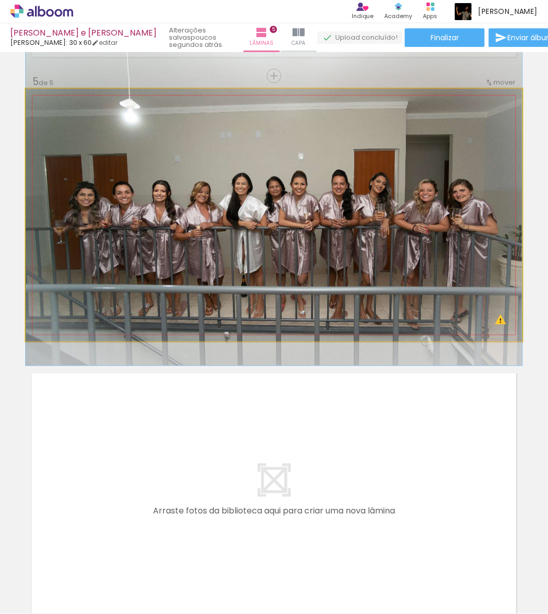
click at [314, 150] on quentale-photo at bounding box center [274, 215] width 497 height 252
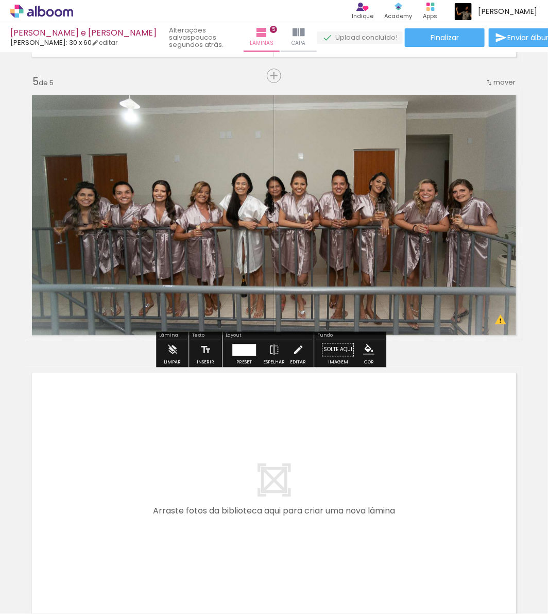
click at [314, 150] on quentale-photo at bounding box center [274, 215] width 497 height 252
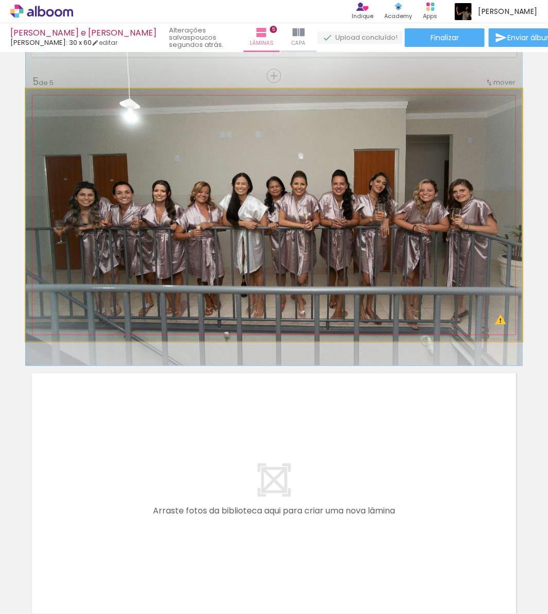
click at [314, 150] on quentale-photo at bounding box center [274, 215] width 497 height 252
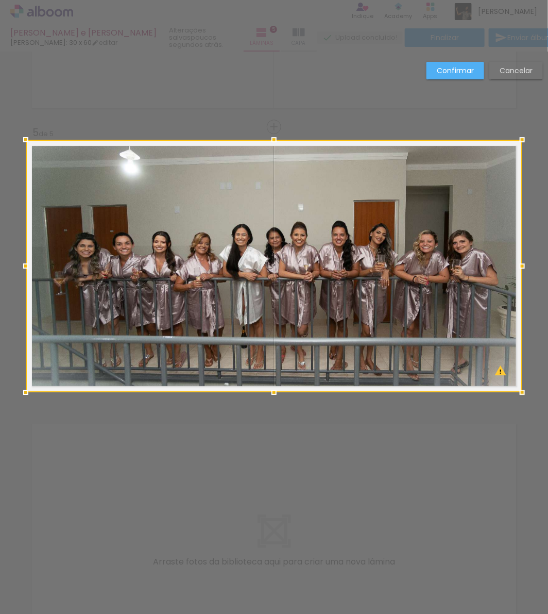
scroll to position [1020, 0]
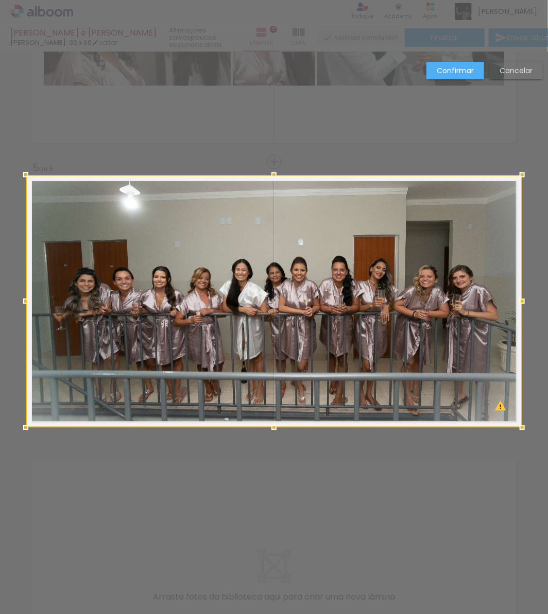
click at [0, 0] on slot "Cancelar" at bounding box center [0, 0] width 0 height 0
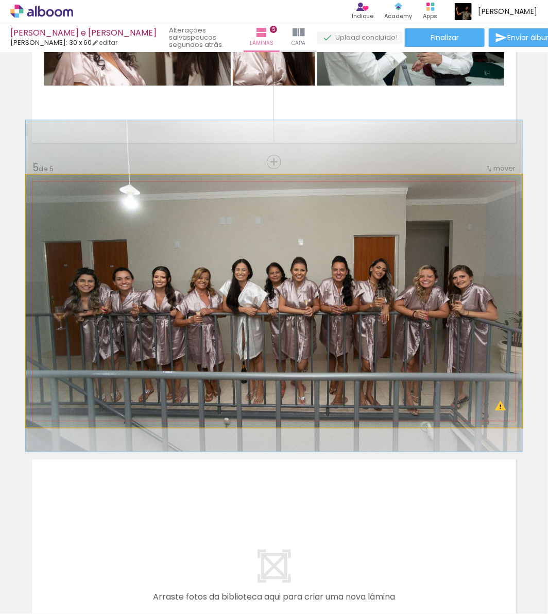
click at [335, 301] on quentale-photo at bounding box center [274, 301] width 497 height 252
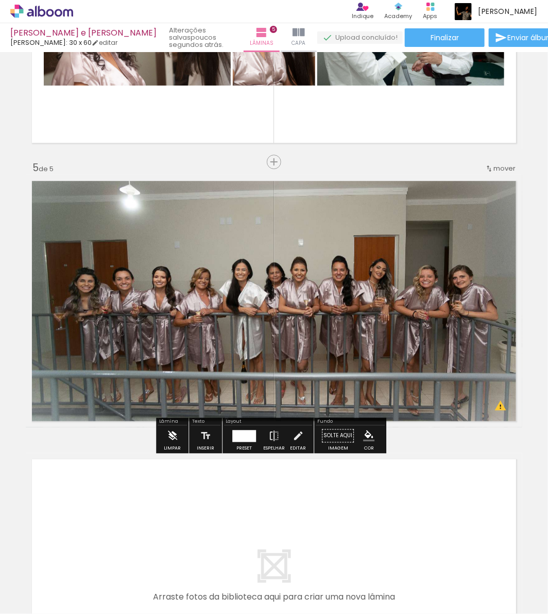
click at [168, 439] on iron-icon at bounding box center [172, 435] width 11 height 21
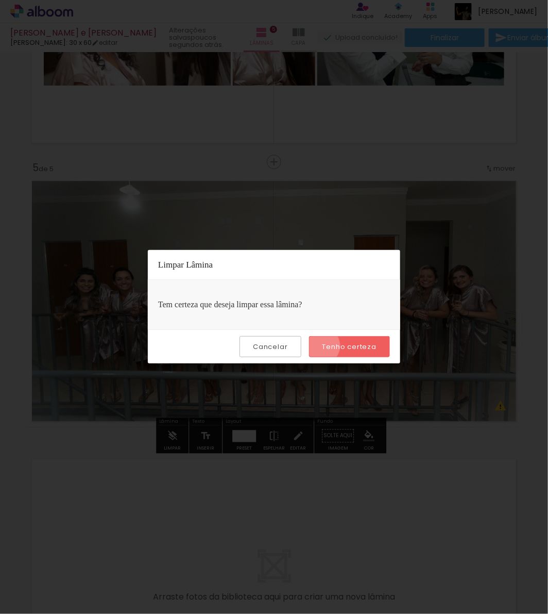
click at [323, 346] on paper-button "Tenho certeza" at bounding box center [349, 346] width 81 height 21
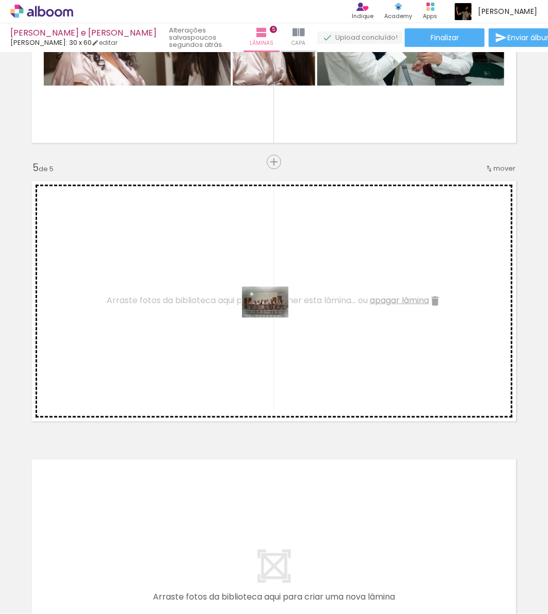
drag, startPoint x: 527, startPoint y: 586, endPoint x: 273, endPoint y: 317, distance: 369.6
click at [273, 317] on quentale-workspace at bounding box center [274, 307] width 548 height 614
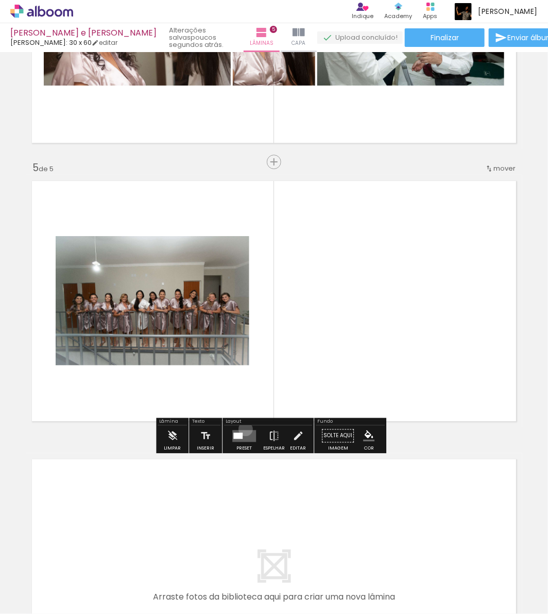
click at [243, 429] on div at bounding box center [244, 435] width 28 height 21
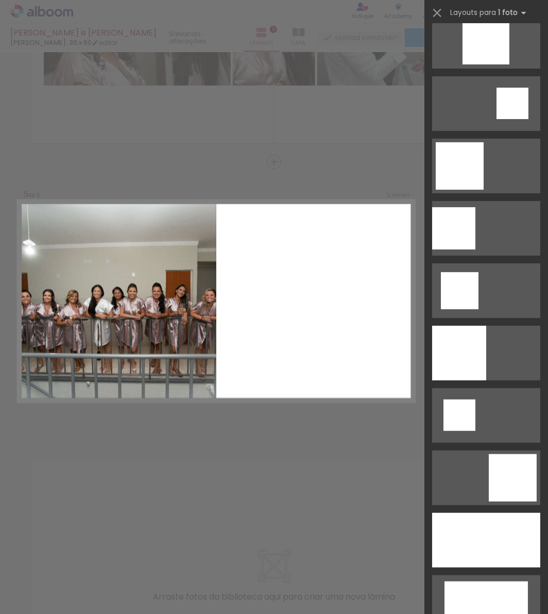
scroll to position [1546, 0]
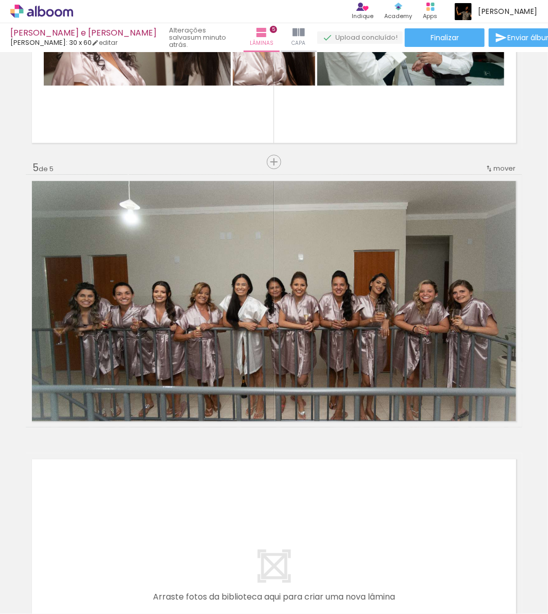
scroll to position [0, 815]
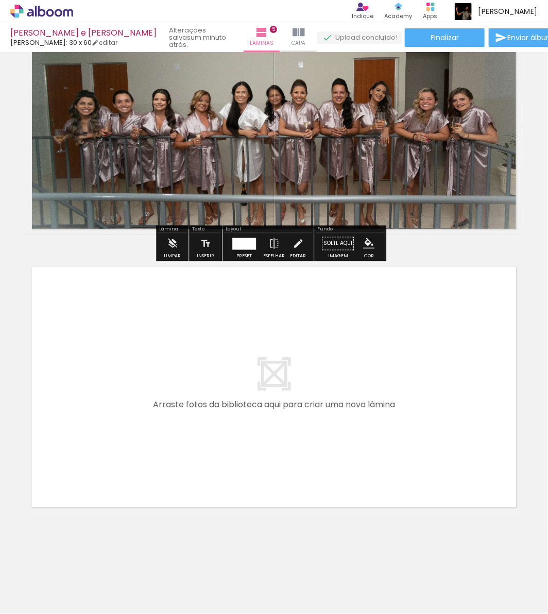
scroll to position [1221, 0]
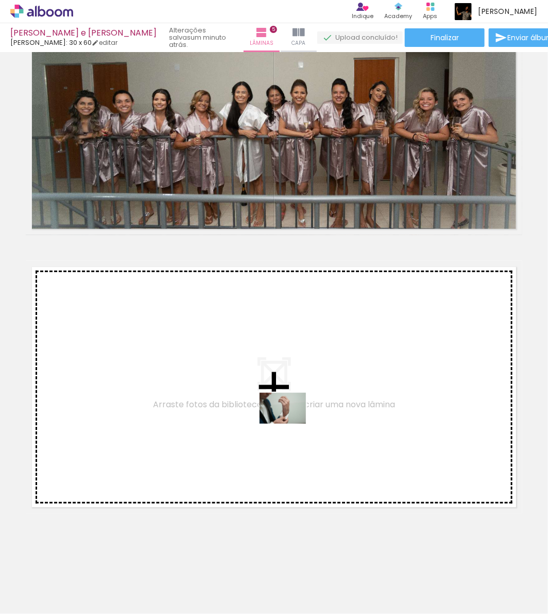
drag, startPoint x: 263, startPoint y: 594, endPoint x: 292, endPoint y: 419, distance: 176.5
click at [292, 419] on quentale-workspace at bounding box center [274, 307] width 548 height 614
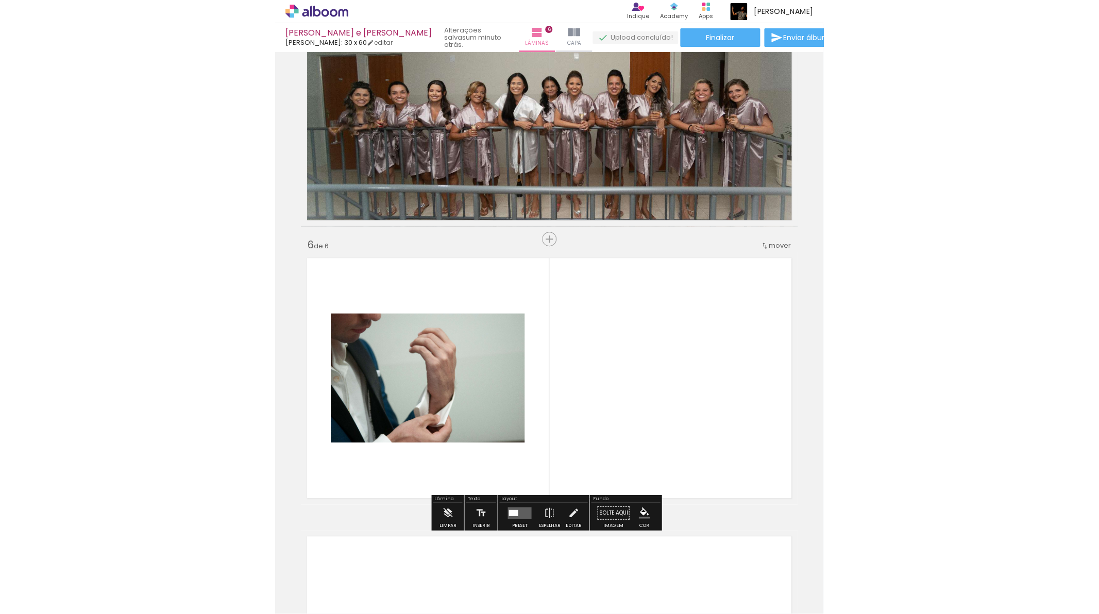
scroll to position [1299, 0]
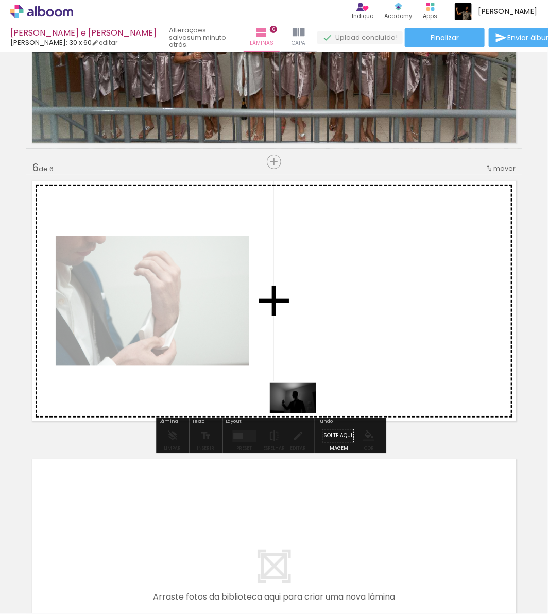
drag, startPoint x: 320, startPoint y: 577, endPoint x: 326, endPoint y: 436, distance: 141.3
click at [299, 406] on quentale-workspace at bounding box center [274, 307] width 548 height 614
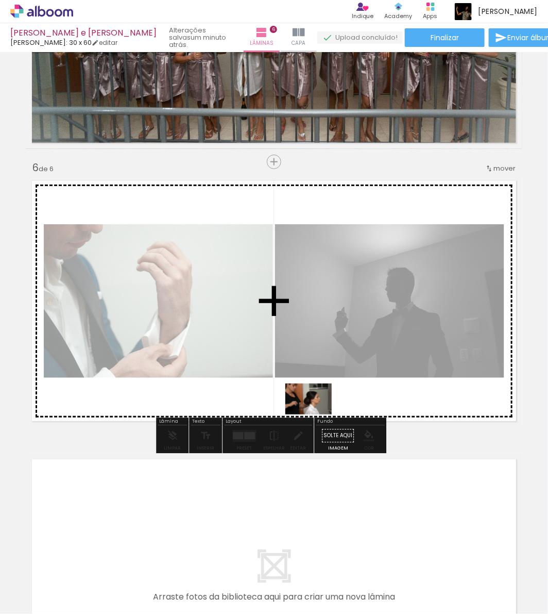
drag, startPoint x: 398, startPoint y: 576, endPoint x: 415, endPoint y: 477, distance: 100.9
click at [309, 402] on quentale-workspace at bounding box center [274, 307] width 548 height 614
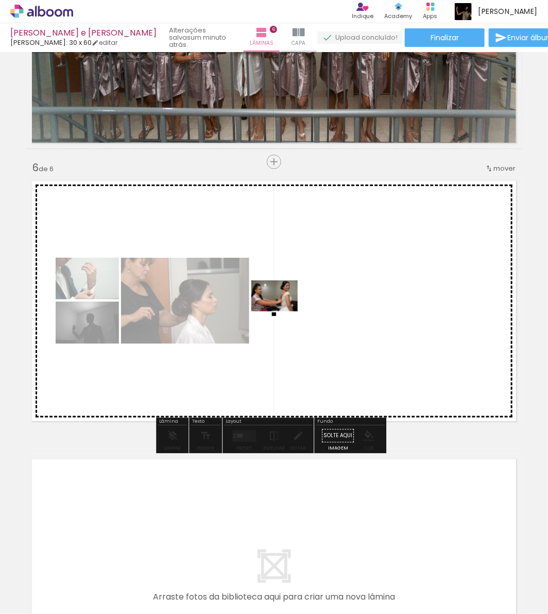
drag, startPoint x: 441, startPoint y: 581, endPoint x: 282, endPoint y: 311, distance: 313.2
click at [282, 311] on quentale-workspace at bounding box center [274, 307] width 548 height 614
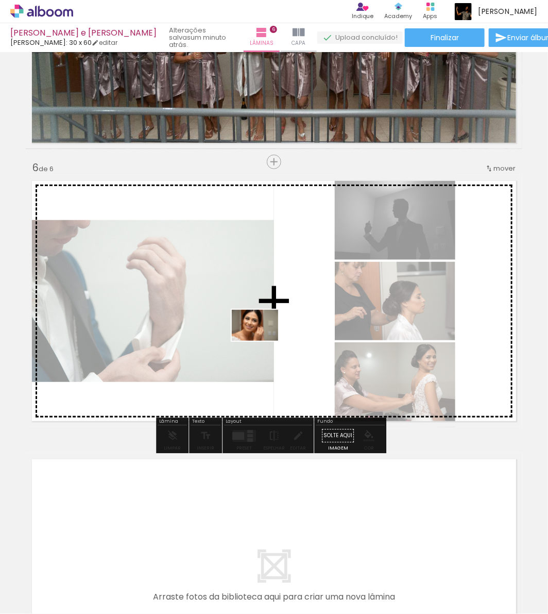
drag, startPoint x: 506, startPoint y: 570, endPoint x: 263, endPoint y: 340, distance: 335.0
click at [263, 340] on quentale-workspace at bounding box center [274, 307] width 548 height 614
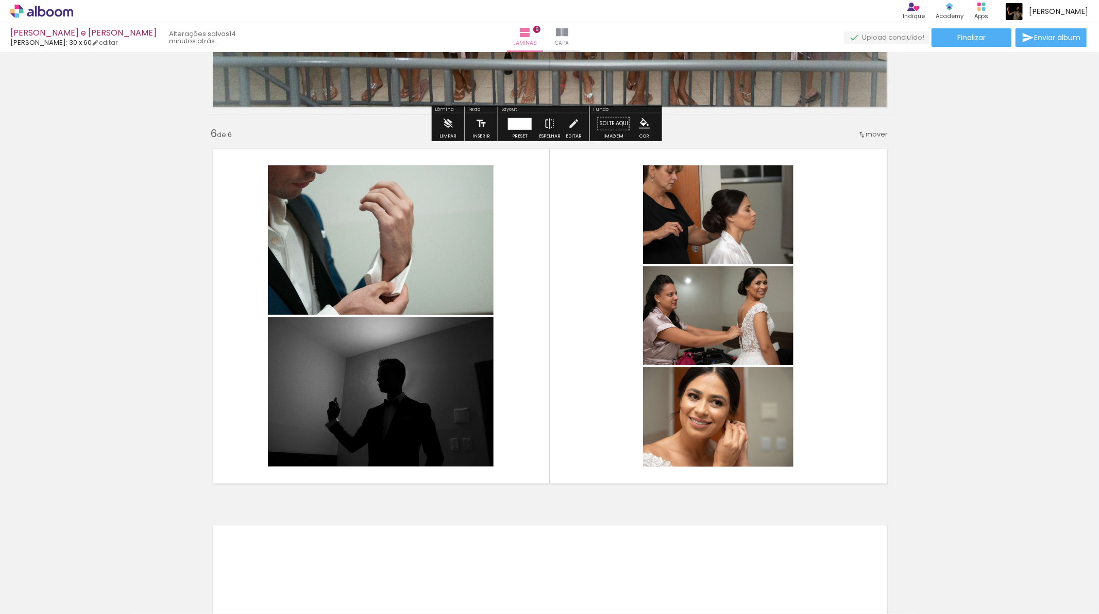
scroll to position [1871, 0]
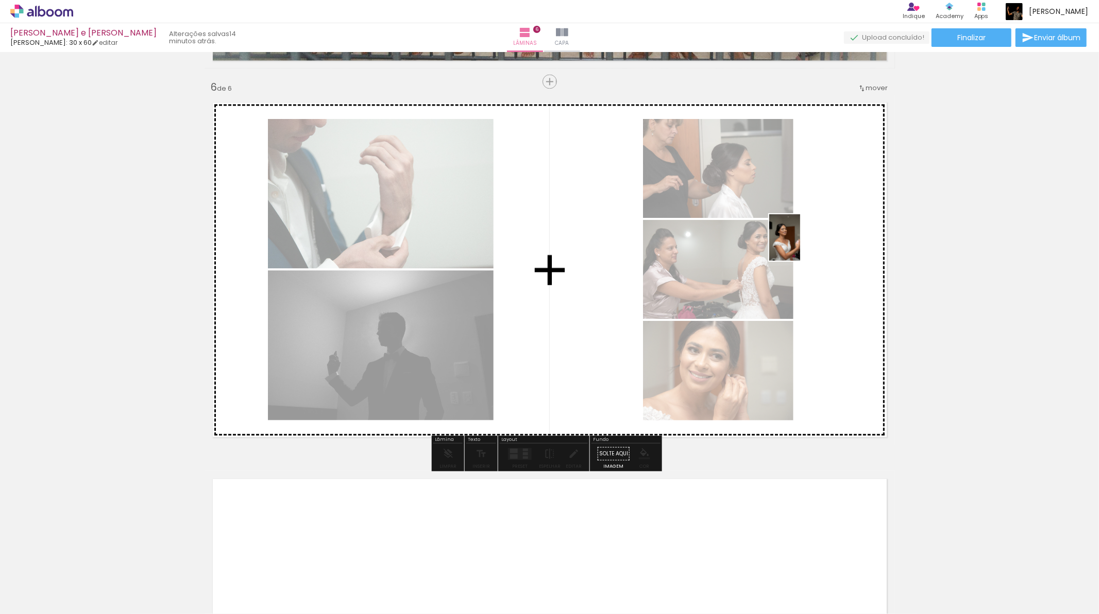
drag, startPoint x: 572, startPoint y: 588, endPoint x: 800, endPoint y: 245, distance: 411.4
click at [548, 245] on quentale-workspace at bounding box center [549, 307] width 1099 height 614
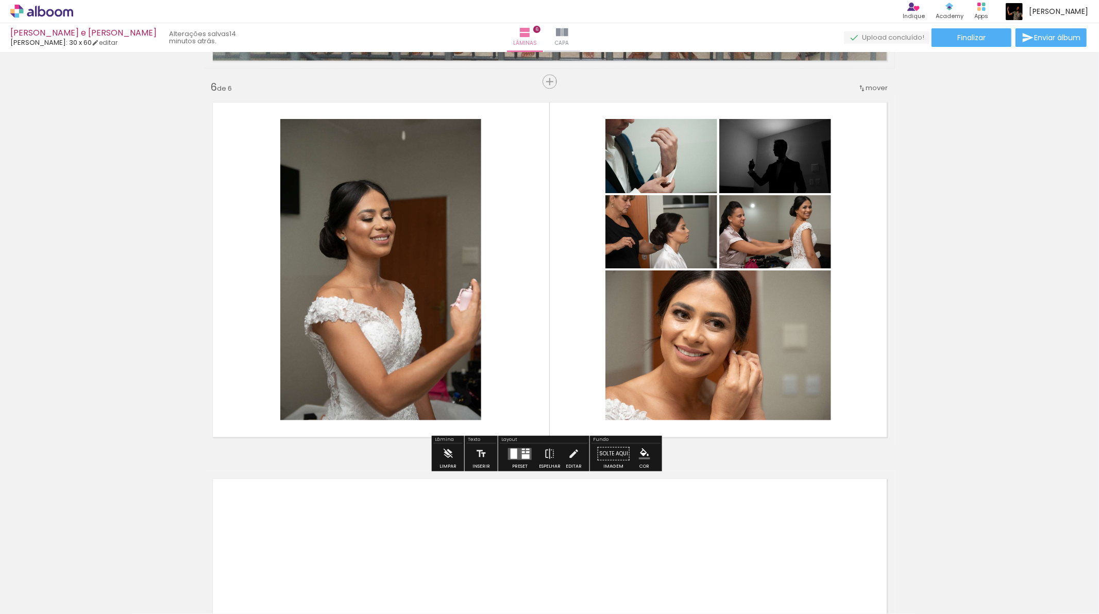
click at [526, 451] on div at bounding box center [528, 452] width 4 height 2
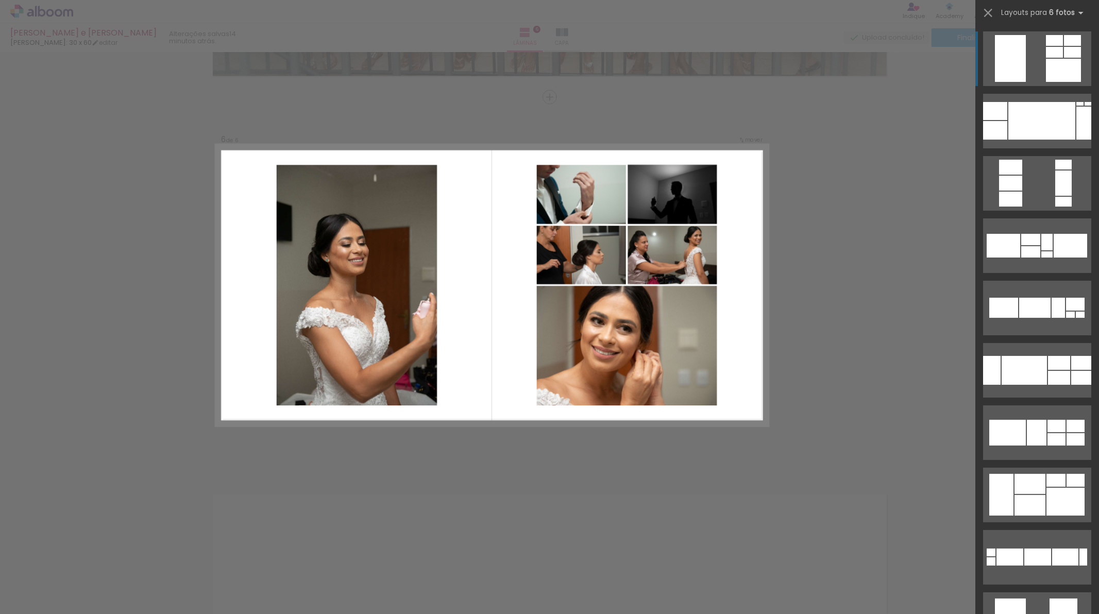
scroll to position [1840, 0]
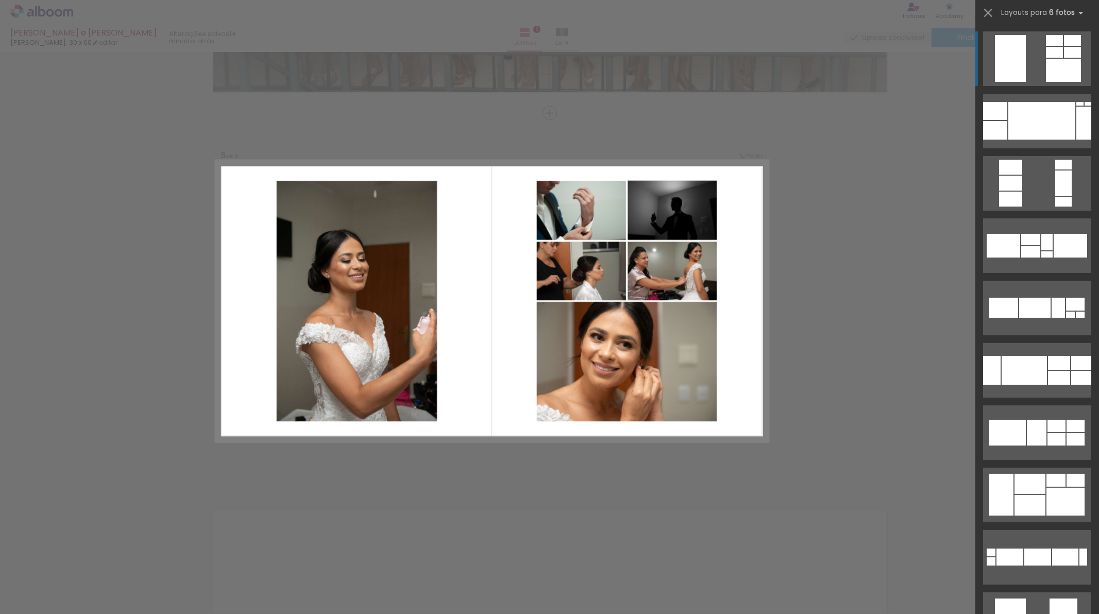
click at [548, 251] on quentale-layouter at bounding box center [492, 301] width 552 height 281
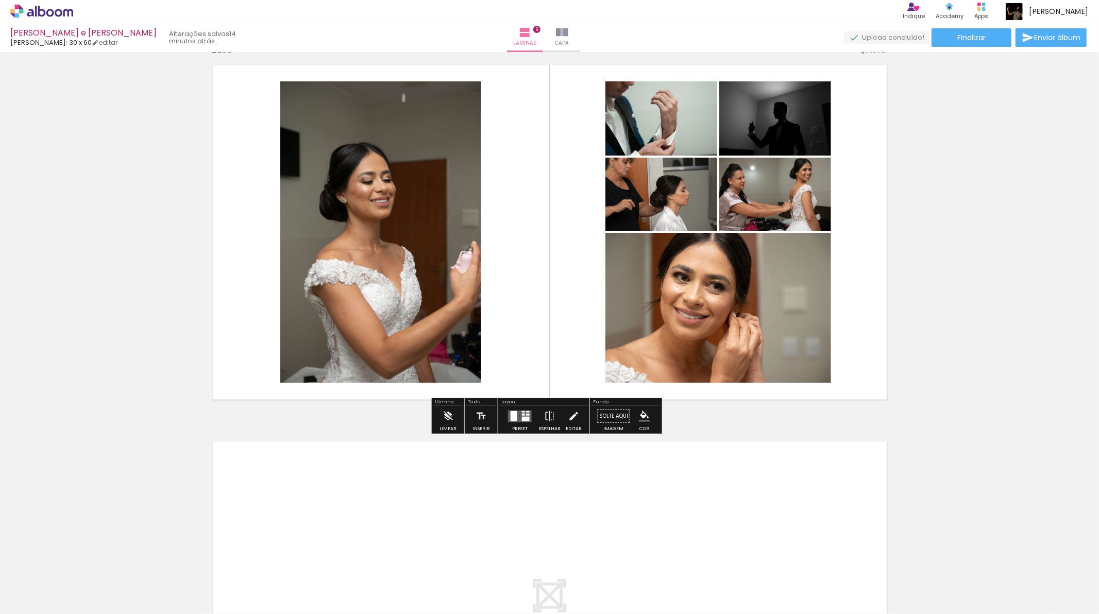
scroll to position [1897, 0]
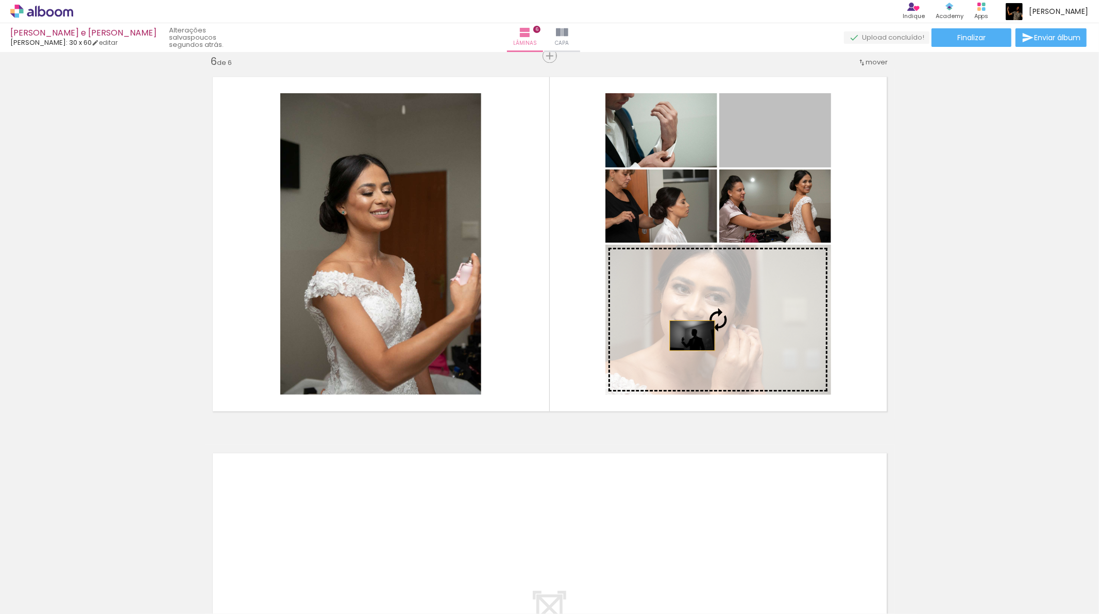
drag, startPoint x: 743, startPoint y: 130, endPoint x: 688, endPoint y: 335, distance: 212.9
click at [0, 0] on slot at bounding box center [0, 0] width 0 height 0
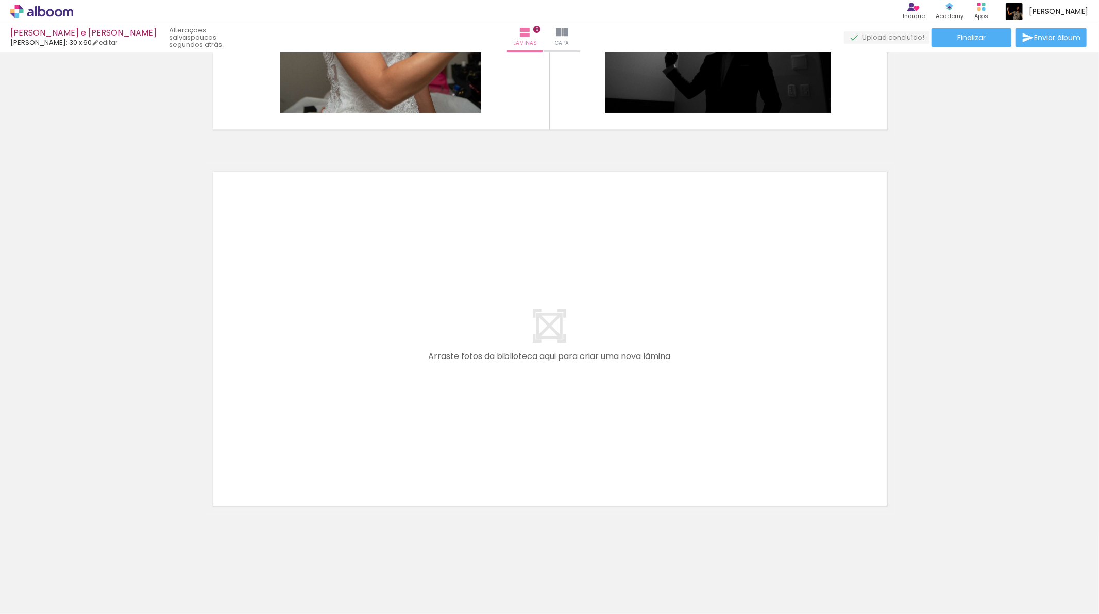
scroll to position [0, 0]
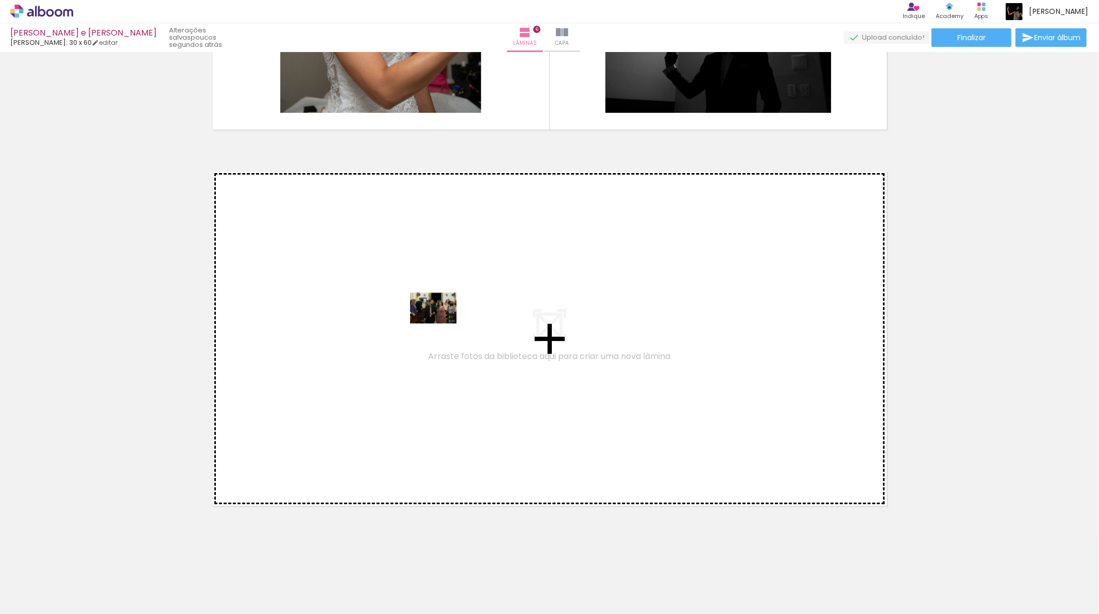
drag, startPoint x: 111, startPoint y: 593, endPoint x: 441, endPoint y: 324, distance: 426.0
click at [441, 324] on quentale-workspace at bounding box center [549, 307] width 1099 height 614
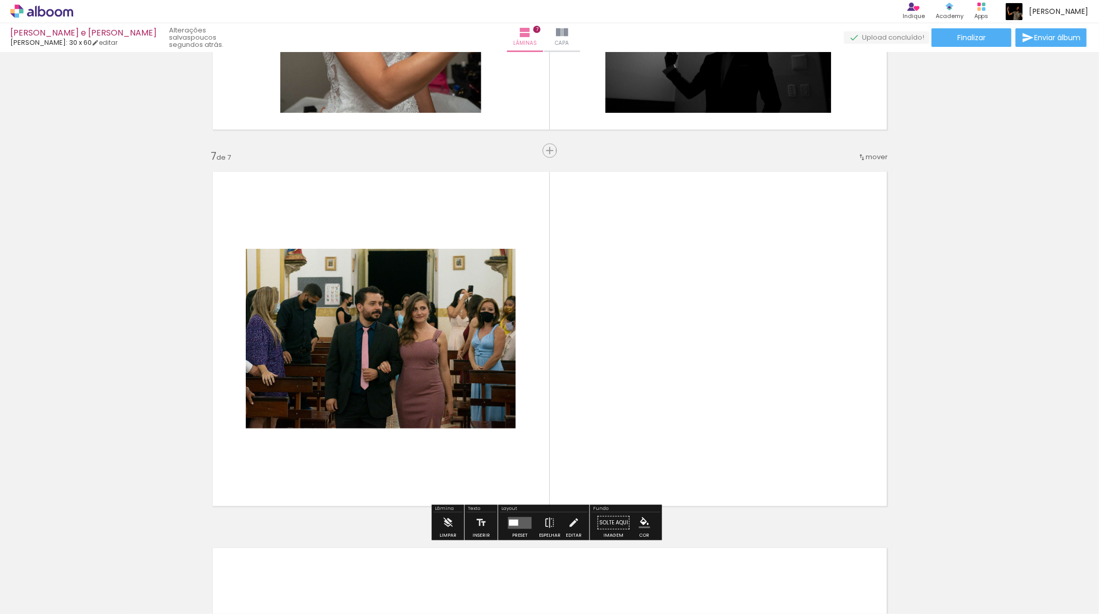
scroll to position [2216, 0]
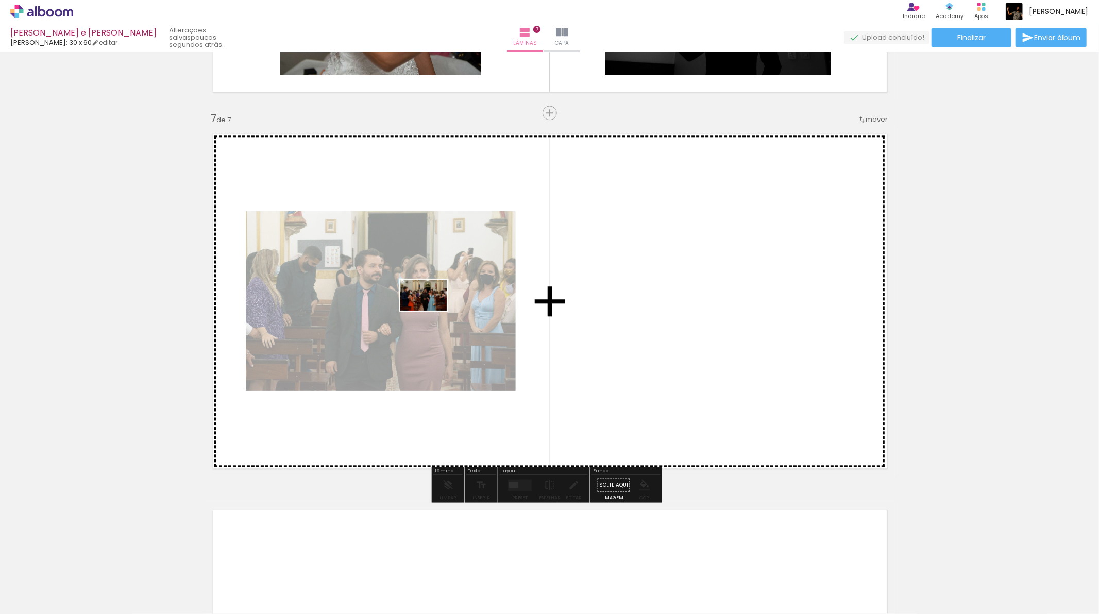
drag, startPoint x: 168, startPoint y: 584, endPoint x: 431, endPoint y: 311, distance: 379.4
click at [431, 311] on quentale-workspace at bounding box center [549, 307] width 1099 height 614
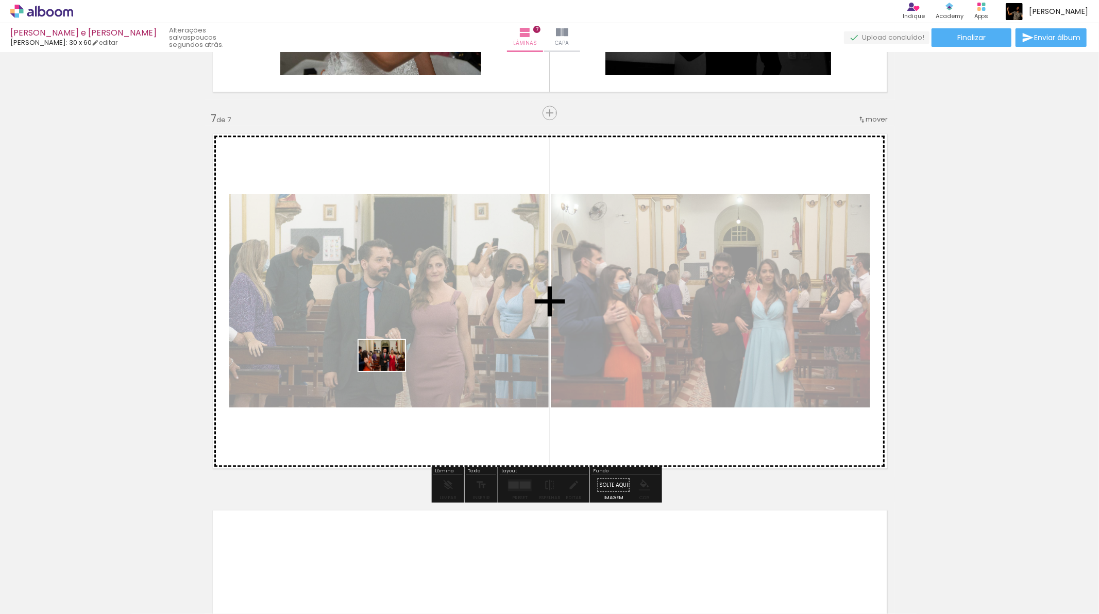
drag, startPoint x: 238, startPoint y: 588, endPoint x: 390, endPoint y: 371, distance: 265.0
click at [390, 371] on quentale-workspace at bounding box center [549, 307] width 1099 height 614
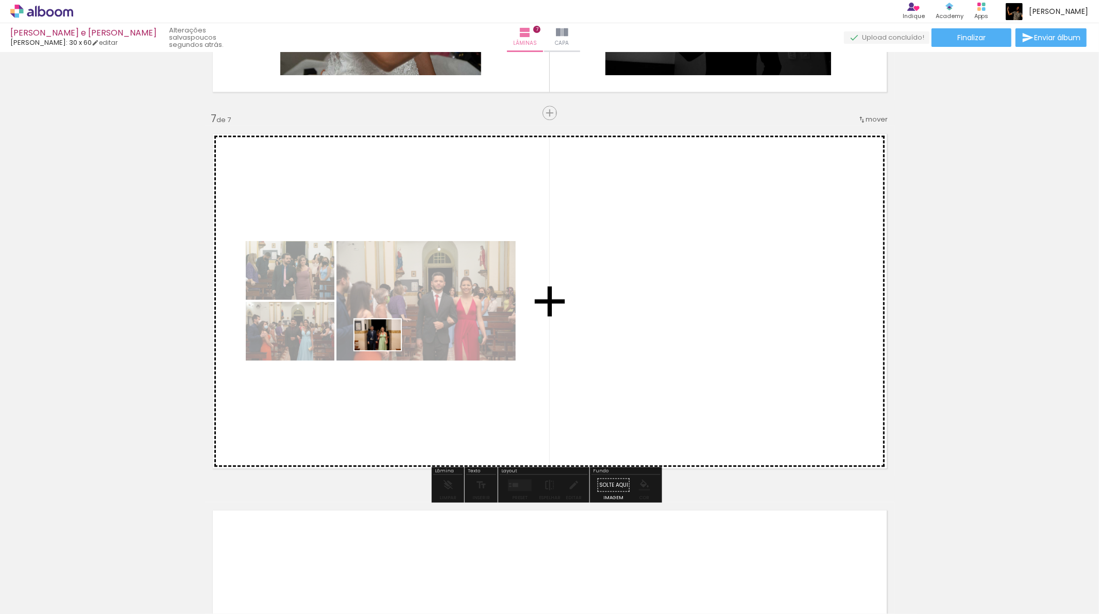
drag, startPoint x: 275, startPoint y: 586, endPoint x: 389, endPoint y: 344, distance: 267.6
click at [389, 344] on quentale-workspace at bounding box center [549, 307] width 1099 height 614
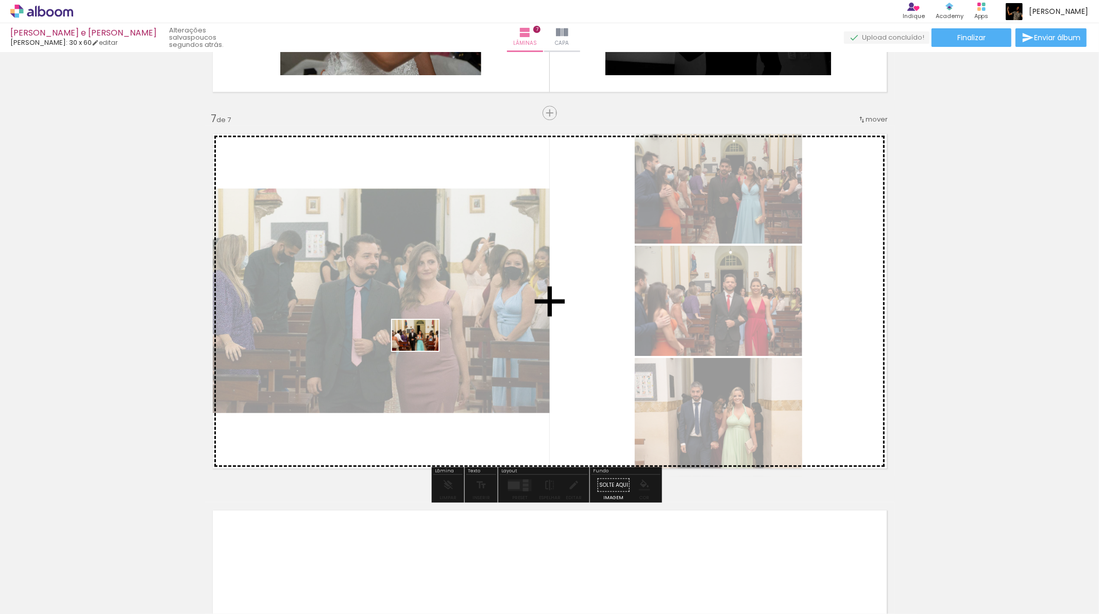
drag, startPoint x: 334, startPoint y: 573, endPoint x: 423, endPoint y: 351, distance: 239.3
click at [423, 351] on quentale-workspace at bounding box center [549, 307] width 1099 height 614
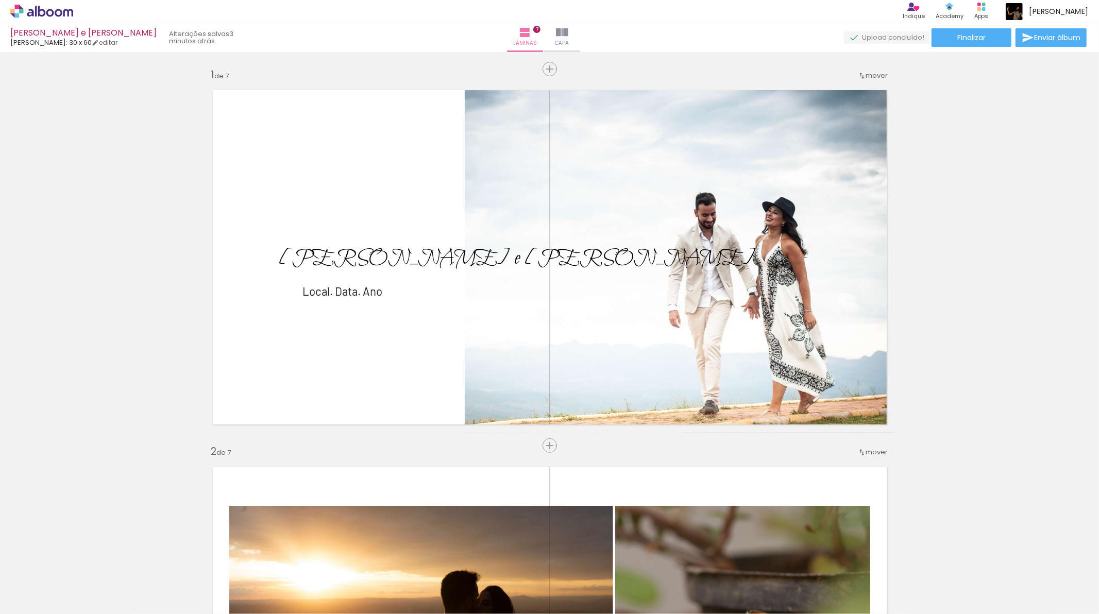
scroll to position [1775, 0]
